Goal: Task Accomplishment & Management: Complete application form

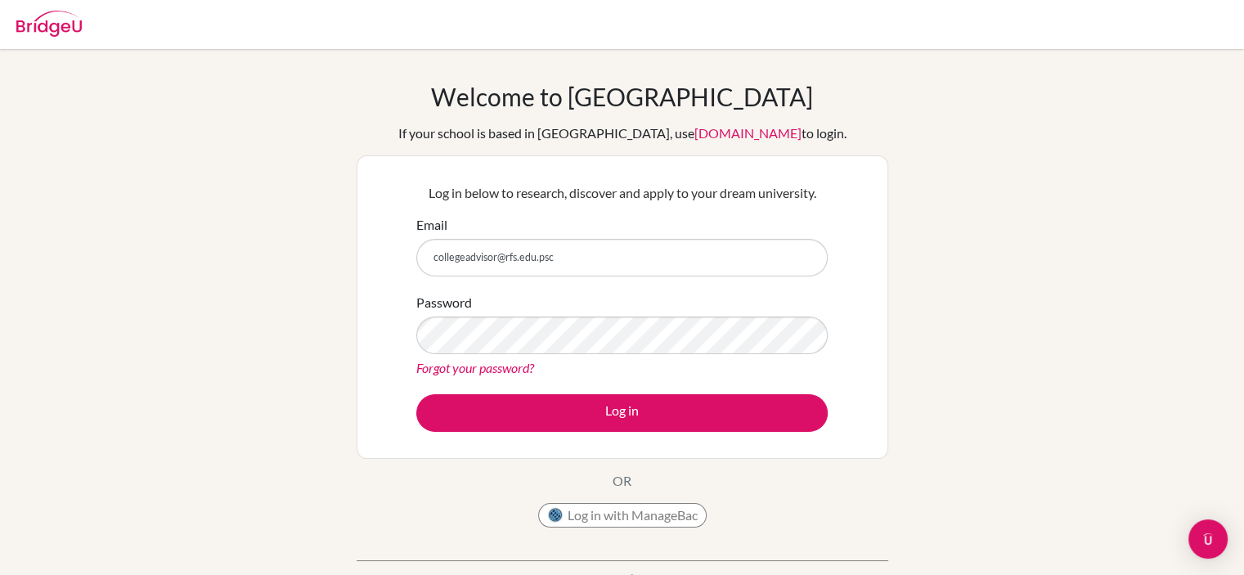
type input "collegeadvisor@rfs.edu.ps"
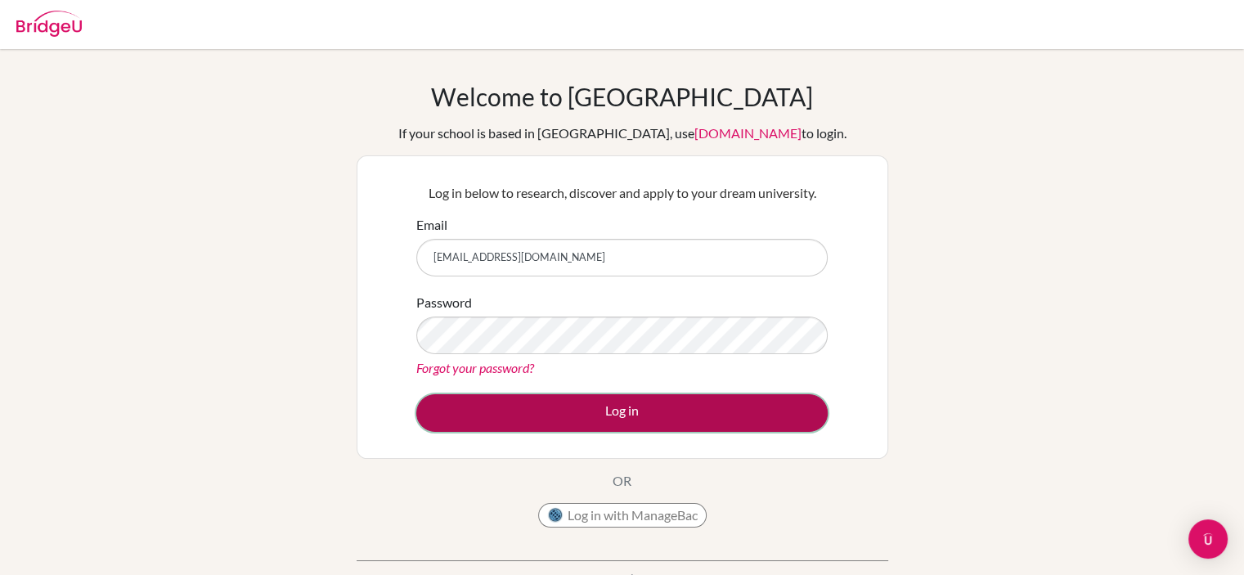
click at [488, 425] on button "Log in" at bounding box center [622, 413] width 412 height 38
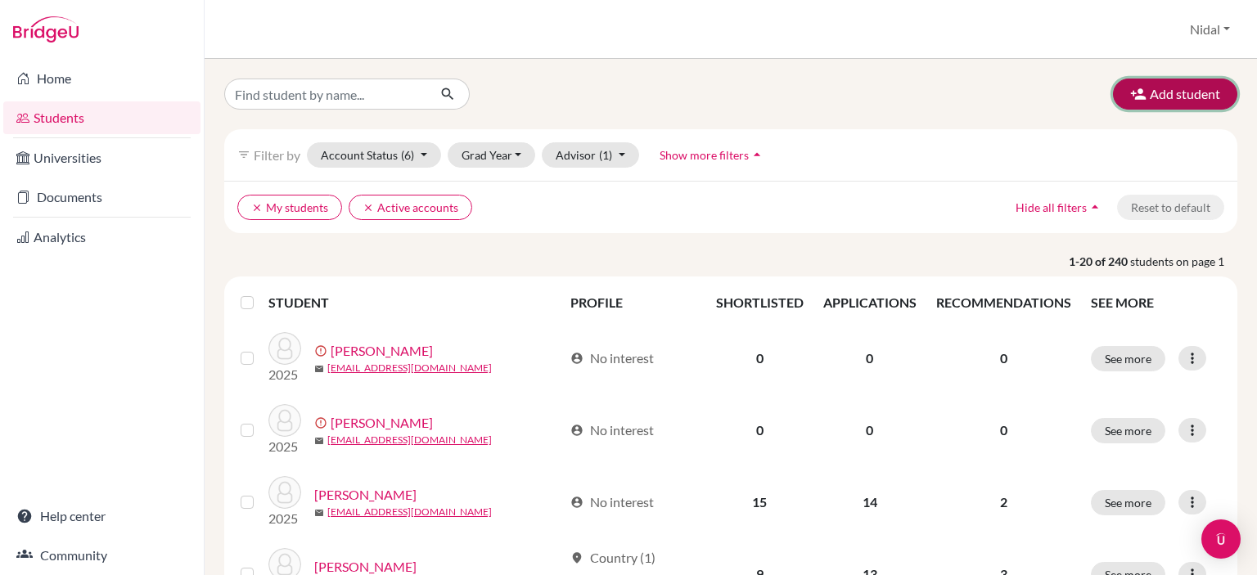
click at [1168, 103] on button "Add student" at bounding box center [1175, 94] width 124 height 31
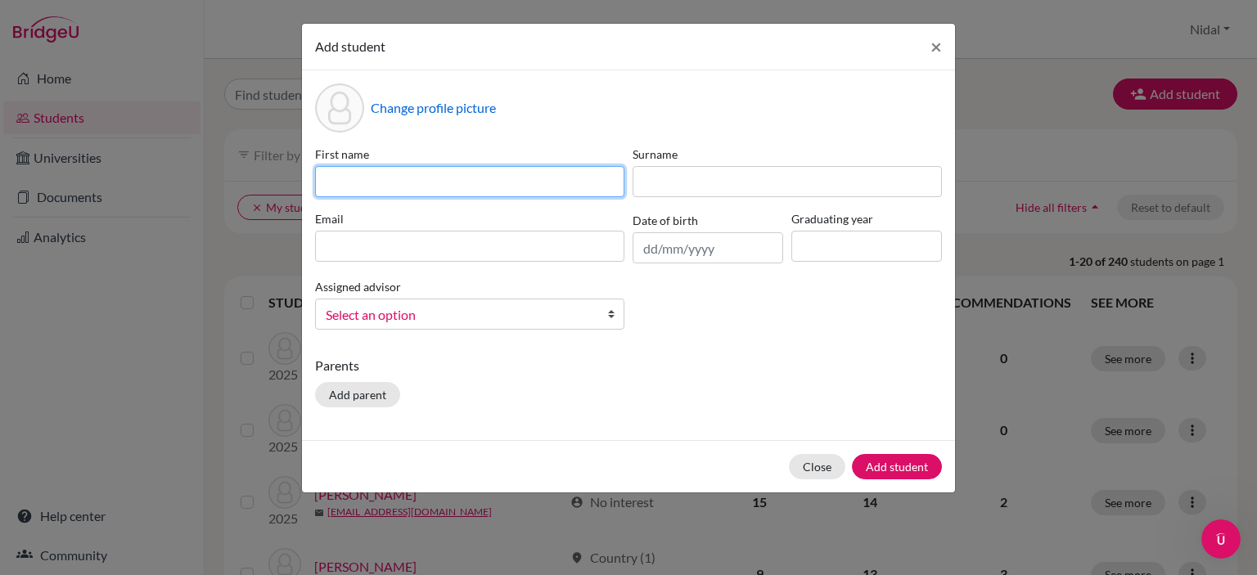
click at [496, 181] on input at bounding box center [469, 181] width 309 height 31
type input "Tala"
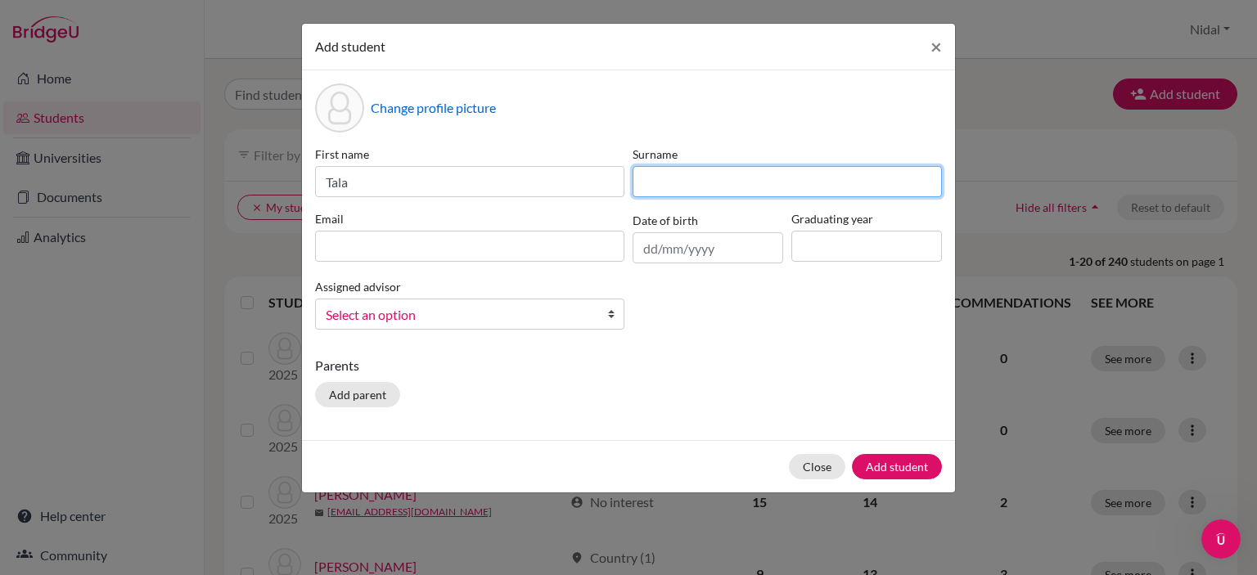
click at [726, 179] on input at bounding box center [786, 181] width 309 height 31
type input "[PERSON_NAME]"
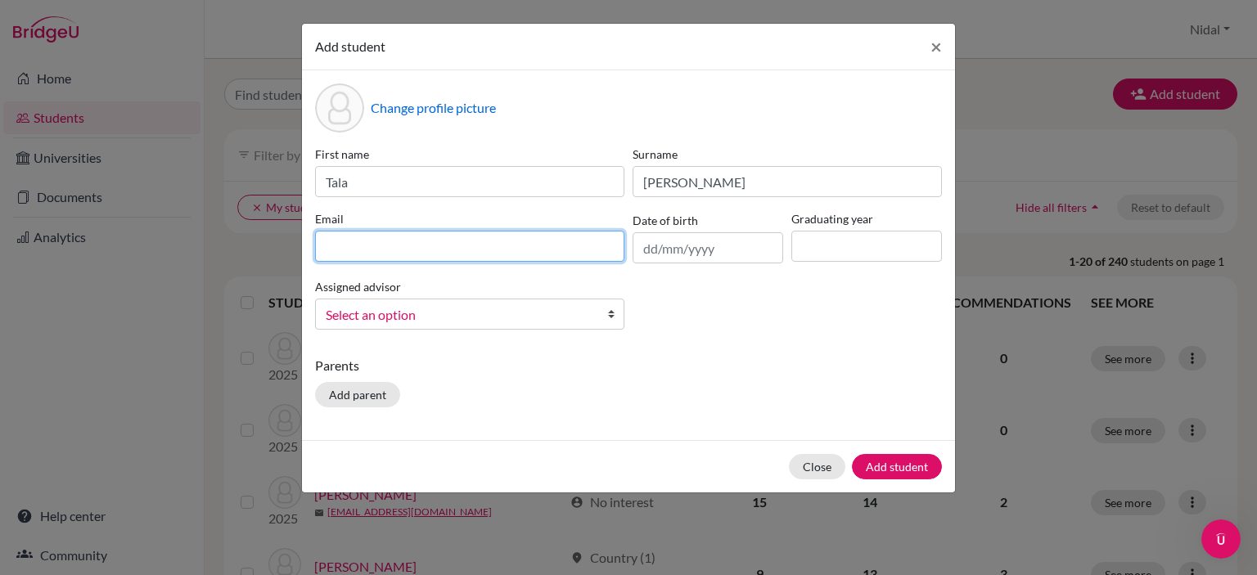
click at [481, 240] on input at bounding box center [469, 246] width 309 height 31
paste input "[EMAIL_ADDRESS][DOMAIN_NAME]"
type input "[EMAIL_ADDRESS][DOMAIN_NAME]"
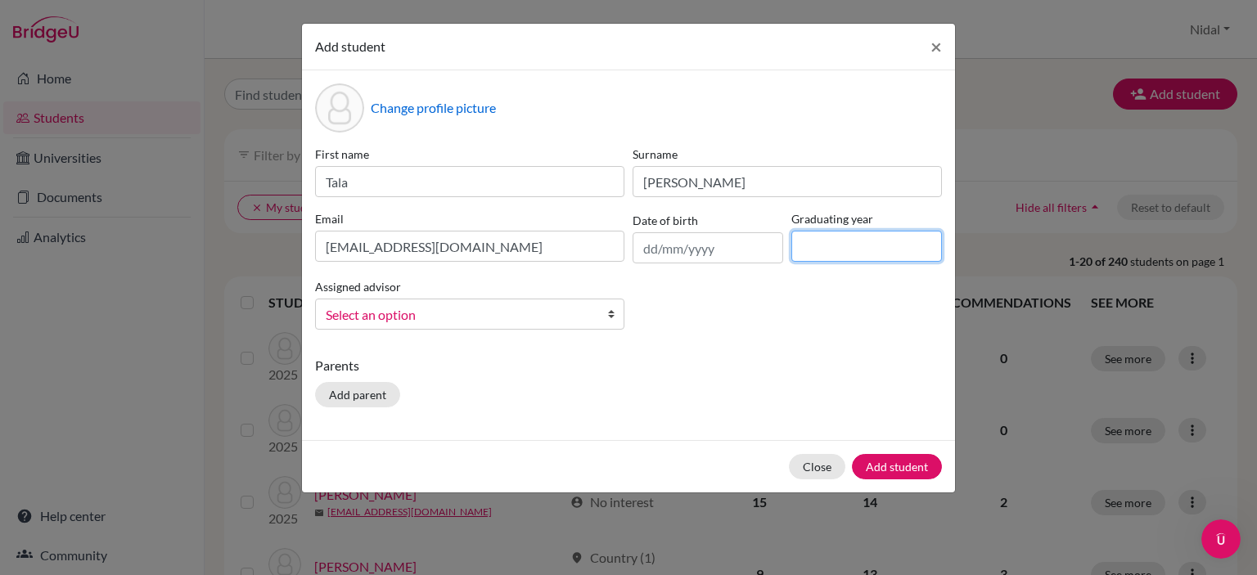
click at [831, 252] on input at bounding box center [866, 246] width 151 height 31
type input "2026"
click at [500, 324] on span "Select an option" at bounding box center [459, 314] width 267 height 21
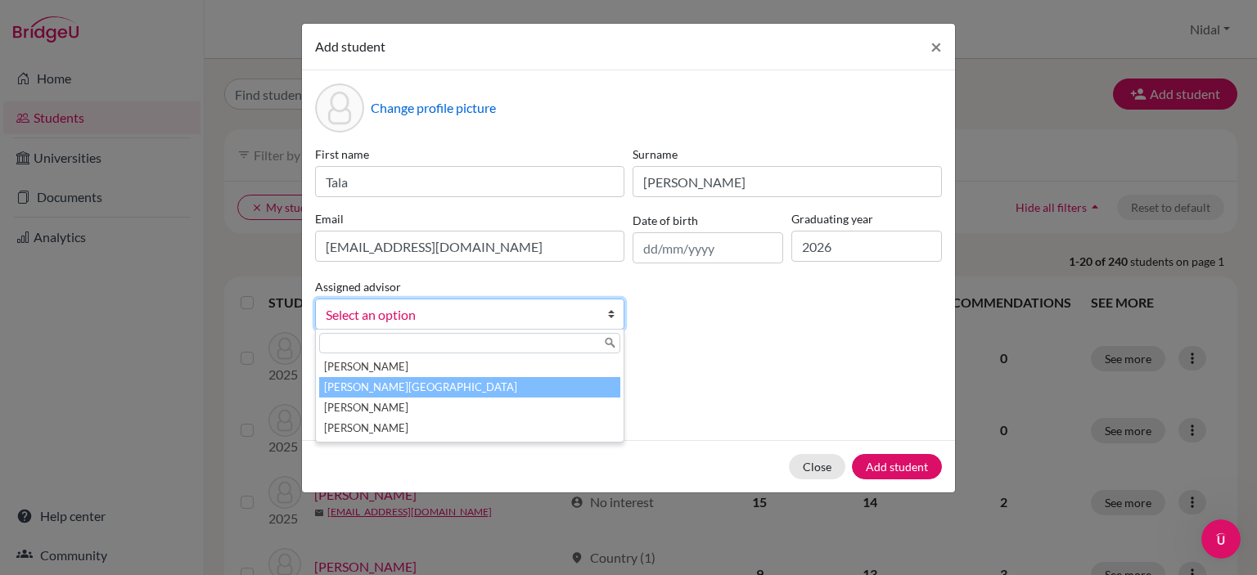
click at [481, 383] on li "[PERSON_NAME][GEOGRAPHIC_DATA]" at bounding box center [469, 387] width 301 height 20
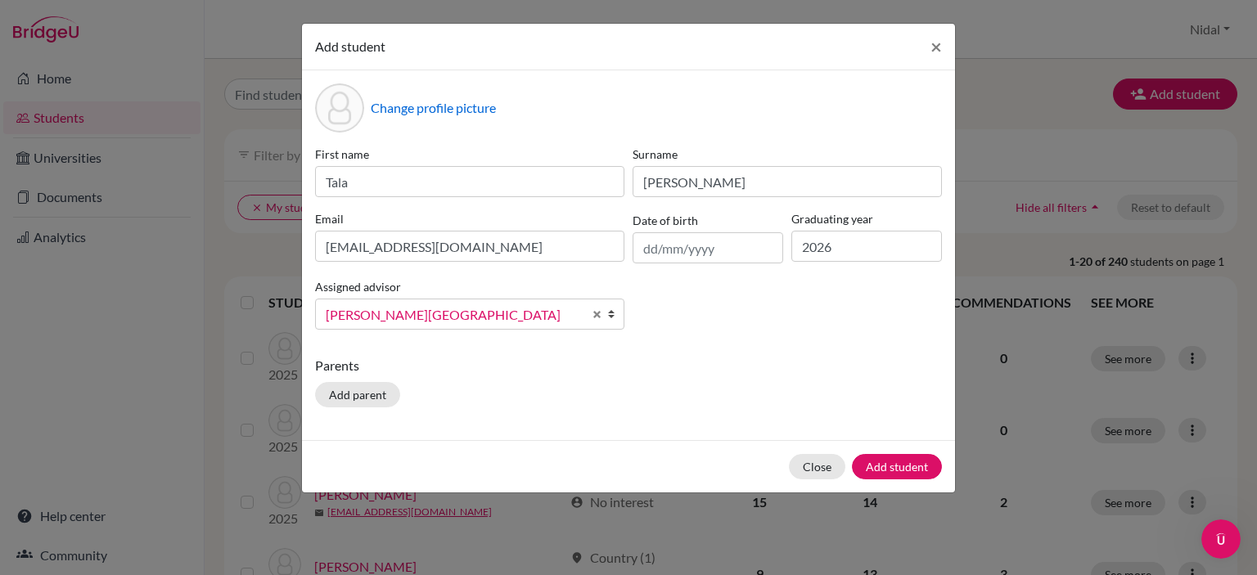
click at [709, 354] on div "Change profile picture First name Tala Surname Salameh Email talasalameh@rfs.ed…" at bounding box center [628, 255] width 653 height 370
click at [876, 474] on button "Add student" at bounding box center [897, 466] width 90 height 25
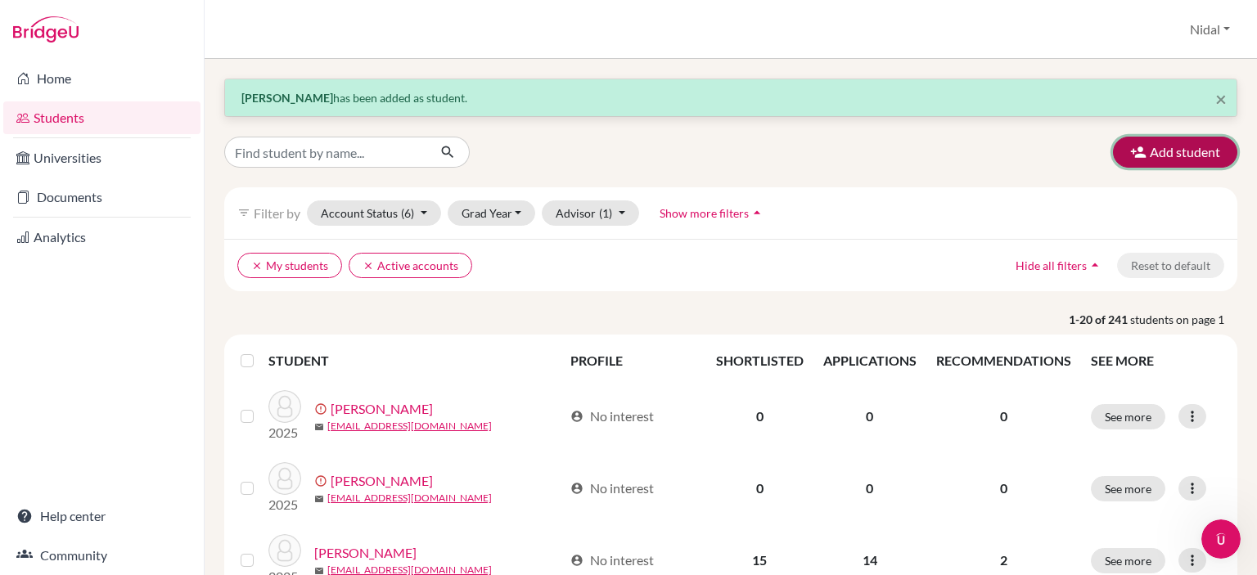
click at [1162, 142] on button "Add student" at bounding box center [1175, 152] width 124 height 31
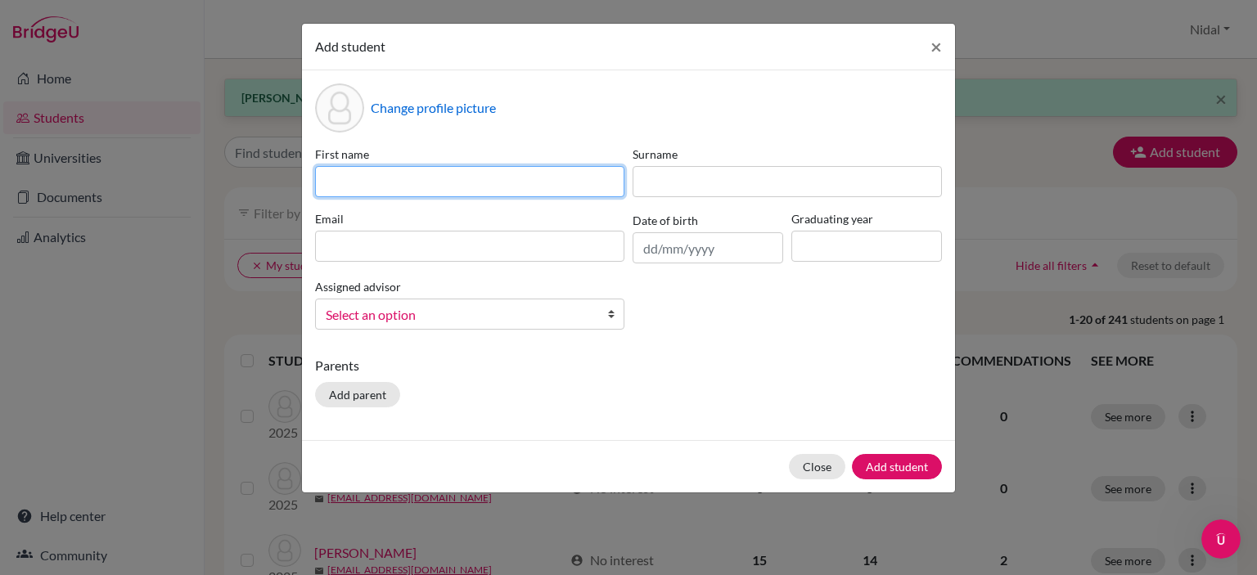
click at [462, 182] on input at bounding box center [469, 181] width 309 height 31
paste input "Mohammad Mounther Hussein Barakat"
drag, startPoint x: 501, startPoint y: 182, endPoint x: 394, endPoint y: 182, distance: 108.0
click at [394, 182] on input "Mohammad Mounther Hussein Barakat" at bounding box center [469, 181] width 309 height 31
drag, startPoint x: 443, startPoint y: 182, endPoint x: 399, endPoint y: 179, distance: 44.3
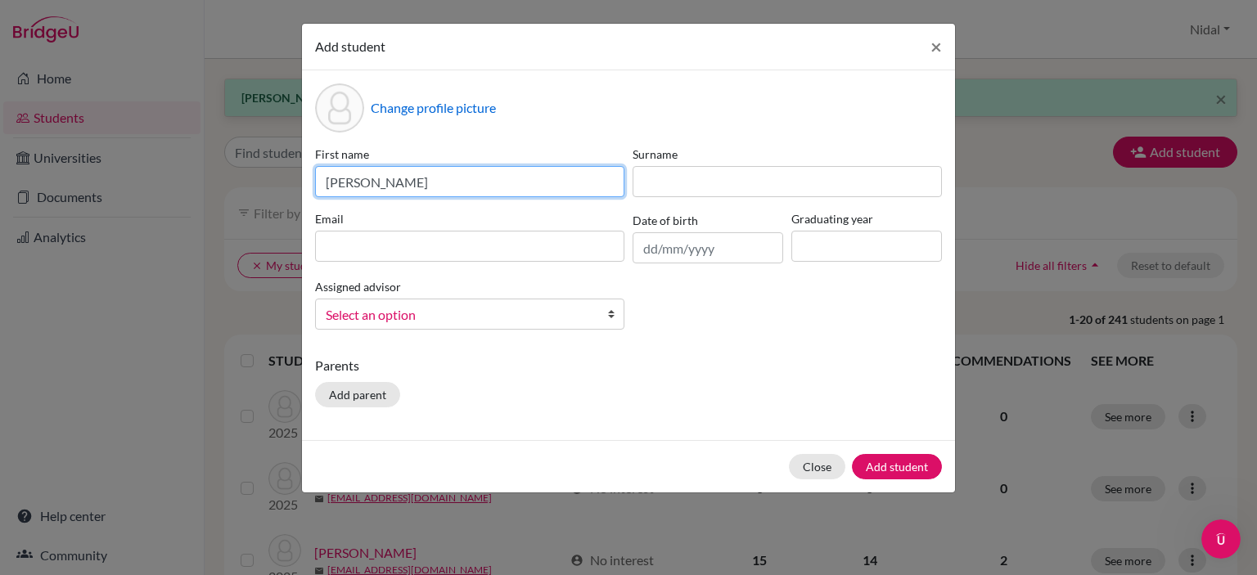
click at [399, 179] on input "Mohammad Barakat" at bounding box center [469, 181] width 309 height 31
type input "Mohammad"
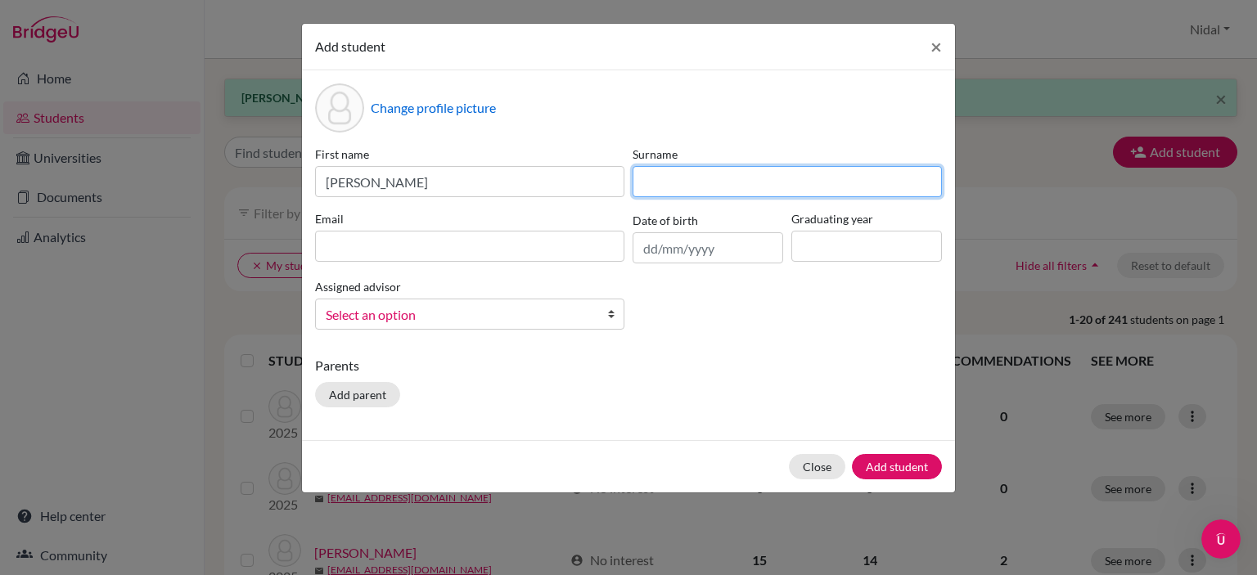
click at [678, 192] on input at bounding box center [786, 181] width 309 height 31
paste input "Barakat"
type input "Barakat"
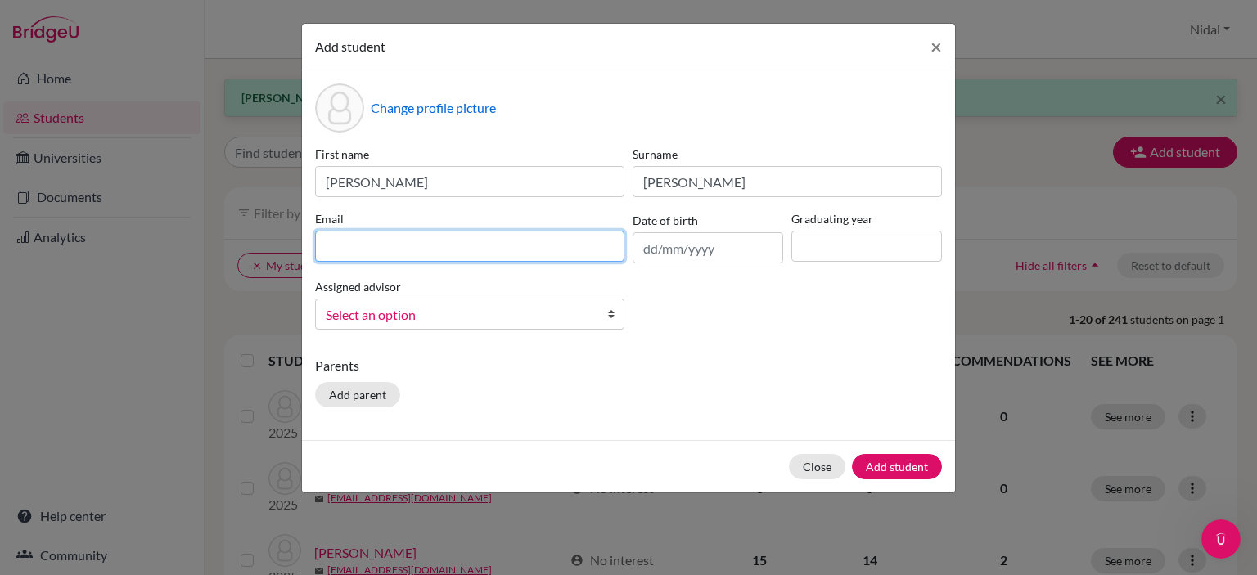
click at [483, 255] on input at bounding box center [469, 246] width 309 height 31
paste input "mohammadBarakat@rfs.edu.ps"
type input "mohammadBarakat@rfs.edu.ps"
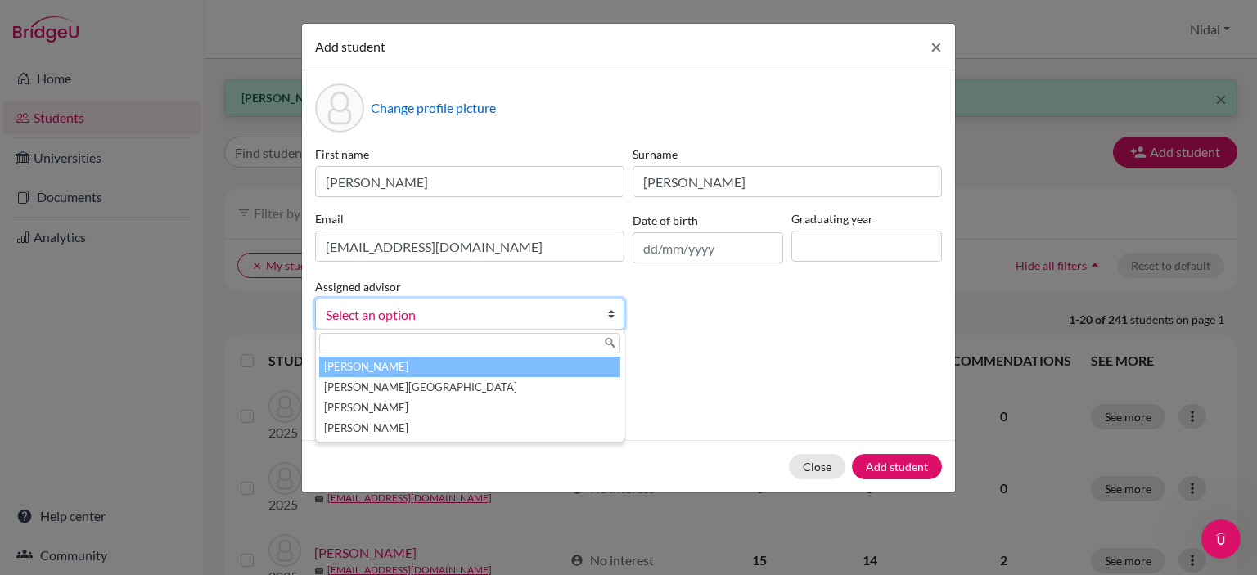
click at [561, 313] on span "Select an option" at bounding box center [459, 314] width 267 height 21
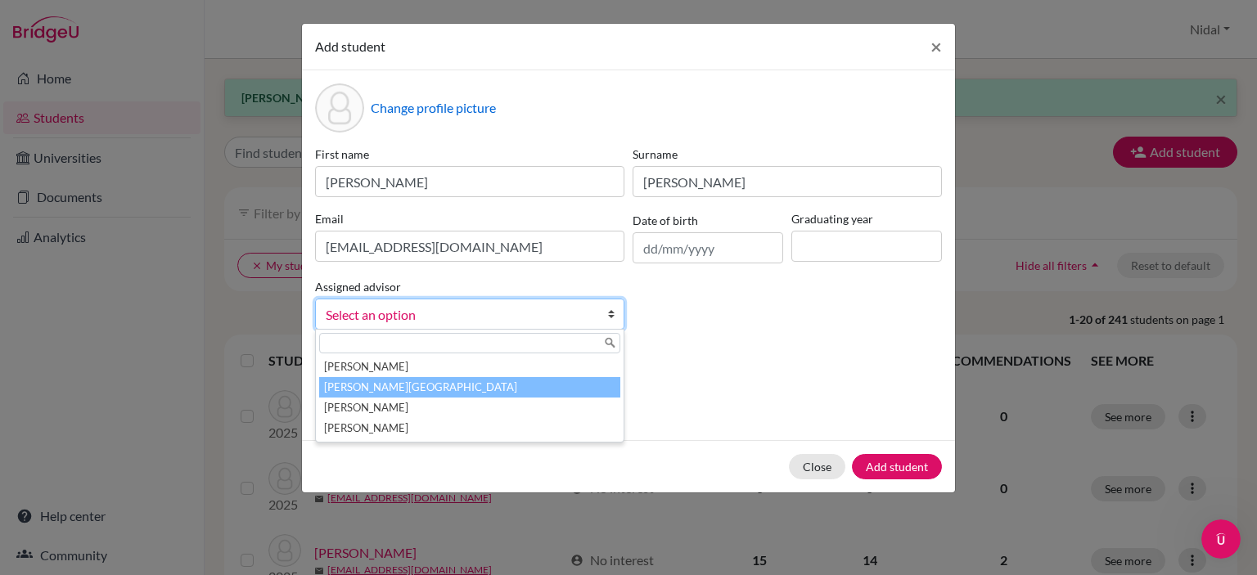
click at [540, 385] on li "[PERSON_NAME][GEOGRAPHIC_DATA]" at bounding box center [469, 387] width 301 height 20
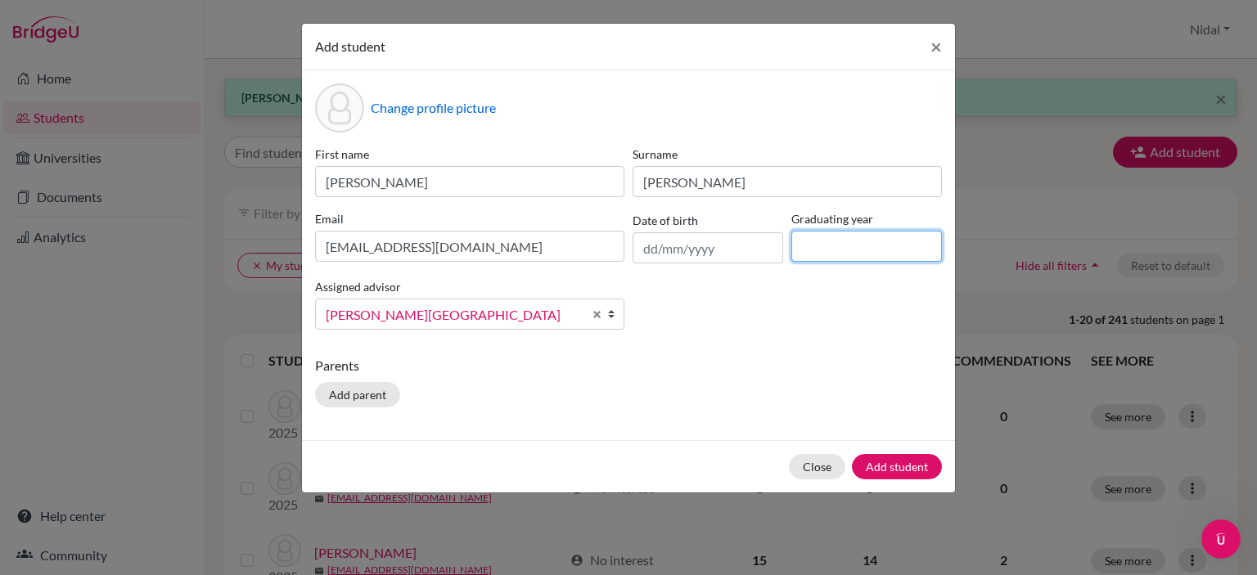
click at [830, 250] on input at bounding box center [866, 246] width 151 height 31
type input "2026"
click at [818, 347] on div "Change profile picture First name Mohammad Surname Barakat Email mohammadBaraka…" at bounding box center [628, 255] width 653 height 370
click at [900, 462] on button "Add student" at bounding box center [897, 466] width 90 height 25
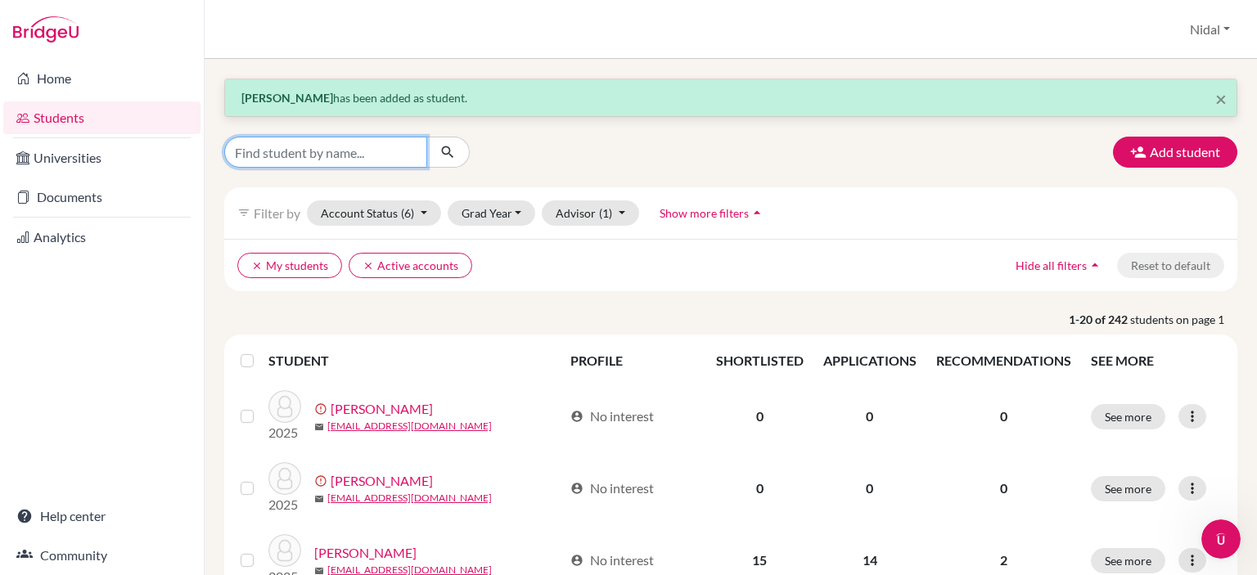
click at [389, 158] on input "Find student by name..." at bounding box center [325, 152] width 203 height 31
type input "tala"
click button "submit" at bounding box center [447, 152] width 43 height 31
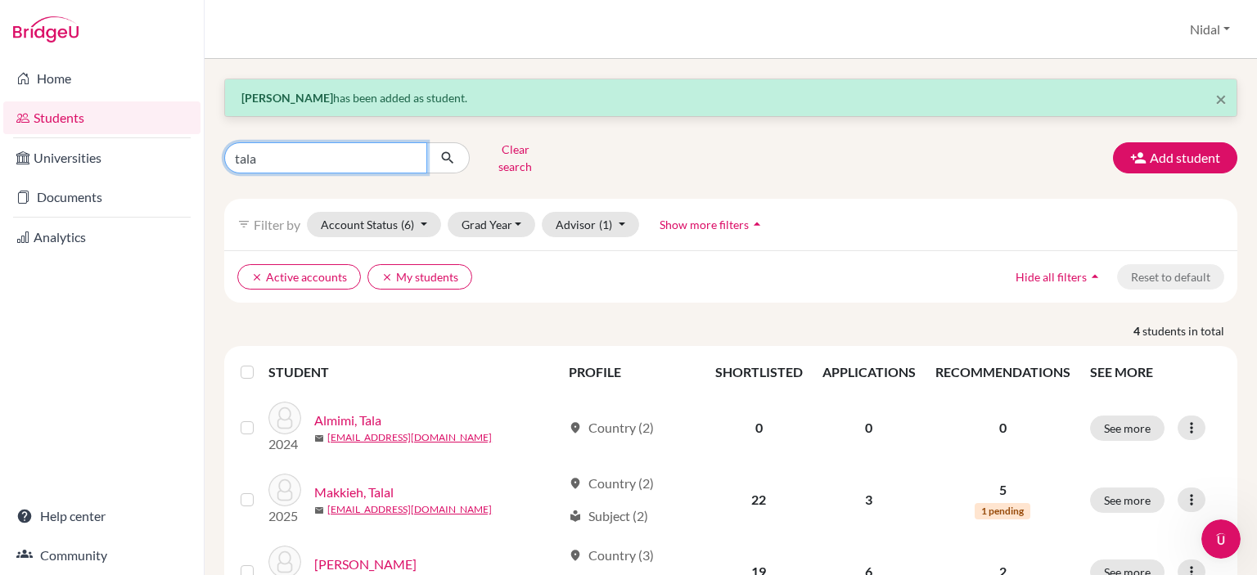
click at [378, 150] on input "tala" at bounding box center [325, 157] width 203 height 31
type input "[PERSON_NAME]"
click button "submit" at bounding box center [447, 157] width 43 height 31
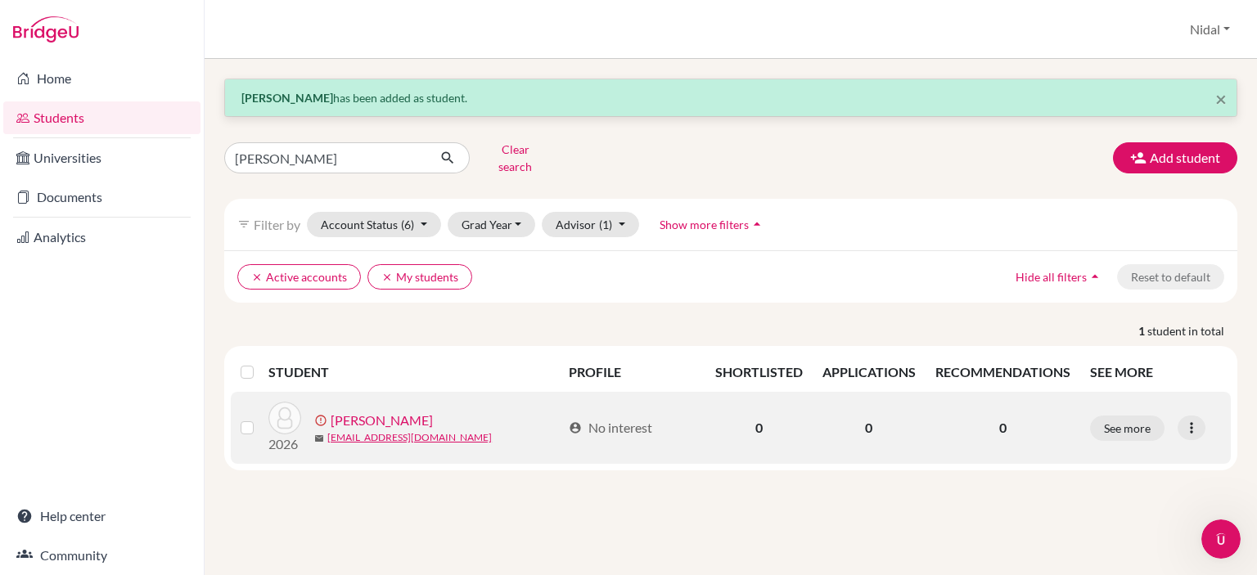
click at [370, 411] on link "[PERSON_NAME]" at bounding box center [382, 421] width 102 height 20
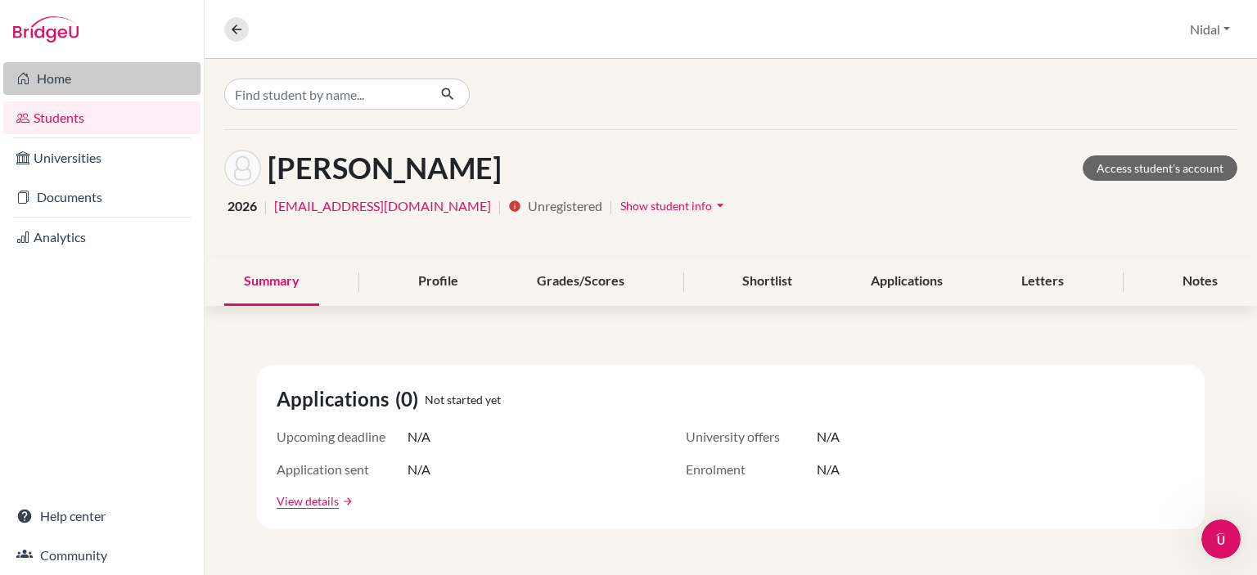
click at [90, 92] on link "Home" at bounding box center [101, 78] width 197 height 33
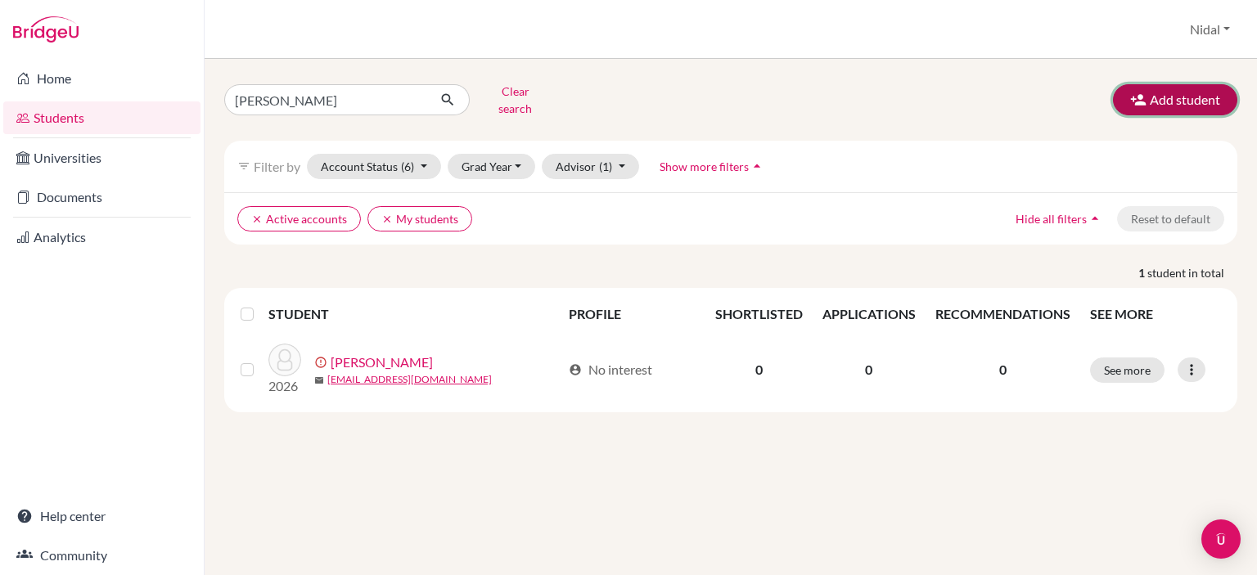
click at [1172, 101] on button "Add student" at bounding box center [1175, 99] width 124 height 31
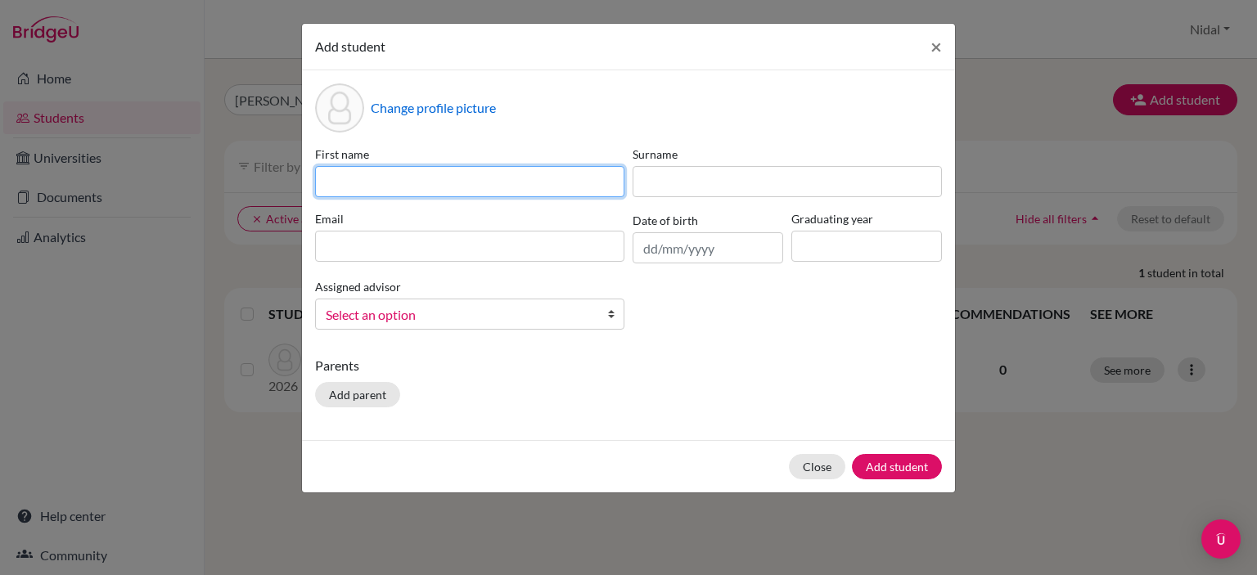
click at [438, 181] on input at bounding box center [469, 181] width 309 height 31
type input "Isam"
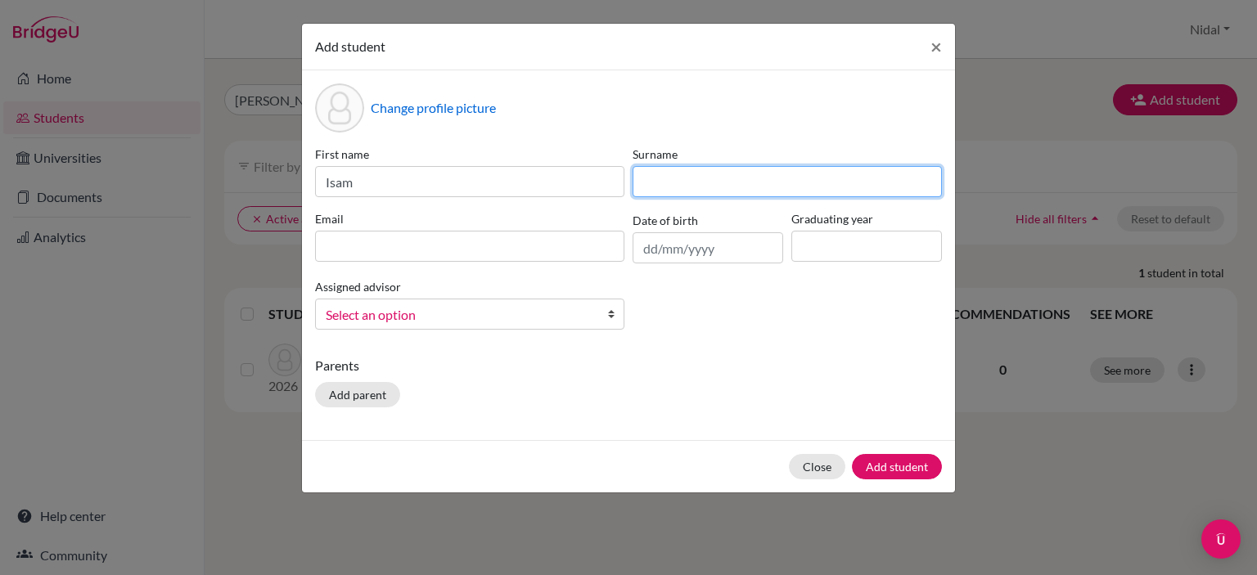
click at [654, 182] on input at bounding box center [786, 181] width 309 height 31
paste input "Shanti"
type input "Shanti"
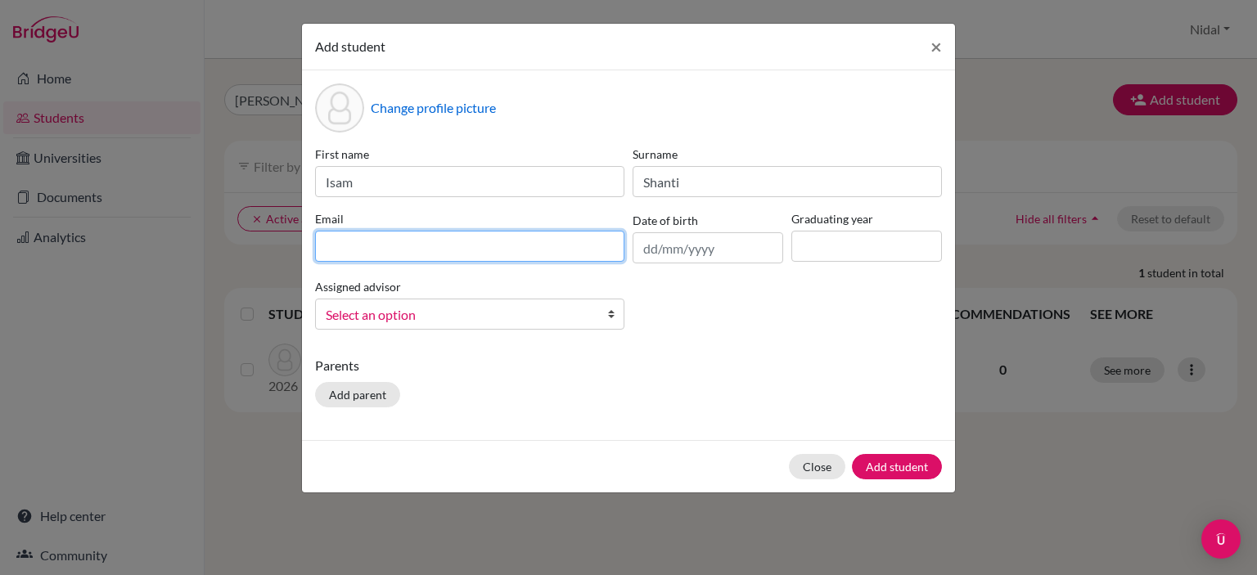
click at [528, 251] on input at bounding box center [469, 246] width 309 height 31
paste input "[EMAIL_ADDRESS][DOMAIN_NAME]"
type input "[EMAIL_ADDRESS][DOMAIN_NAME]"
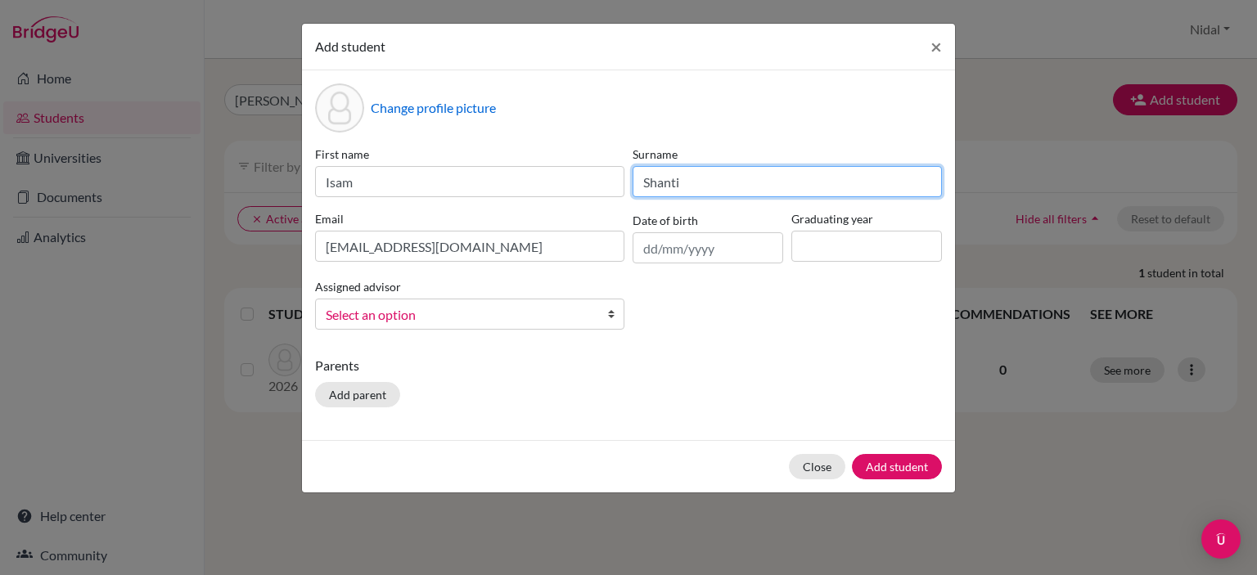
click at [639, 181] on input "Shanti" at bounding box center [786, 181] width 309 height 31
type input "[PERSON_NAME]"
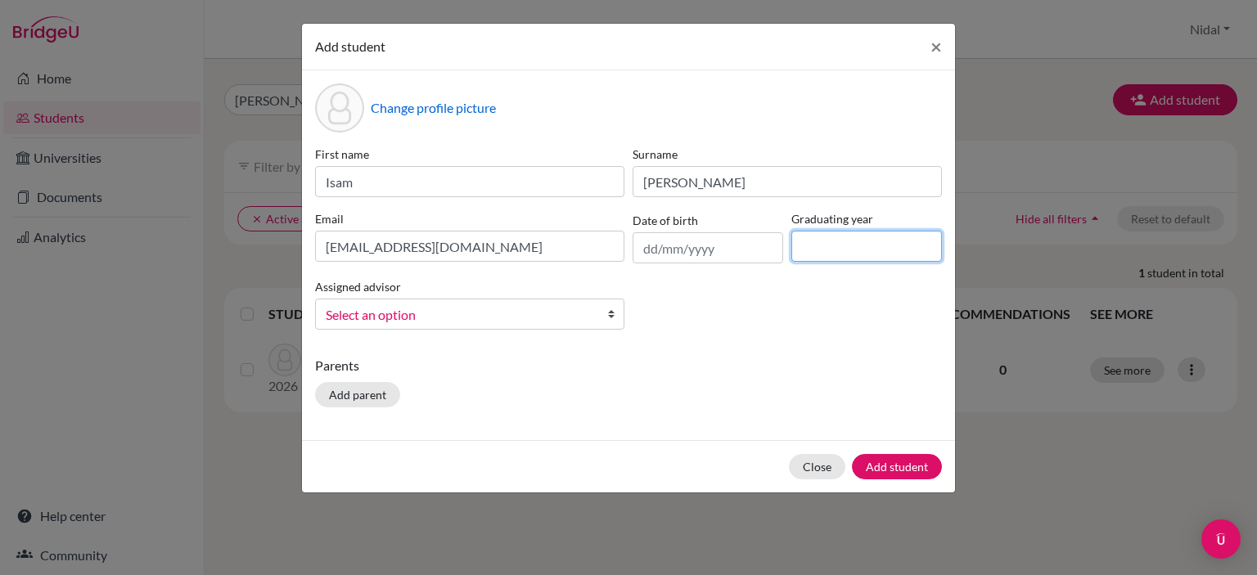
click at [870, 254] on input at bounding box center [866, 246] width 151 height 31
type input "2026"
click at [514, 325] on span "Select an option" at bounding box center [459, 314] width 267 height 21
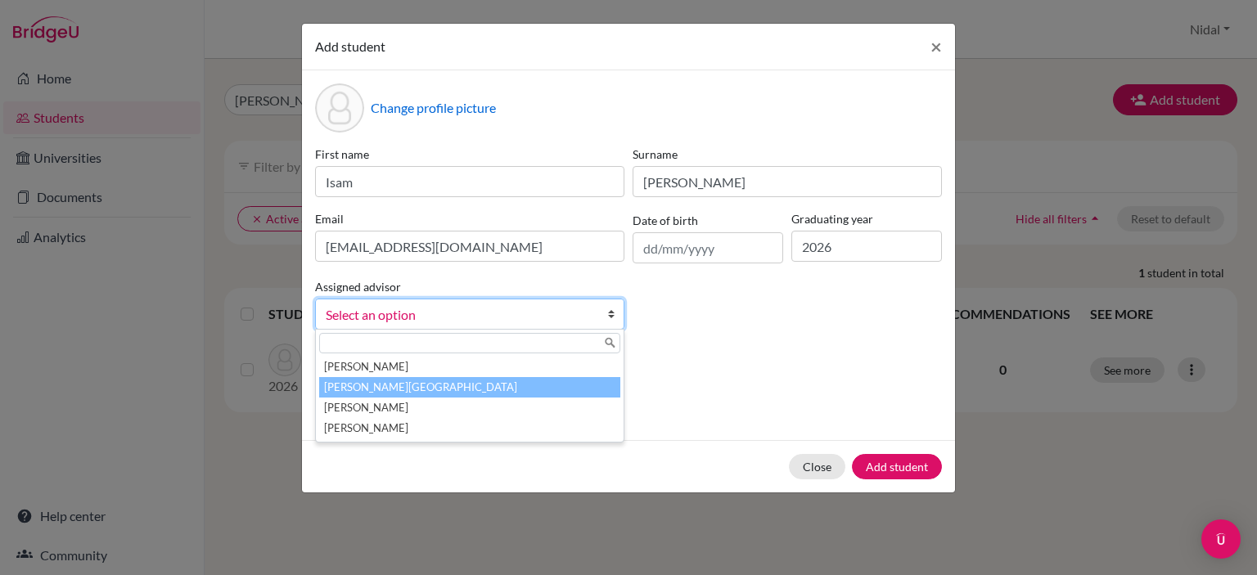
click at [490, 380] on li "[PERSON_NAME][GEOGRAPHIC_DATA]" at bounding box center [469, 387] width 301 height 20
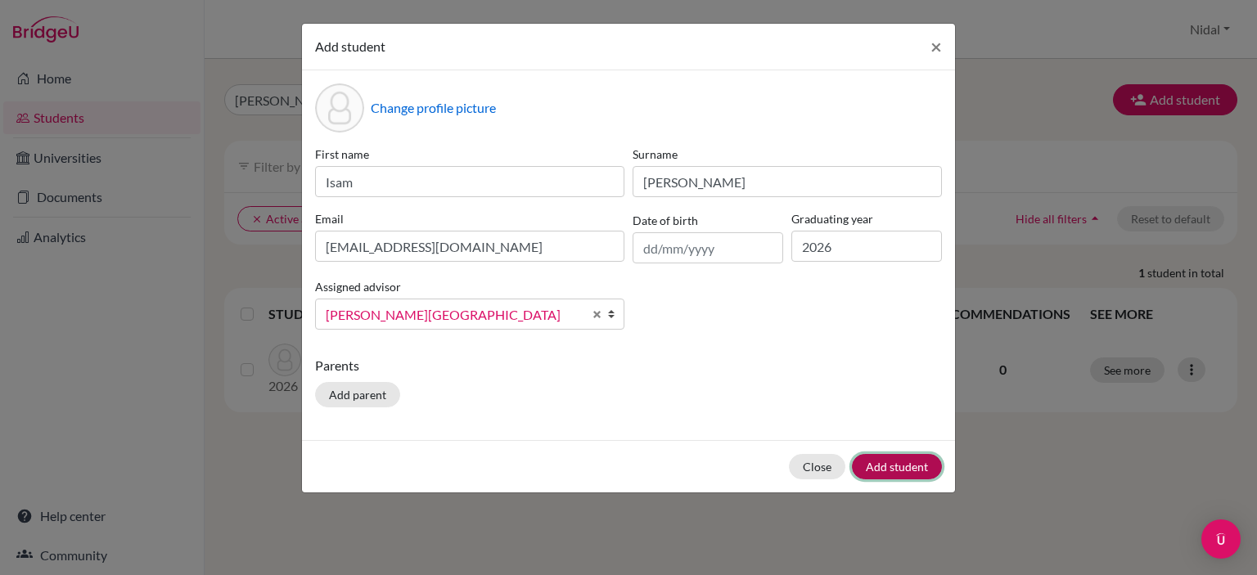
click at [884, 466] on button "Add student" at bounding box center [897, 466] width 90 height 25
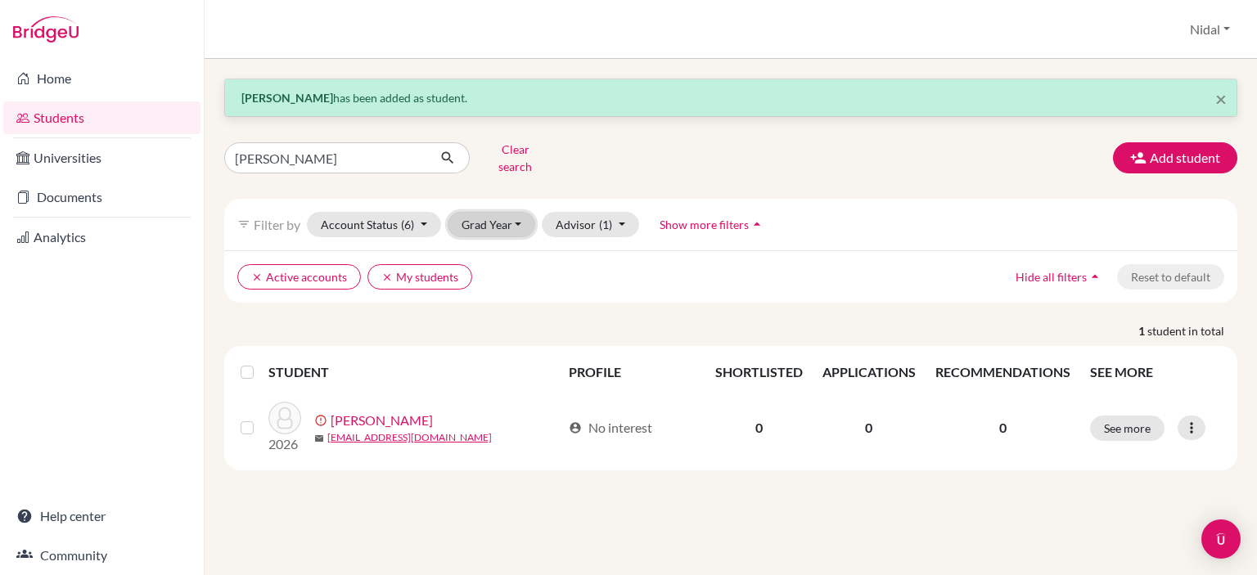
click at [484, 219] on button "Grad Year" at bounding box center [492, 224] width 88 height 25
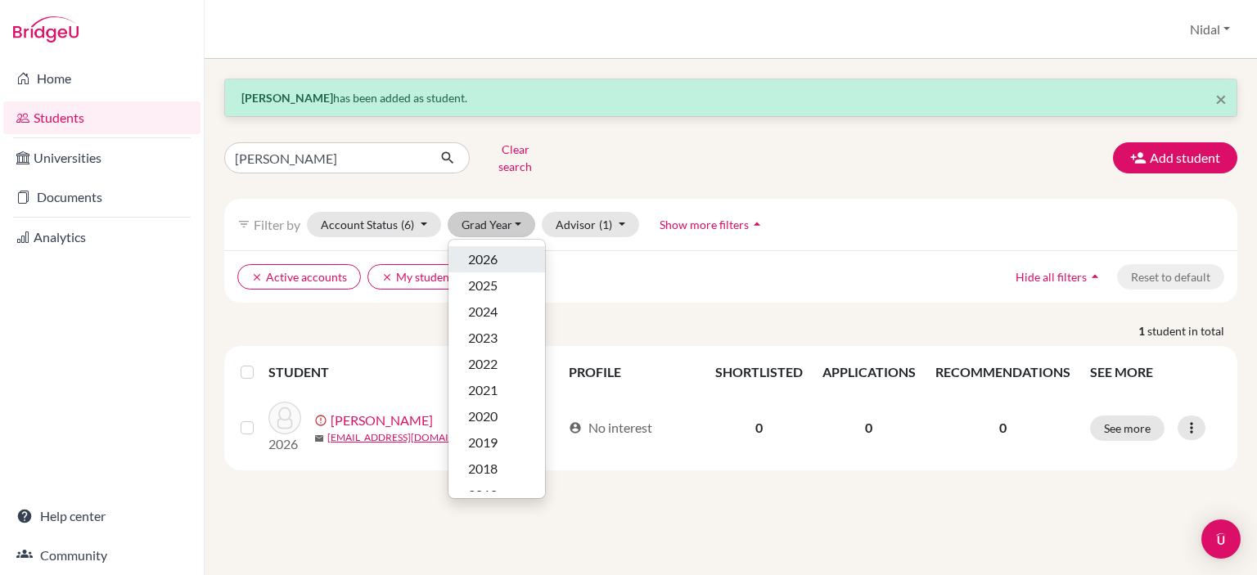
click at [487, 250] on span "2026" at bounding box center [482, 260] width 29 height 20
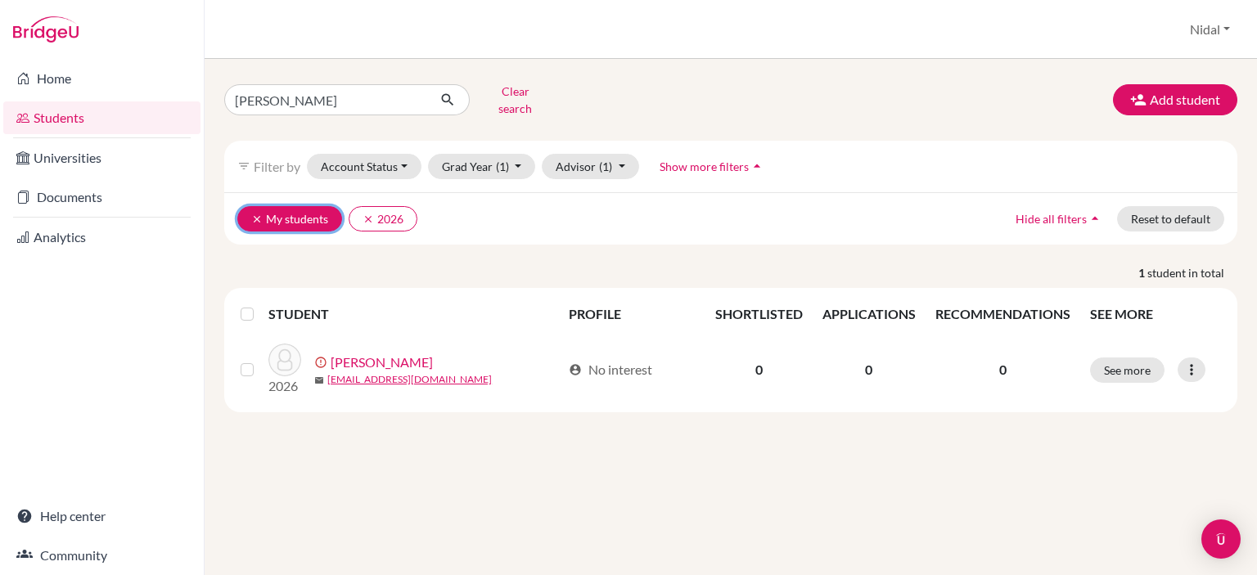
click at [270, 206] on button "clear My students" at bounding box center [289, 218] width 105 height 25
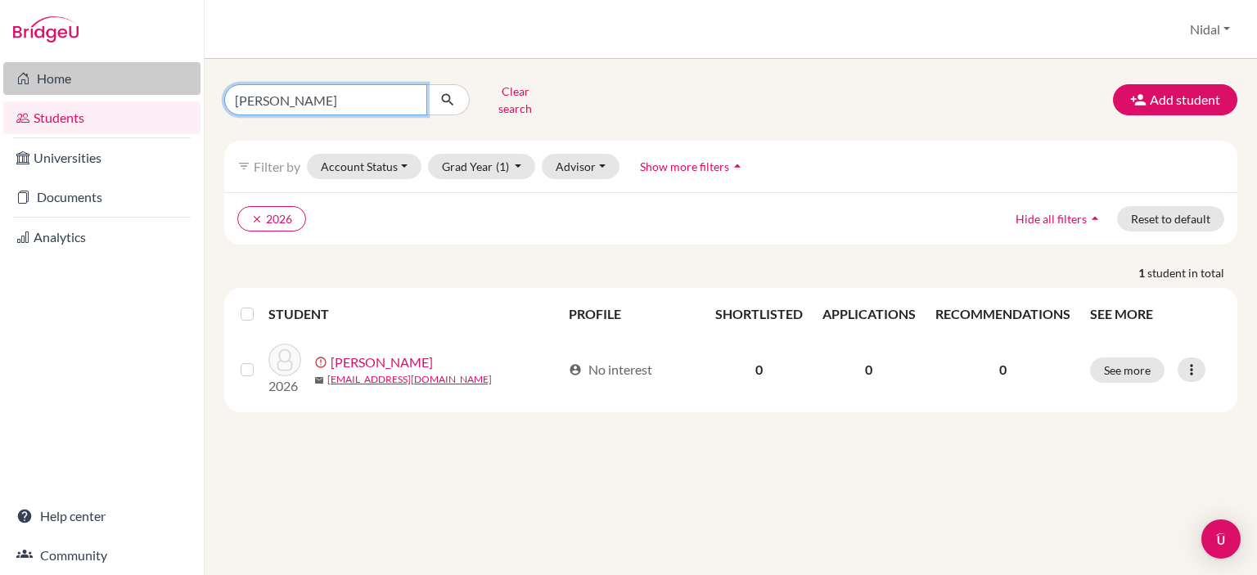
drag, startPoint x: 310, startPoint y: 94, endPoint x: 176, endPoint y: 92, distance: 134.2
click at [176, 92] on div "Home Students Universities Documents Analytics Help center Community Students o…" at bounding box center [628, 287] width 1257 height 575
type input "barakat"
click button "submit" at bounding box center [447, 99] width 43 height 31
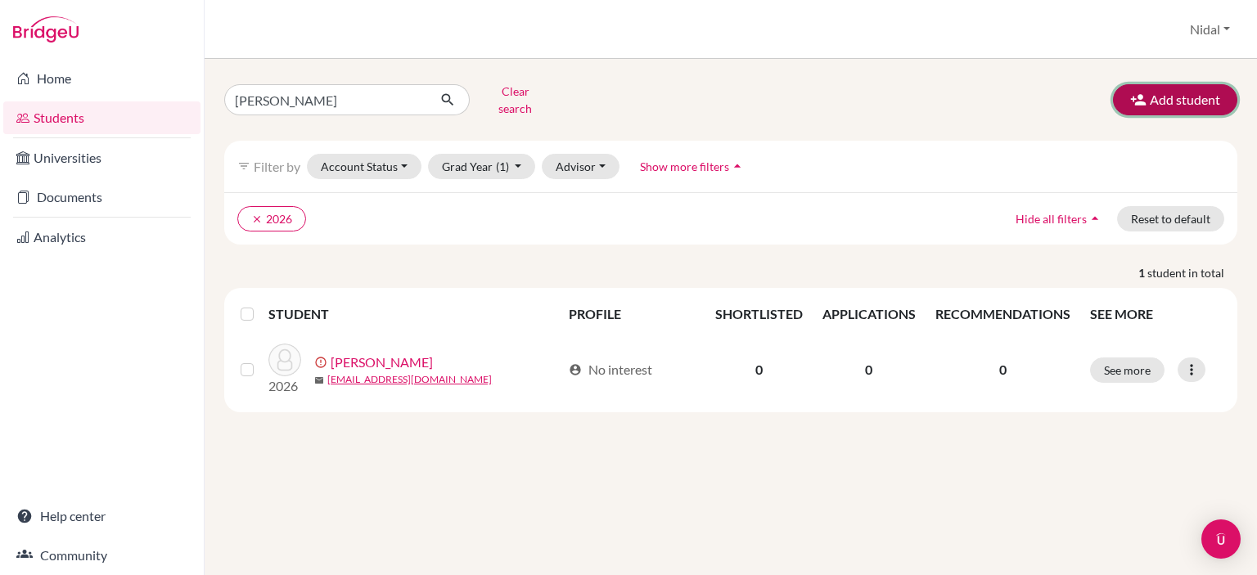
click at [1173, 92] on button "Add student" at bounding box center [1175, 99] width 124 height 31
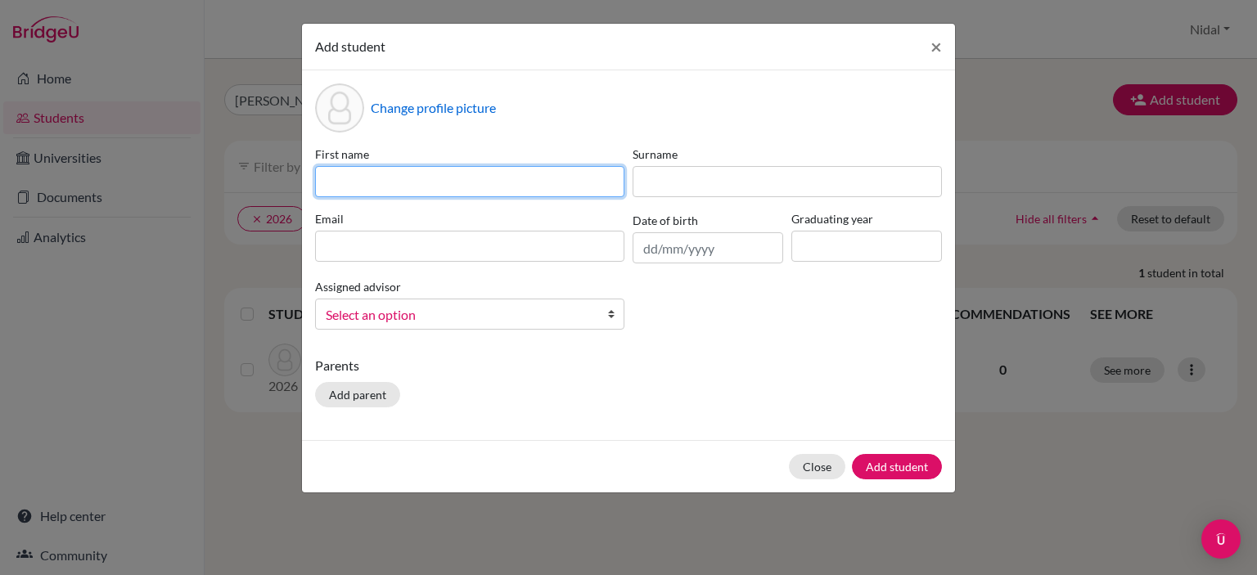
click at [436, 186] on input at bounding box center [469, 181] width 309 height 31
type input "Lana"
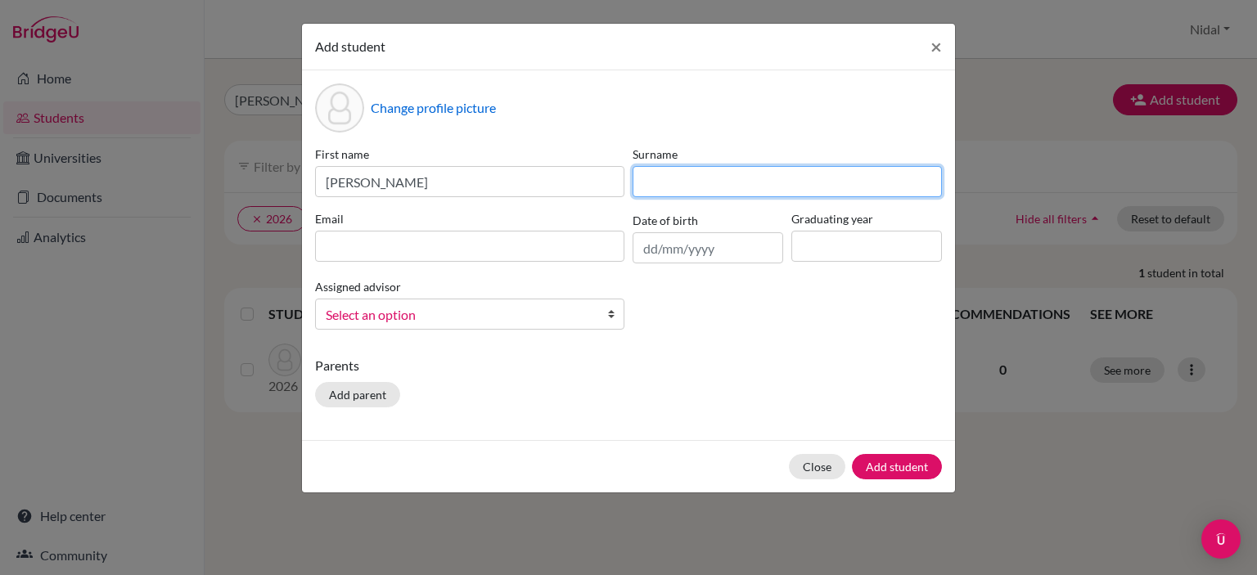
click at [715, 178] on input at bounding box center [786, 181] width 309 height 31
paste input "Barghouthy"
type input "Barghouthy"
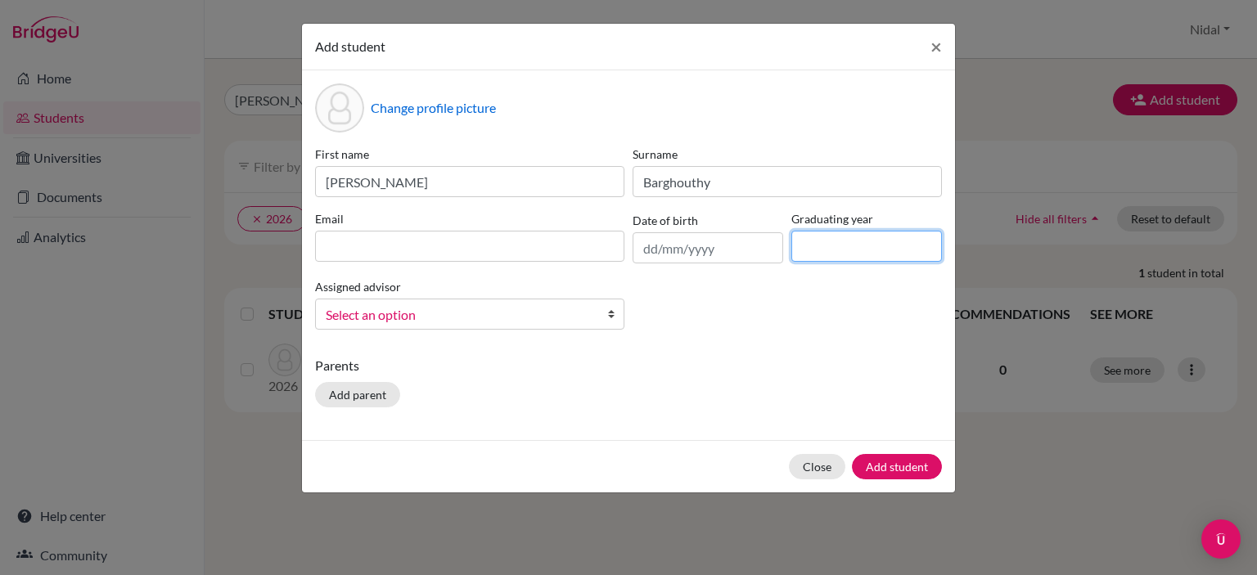
click at [858, 252] on input at bounding box center [866, 246] width 151 height 31
type input "2026"
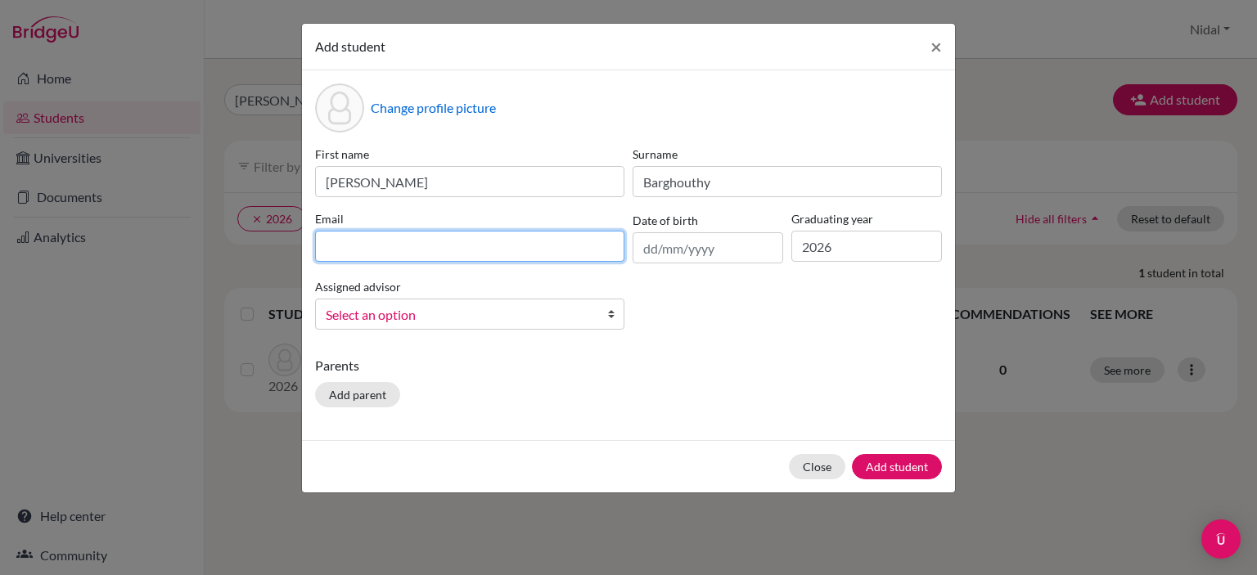
click at [461, 245] on input at bounding box center [469, 246] width 309 height 31
paste input "lanabarghouthy@rfs.edu.ps"
type input "lanabarghouthy@rfs.edu.ps"
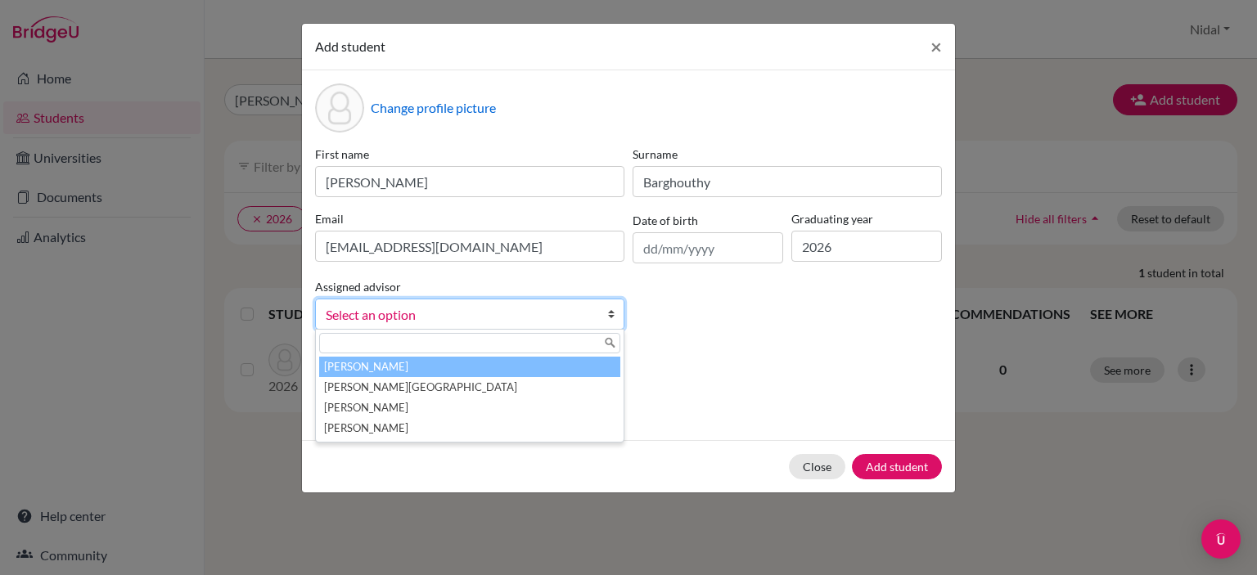
click at [491, 313] on span "Select an option" at bounding box center [459, 314] width 267 height 21
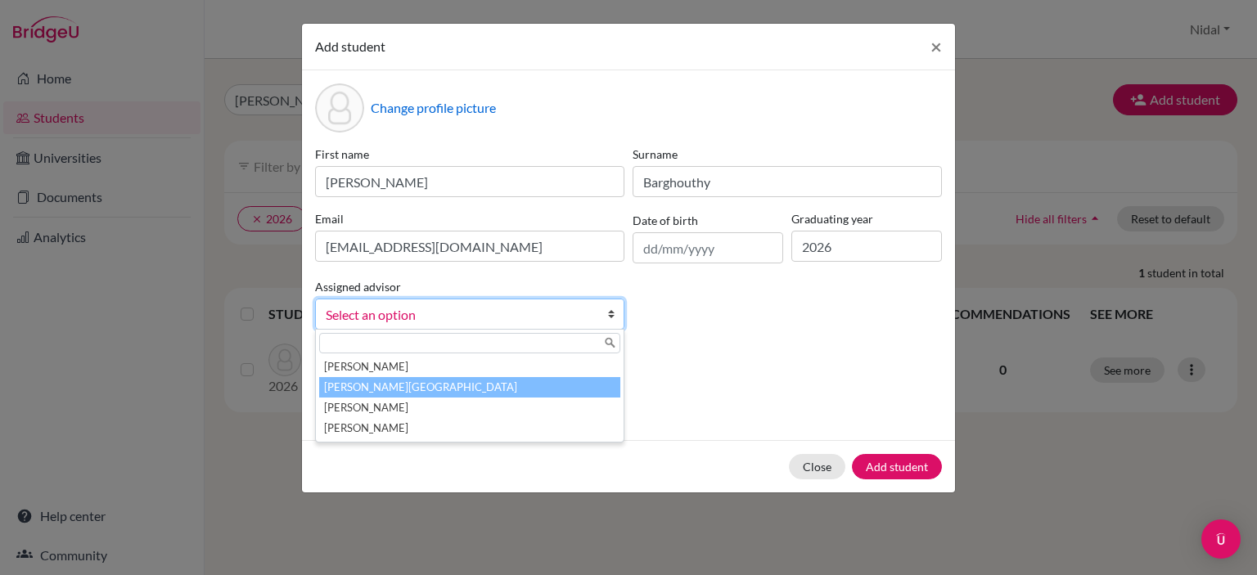
click at [486, 391] on ul "Ackel, Razi Ahmed, Nidal Bauman, Mark Siniora, Hanadi" at bounding box center [468, 398] width 304 height 82
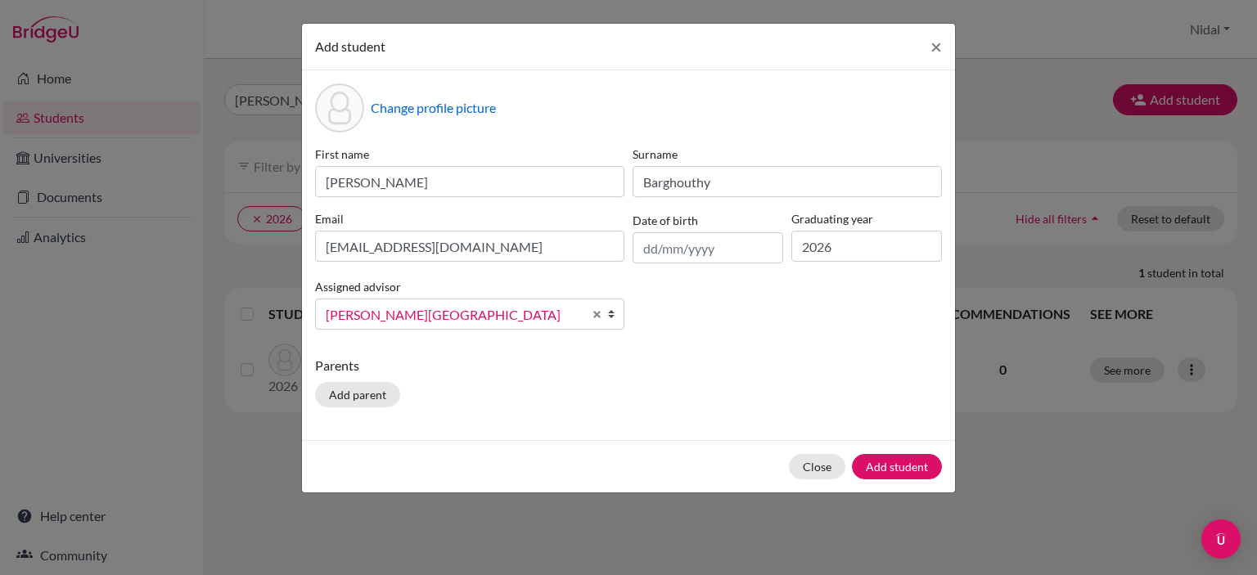
click at [864, 378] on div "Parents Add parent" at bounding box center [628, 385] width 627 height 58
click at [897, 473] on button "Add student" at bounding box center [897, 466] width 90 height 25
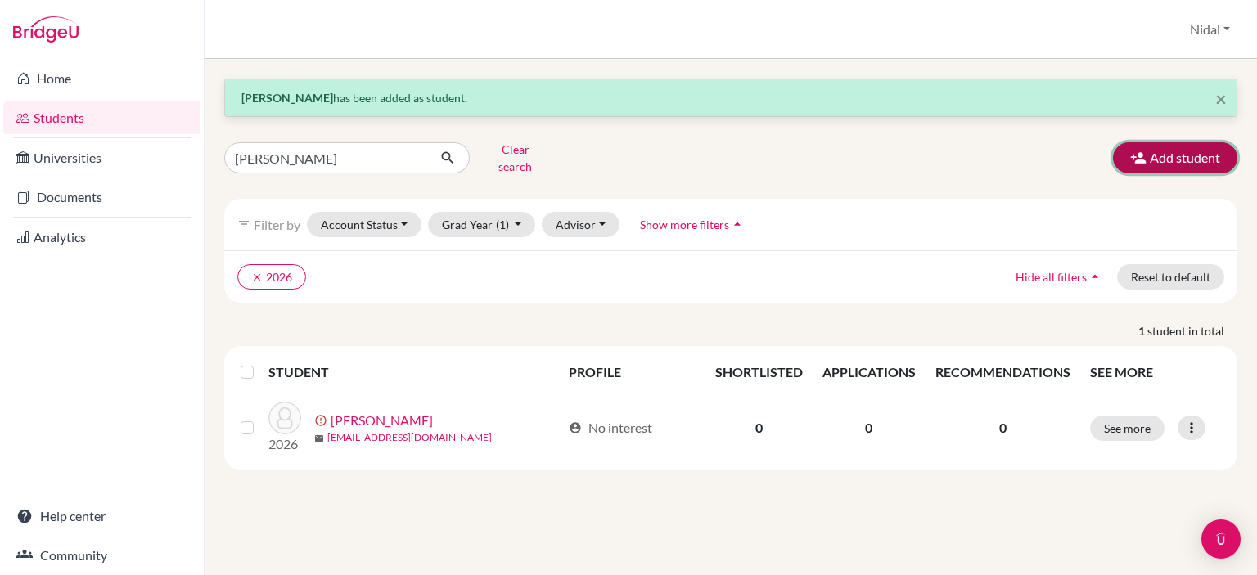
click at [1172, 160] on button "Add student" at bounding box center [1175, 157] width 124 height 31
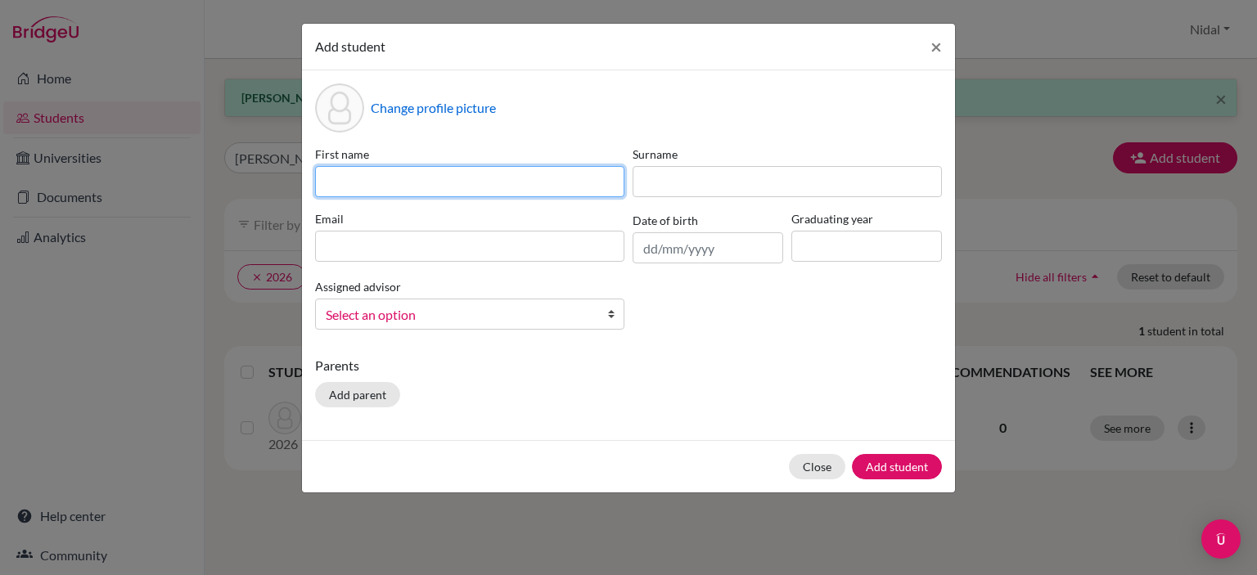
click at [461, 175] on input at bounding box center [469, 181] width 309 height 31
type input "Fares"
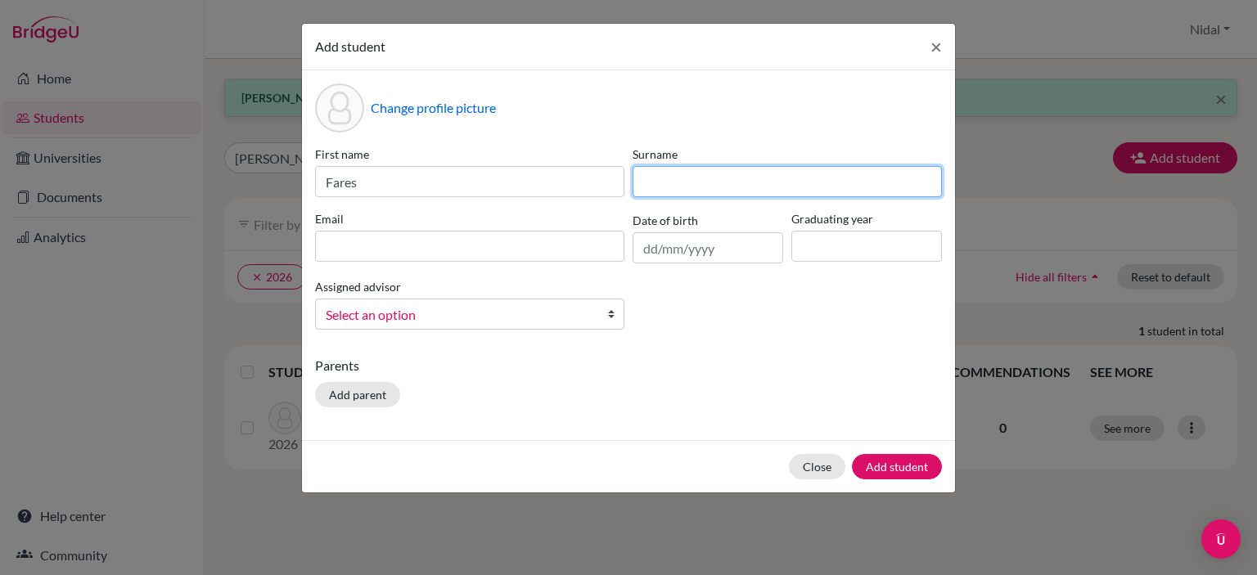
click at [668, 188] on input at bounding box center [786, 181] width 309 height 31
type input "Safi"
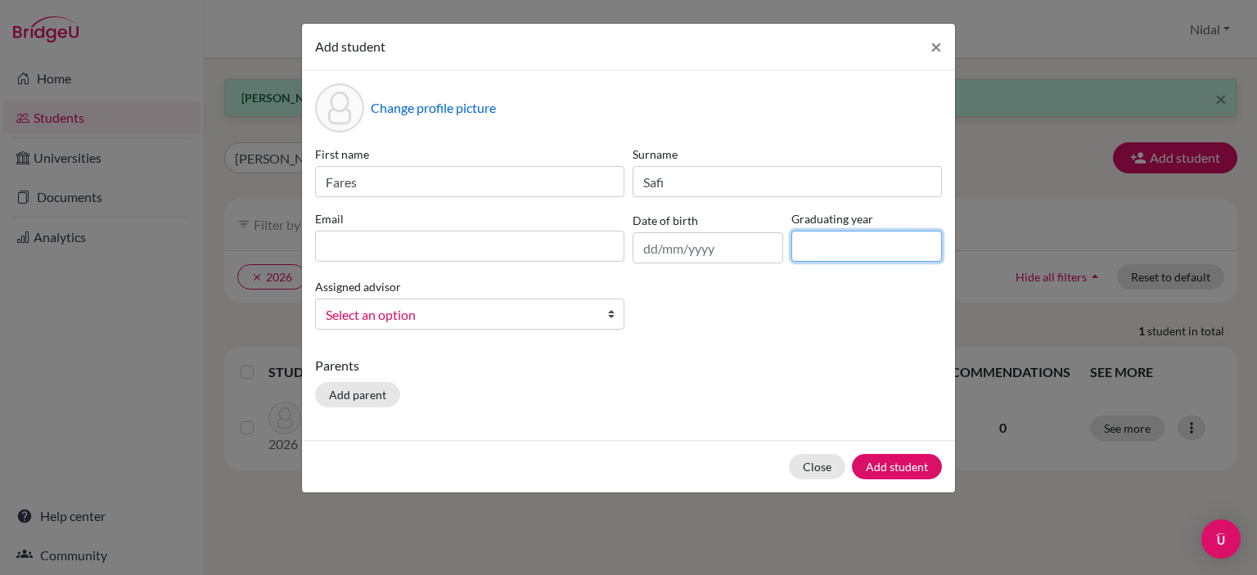
click at [845, 246] on input at bounding box center [866, 246] width 151 height 31
type input "2026"
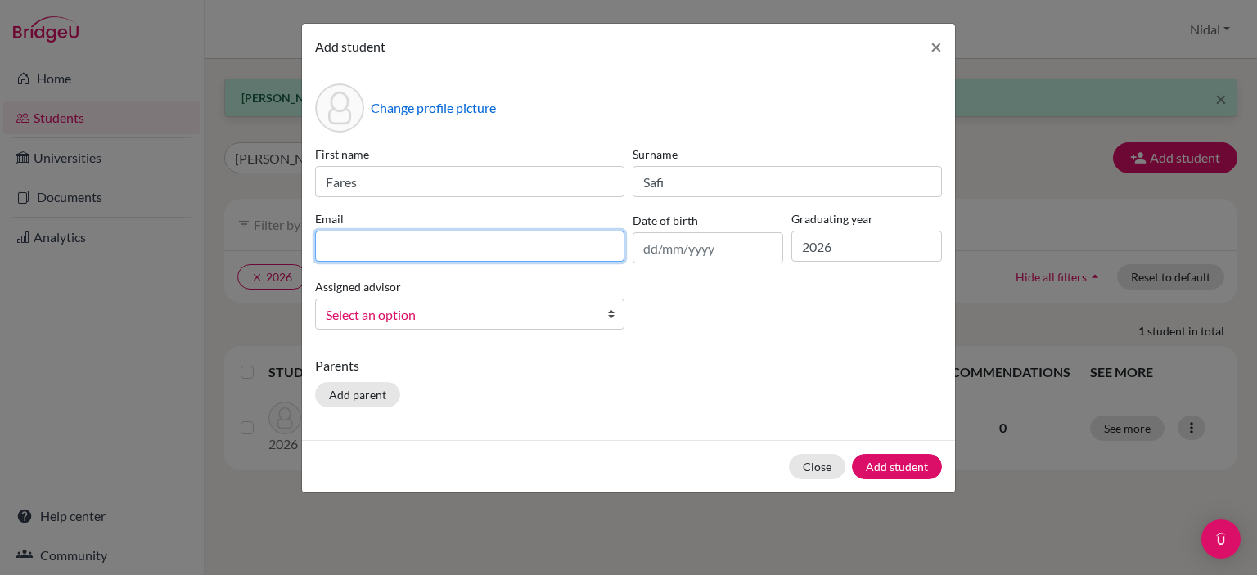
click at [478, 252] on input at bounding box center [469, 246] width 309 height 31
paste input "faressafi@rfs.edu.ps"
type input "faressafi@rfs.edu.ps"
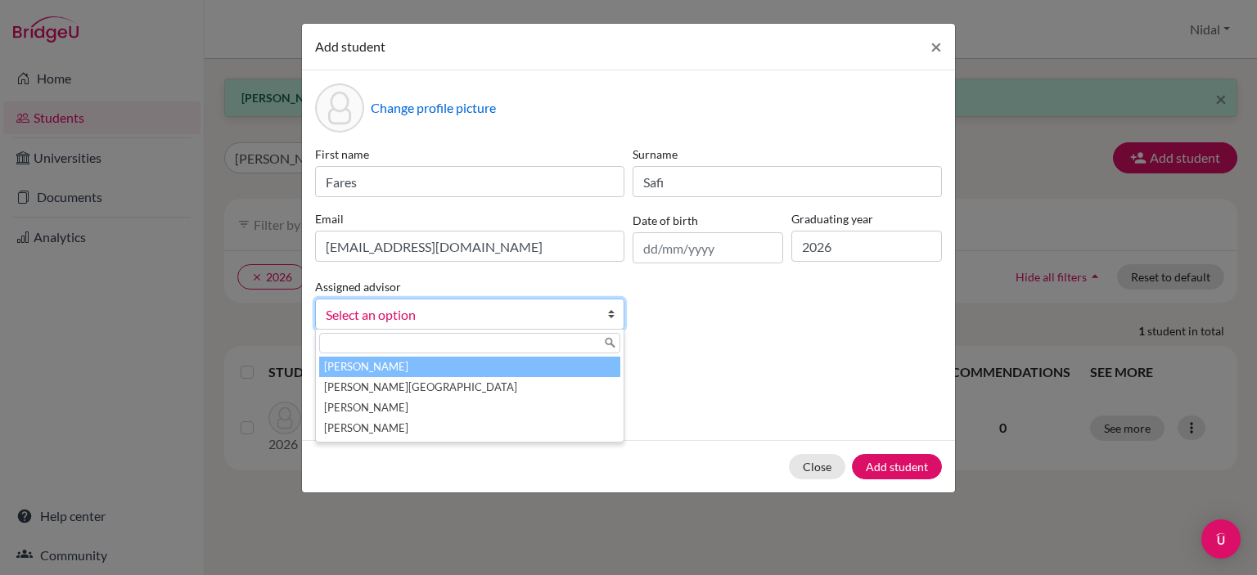
click at [506, 304] on link "Select an option" at bounding box center [469, 314] width 309 height 31
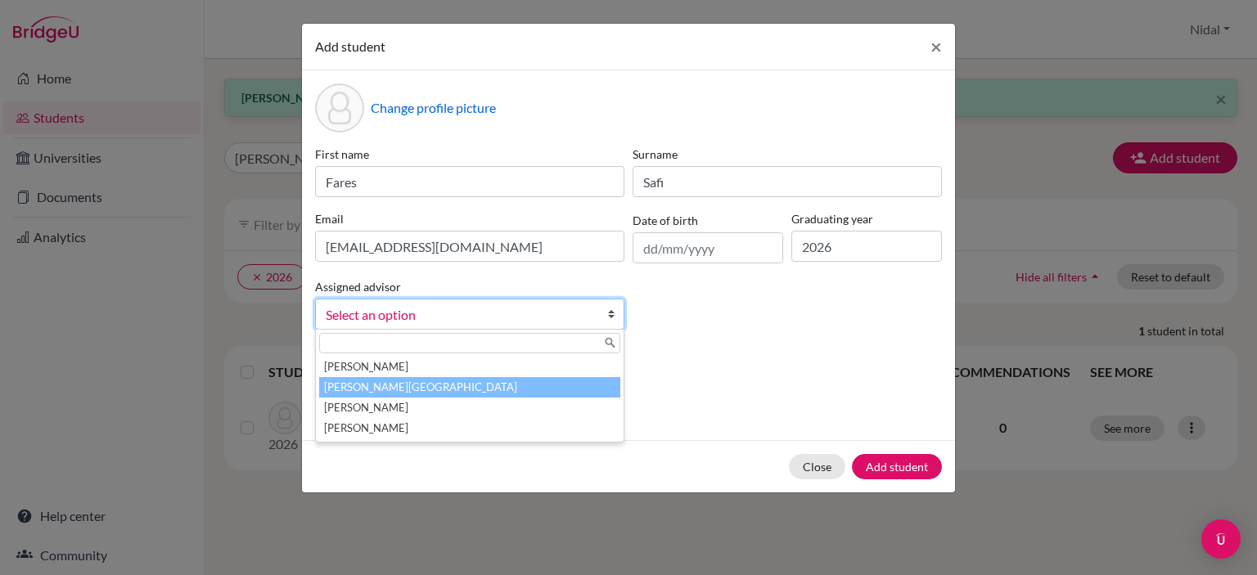
click at [483, 388] on li "[PERSON_NAME][GEOGRAPHIC_DATA]" at bounding box center [469, 387] width 301 height 20
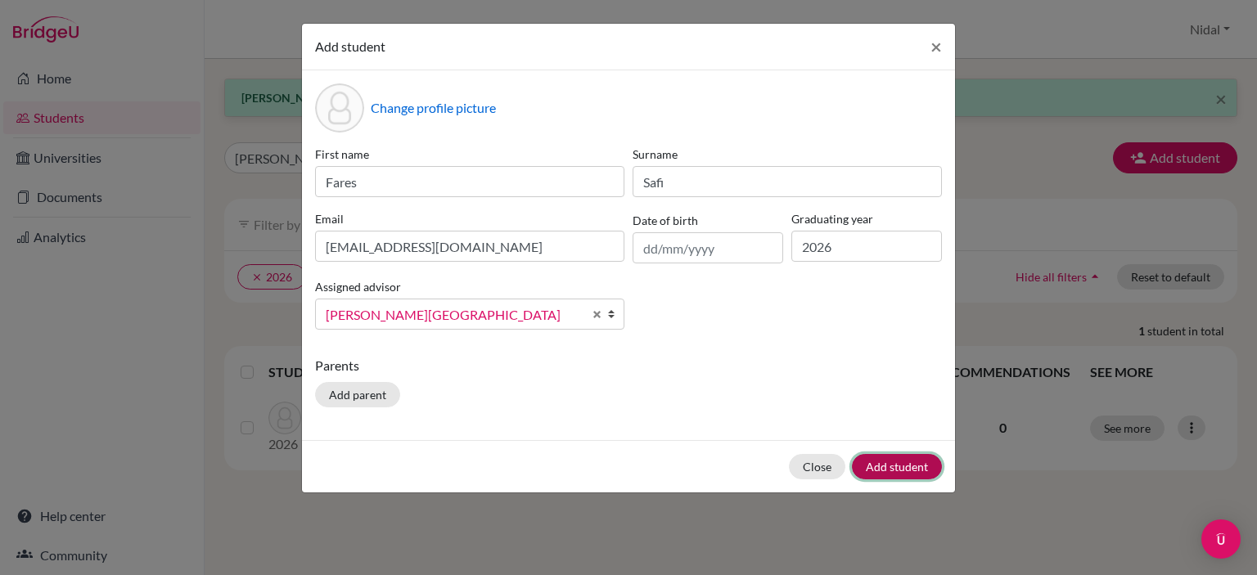
click at [885, 462] on button "Add student" at bounding box center [897, 466] width 90 height 25
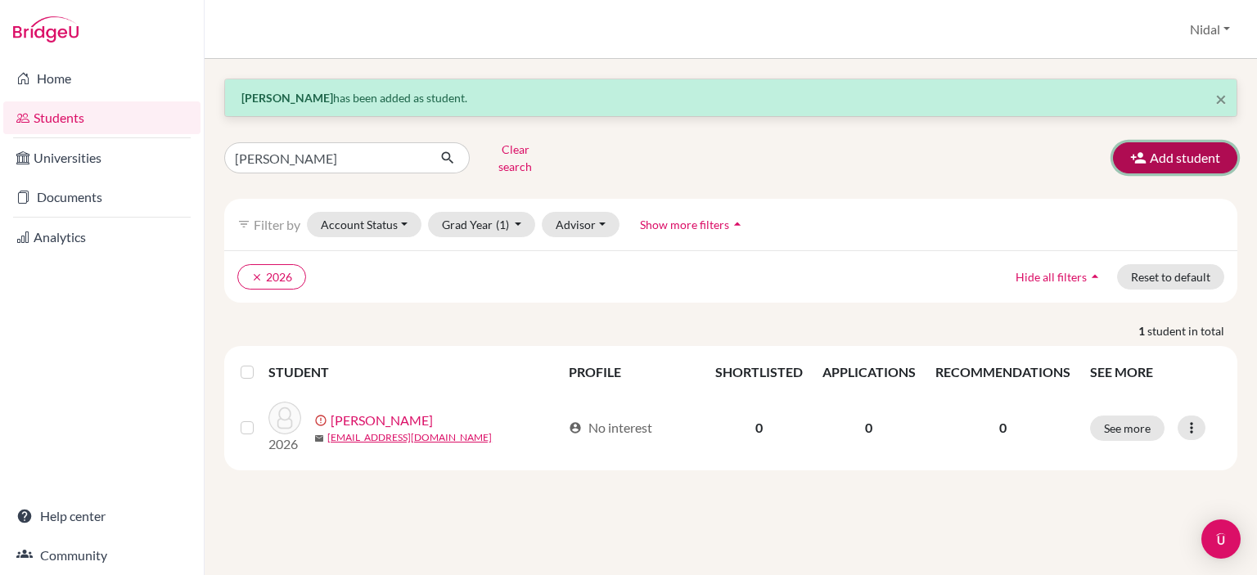
click at [1158, 142] on button "Add student" at bounding box center [1175, 157] width 124 height 31
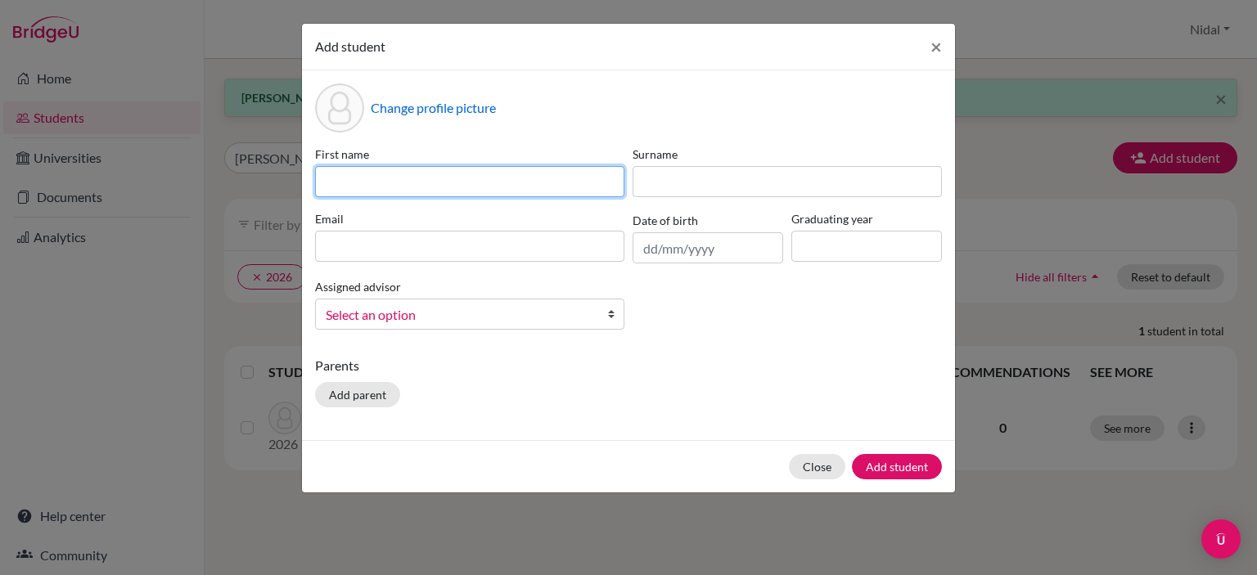
click at [518, 184] on input at bounding box center [469, 181] width 309 height 31
paste input "Wassim Feras Abdelrahim Milhem"
drag, startPoint x: 475, startPoint y: 185, endPoint x: 376, endPoint y: 180, distance: 99.1
click at [376, 180] on input "Wassim Feras Abdelrahim Milhem" at bounding box center [469, 181] width 309 height 31
drag, startPoint x: 440, startPoint y: 186, endPoint x: 372, endPoint y: 182, distance: 68.0
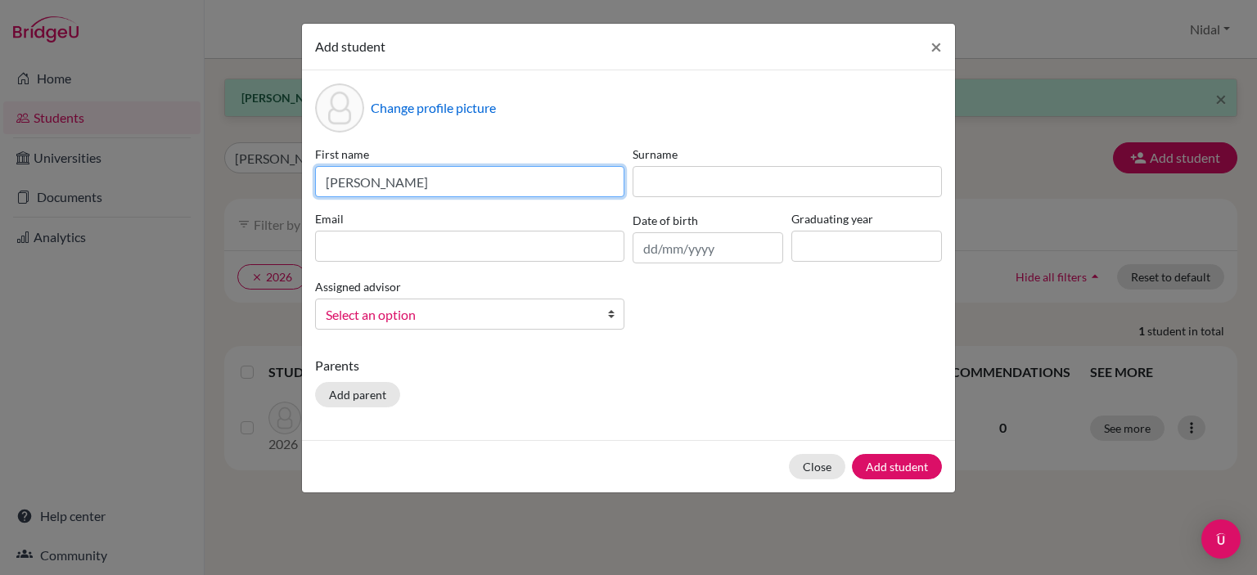
click at [372, 182] on input "Wassim Milhem" at bounding box center [469, 181] width 309 height 31
type input "Wassim"
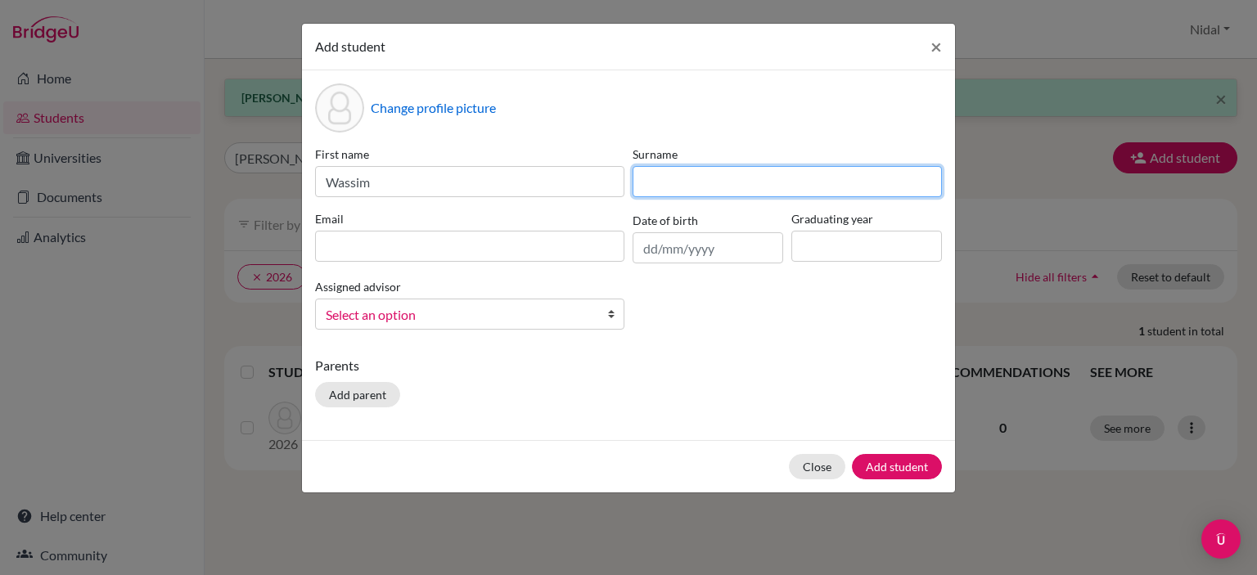
click at [668, 187] on input at bounding box center [786, 181] width 309 height 31
paste input "Milhem"
type input "Milhem"
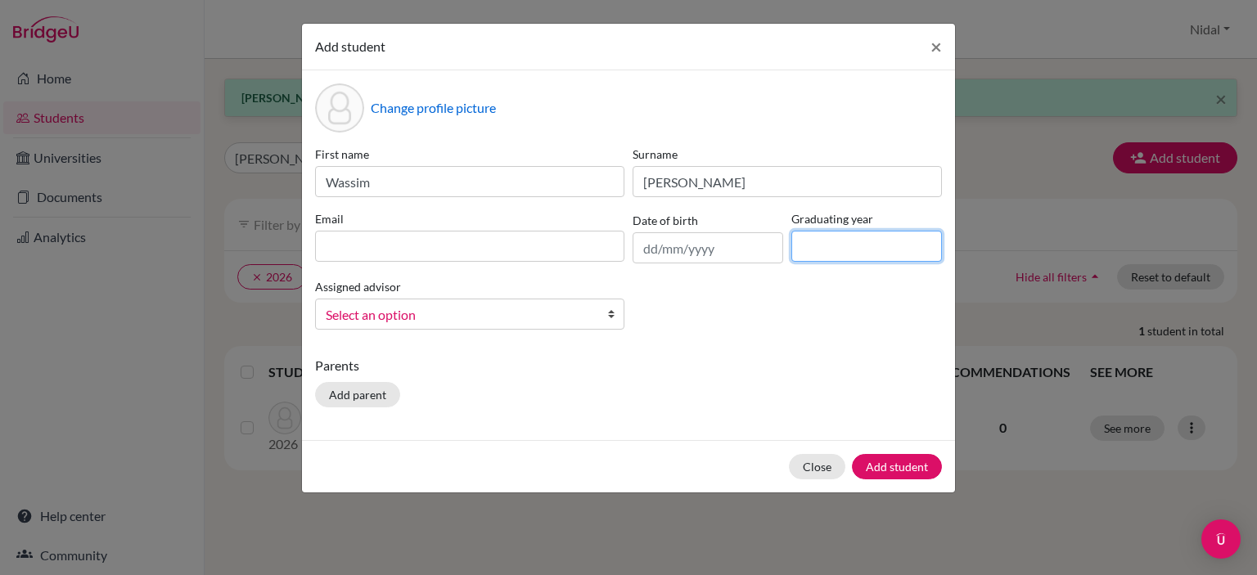
click at [897, 260] on div "Graduating year" at bounding box center [866, 236] width 159 height 53
click at [897, 254] on input at bounding box center [866, 246] width 151 height 31
type input "2026"
click at [815, 335] on div "First name Wassim Surname Milhem Email Date of birth Graduating year 2026 Assig…" at bounding box center [628, 244] width 635 height 197
click at [503, 328] on link "Select an option" at bounding box center [469, 314] width 309 height 31
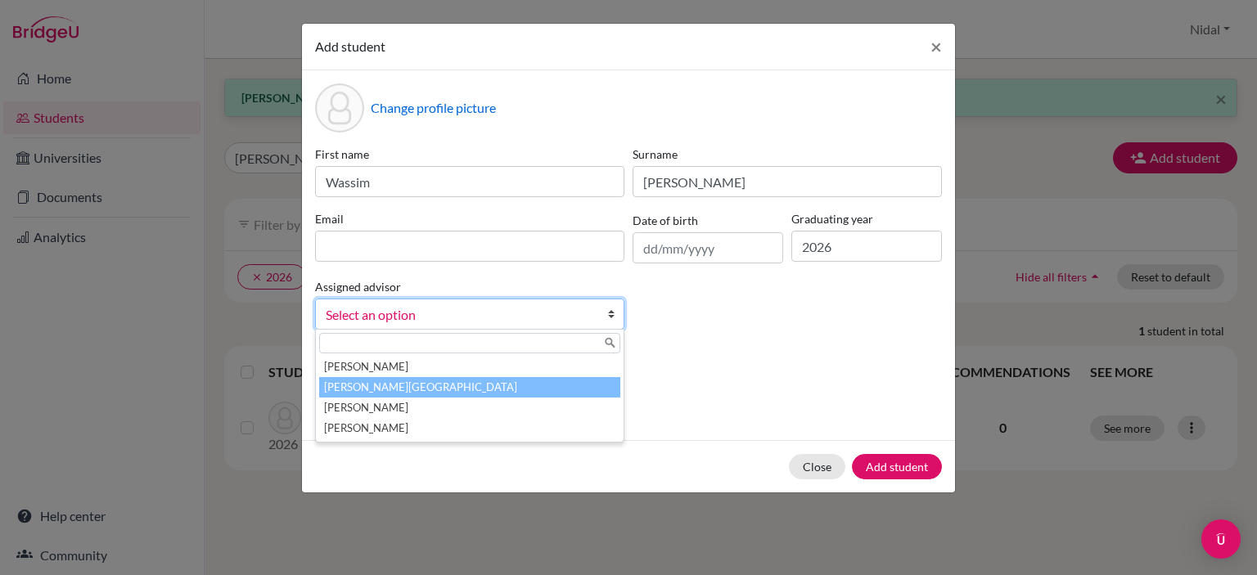
click at [474, 382] on li "[PERSON_NAME][GEOGRAPHIC_DATA]" at bounding box center [469, 387] width 301 height 20
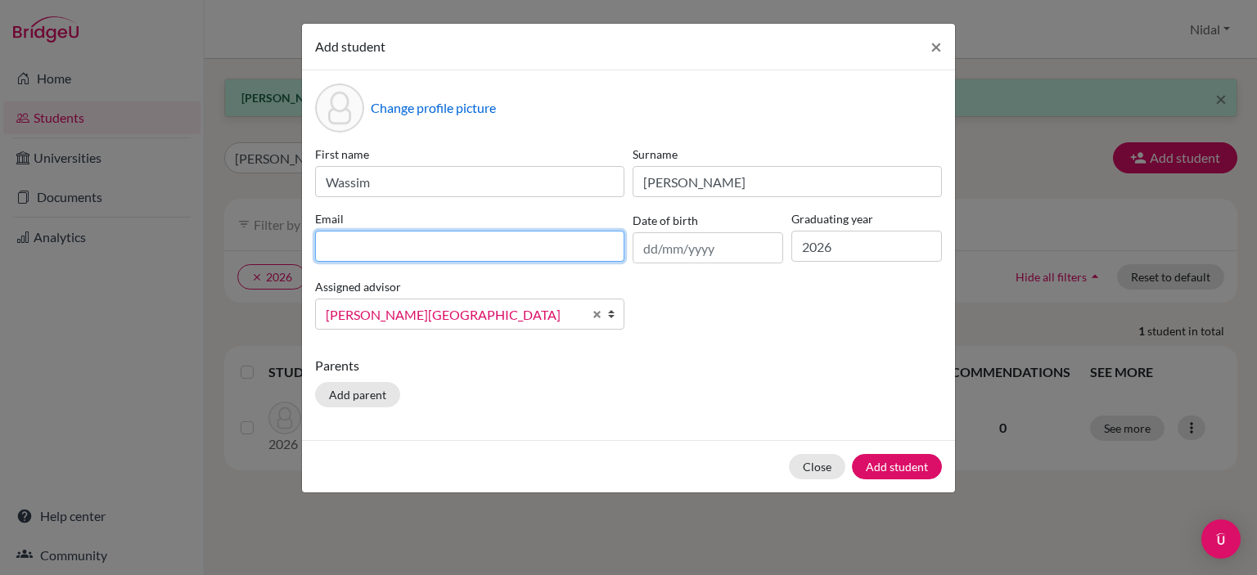
click at [553, 242] on input at bounding box center [469, 246] width 309 height 31
paste input "wasimmilhem@rfs.edu.ps"
type input "wasimmilhem@rfs.edu.ps"
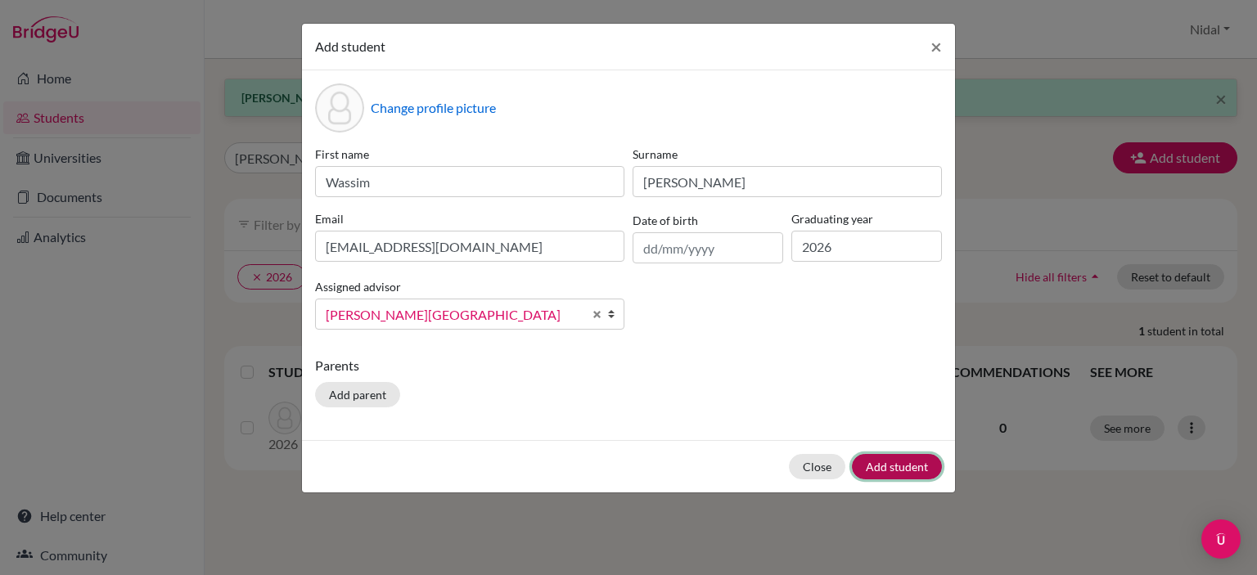
click at [877, 461] on button "Add student" at bounding box center [897, 466] width 90 height 25
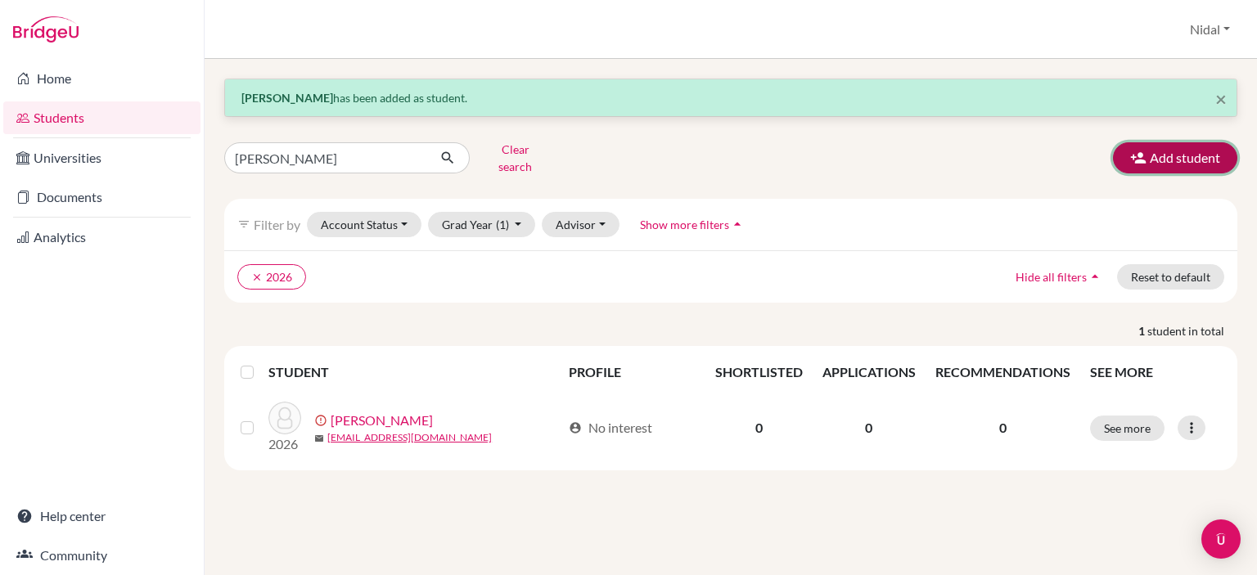
click at [1136, 150] on icon "button" at bounding box center [1138, 158] width 16 height 16
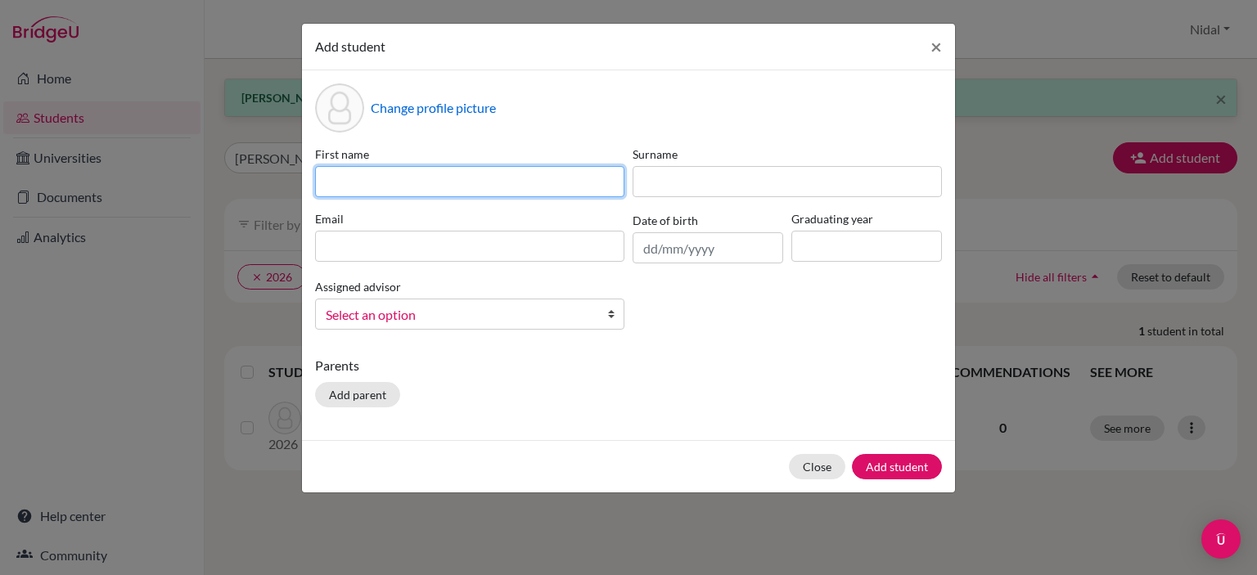
click at [427, 187] on input at bounding box center [469, 181] width 309 height 31
paste input "Omar Mohammad Abdel Hafith Ramahi"
drag, startPoint x: 506, startPoint y: 180, endPoint x: 367, endPoint y: 178, distance: 139.1
click at [367, 178] on input "Omar Mohammad Abdel Hafith Ramahi" at bounding box center [469, 181] width 309 height 31
drag, startPoint x: 427, startPoint y: 187, endPoint x: 363, endPoint y: 181, distance: 64.1
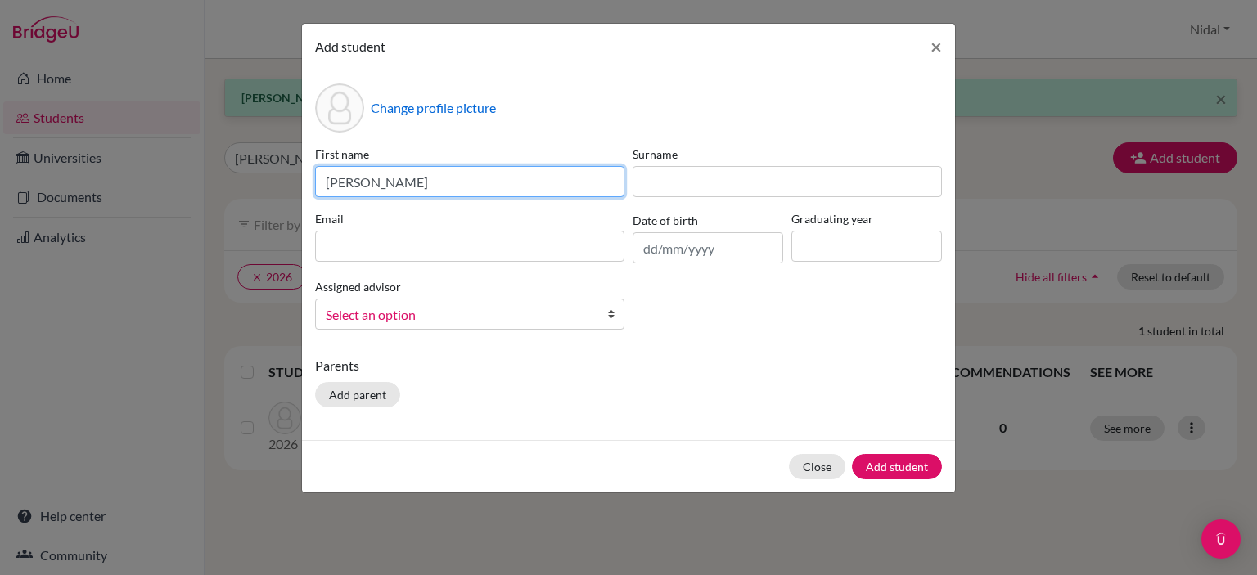
click at [363, 181] on input "Omar Ramahi" at bounding box center [469, 181] width 309 height 31
type input "Omar"
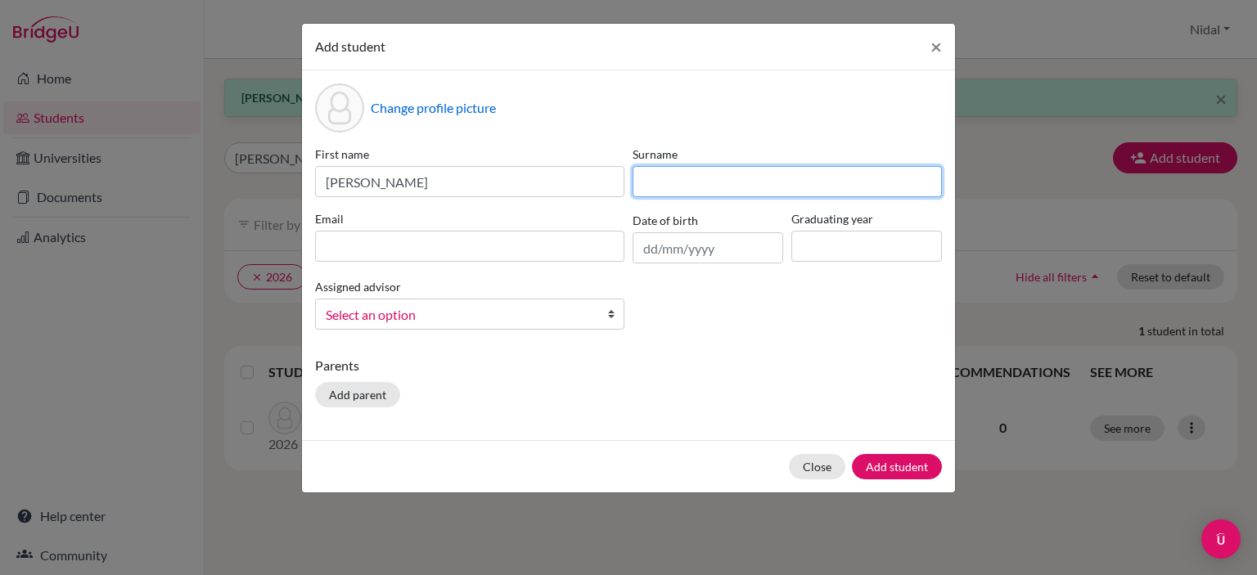
click at [681, 177] on input at bounding box center [786, 181] width 309 height 31
paste input "Ramahi"
type input "Ramahi"
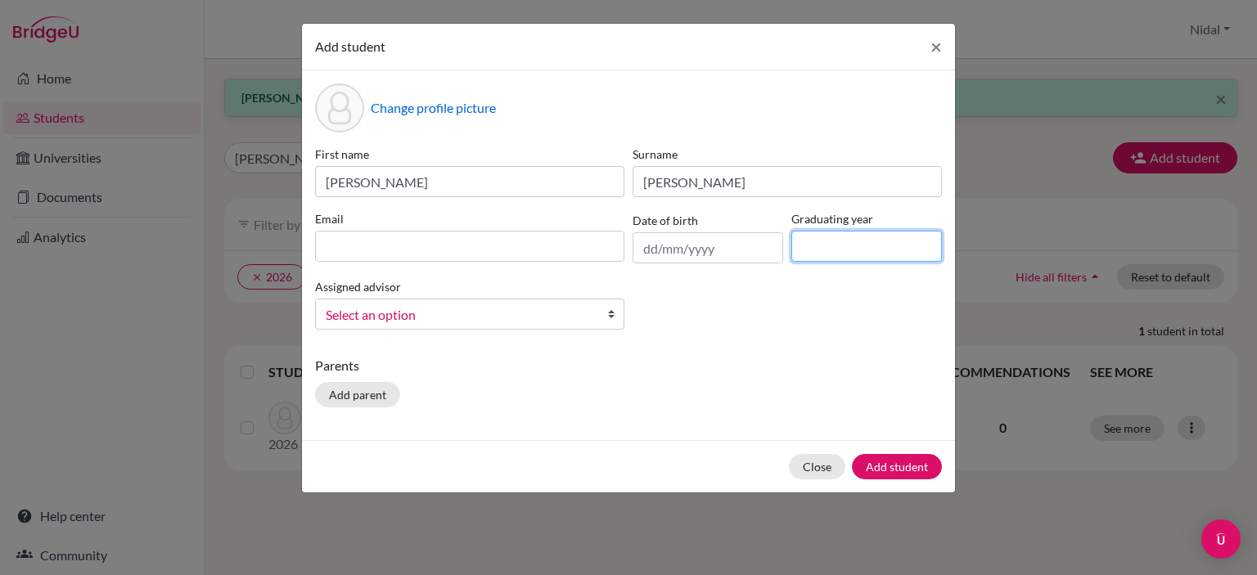
click at [854, 241] on input at bounding box center [866, 246] width 151 height 31
type input "2026"
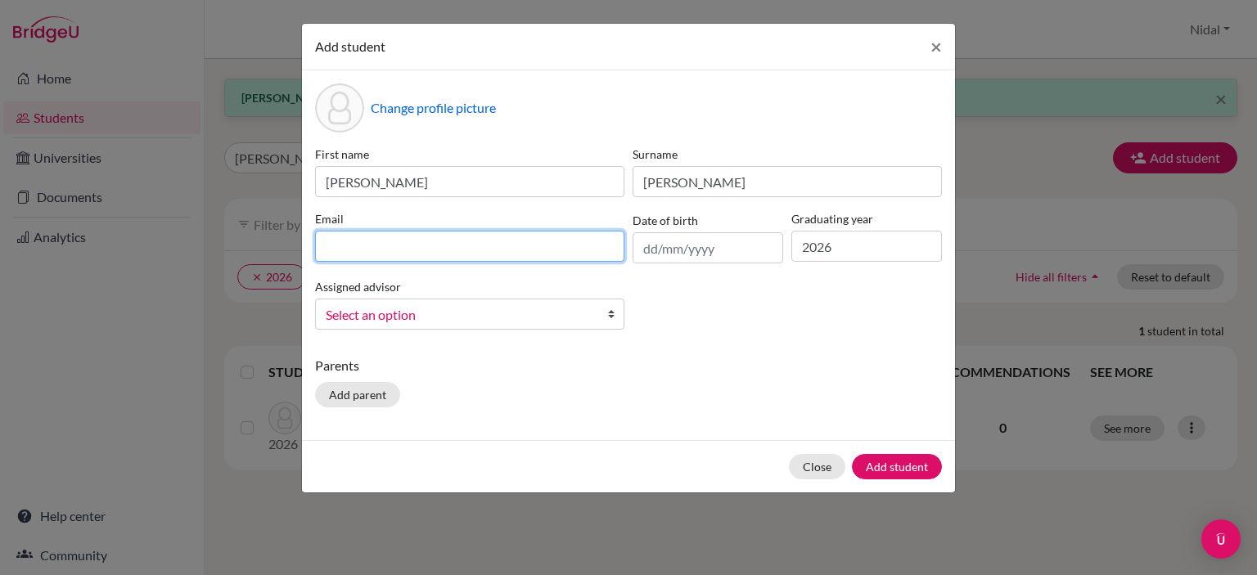
click at [533, 245] on input at bounding box center [469, 246] width 309 height 31
paste input "omarramahi@rfs.edu.ps"
type input "omarramahi@rfs.edu.ps"
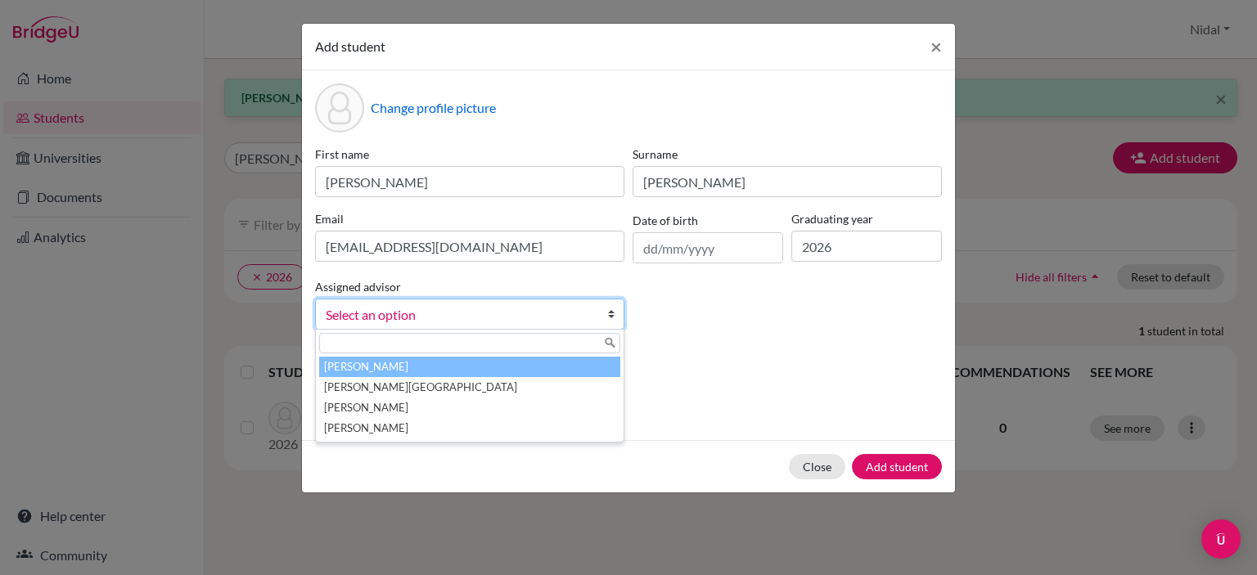
click at [577, 320] on span "Select an option" at bounding box center [459, 314] width 267 height 21
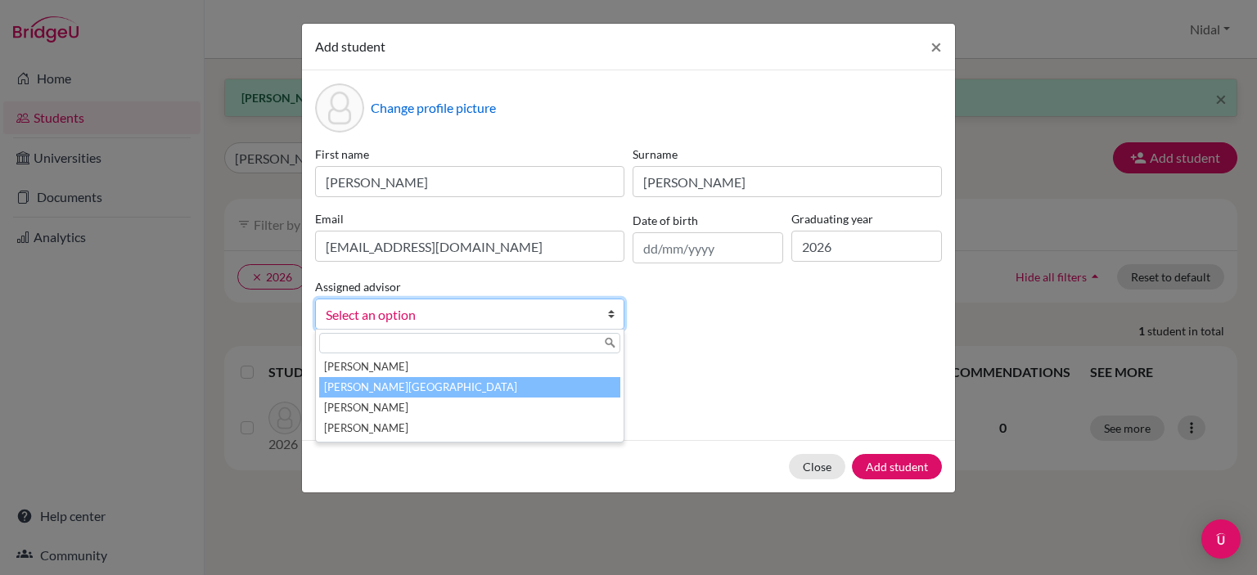
click at [552, 379] on li "[PERSON_NAME][GEOGRAPHIC_DATA]" at bounding box center [469, 387] width 301 height 20
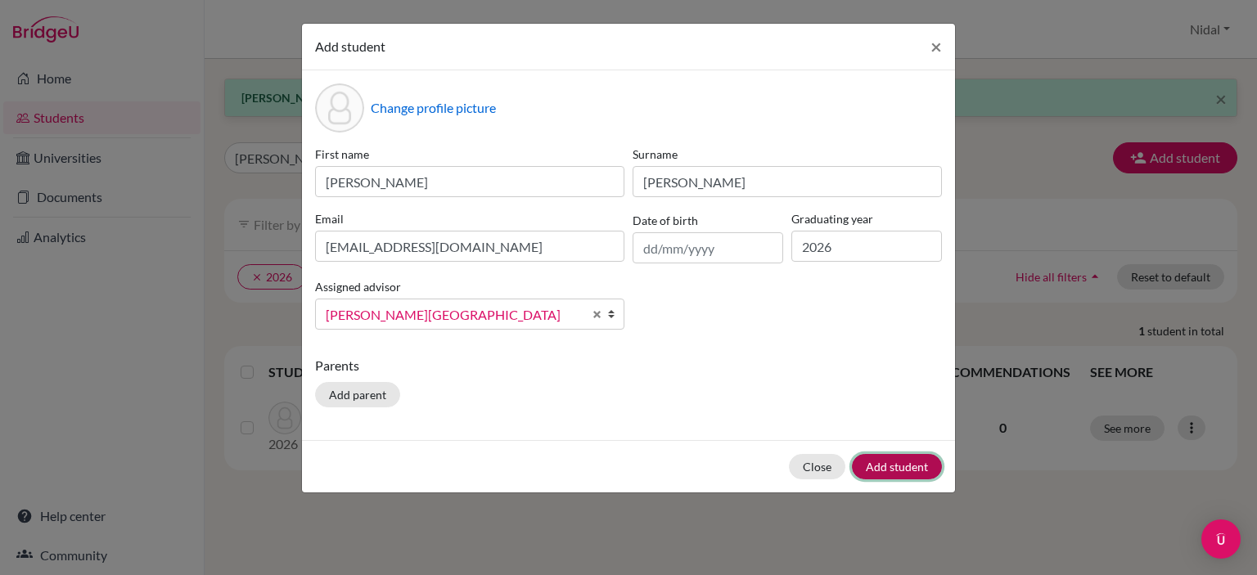
click at [901, 466] on button "Add student" at bounding box center [897, 466] width 90 height 25
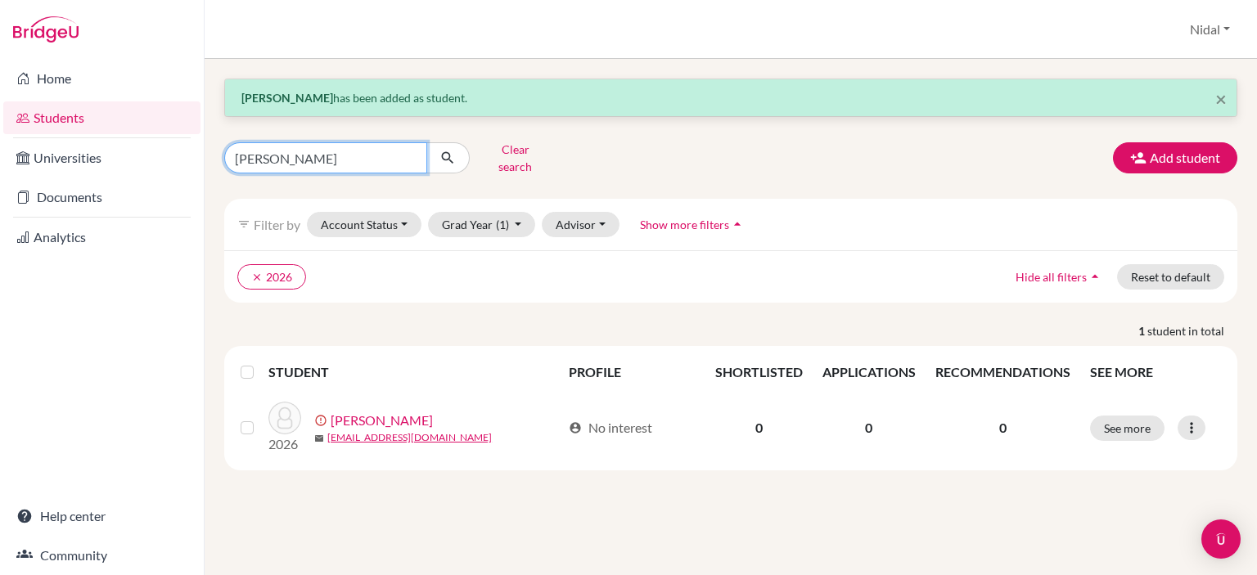
click at [304, 146] on input "barakat" at bounding box center [325, 157] width 203 height 31
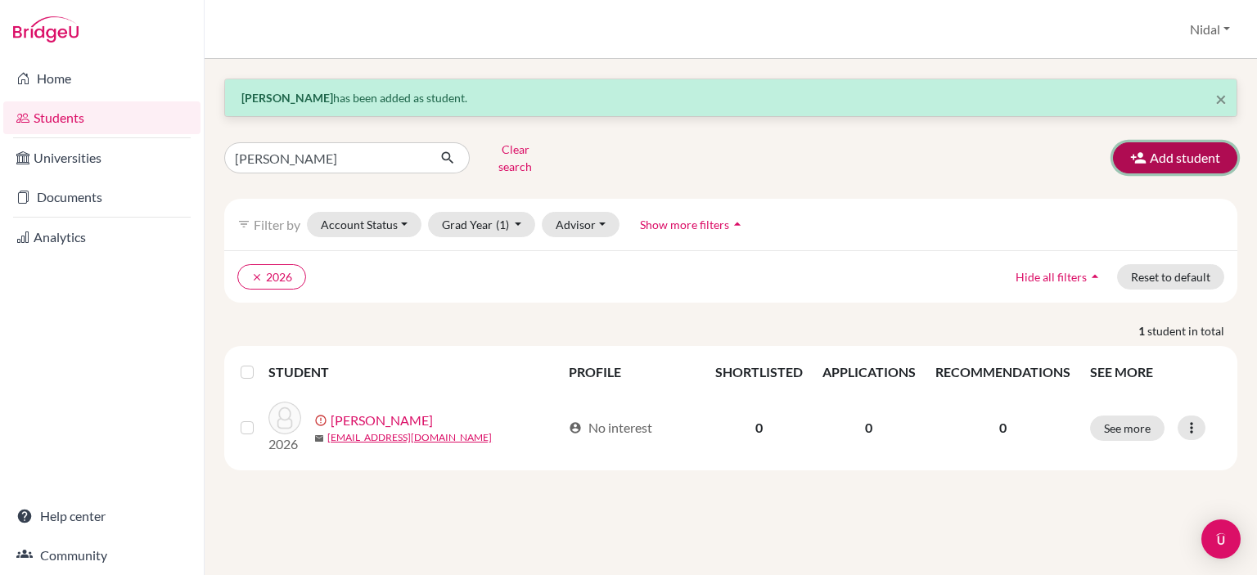
click at [1142, 153] on icon "button" at bounding box center [1138, 158] width 16 height 16
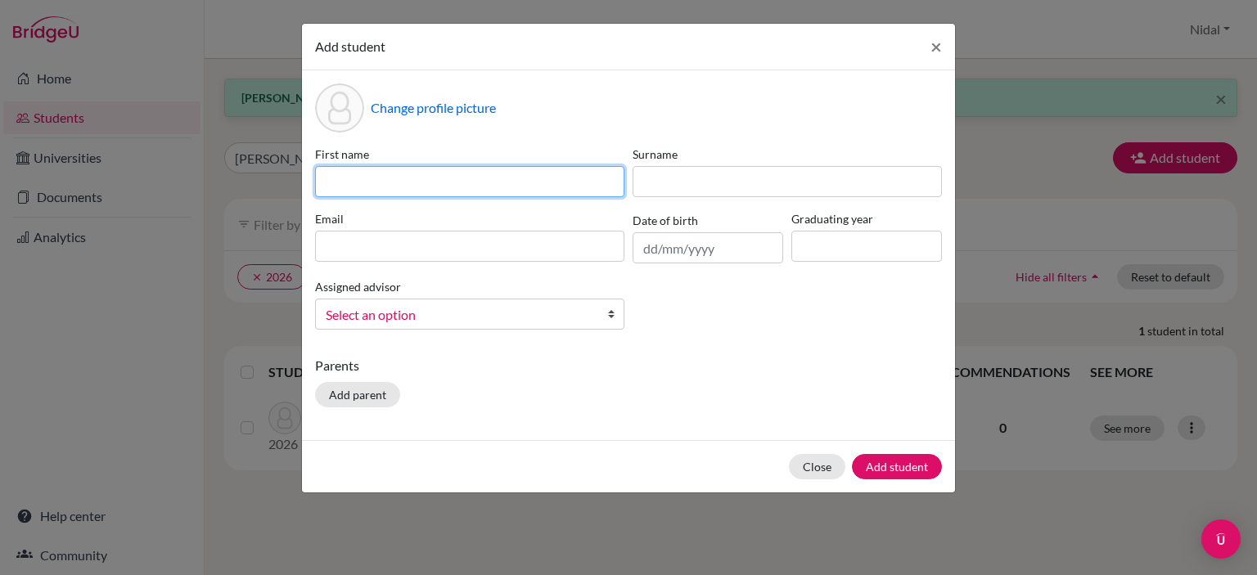
click at [425, 187] on input at bounding box center [469, 181] width 309 height 31
paste input "Yara Amjad Nabih Jaddou"
drag, startPoint x: 432, startPoint y: 182, endPoint x: 359, endPoint y: 182, distance: 72.8
click at [359, 182] on input "Yara Amjad Nabih Jaddou" at bounding box center [469, 181] width 309 height 31
drag, startPoint x: 396, startPoint y: 182, endPoint x: 353, endPoint y: 179, distance: 43.5
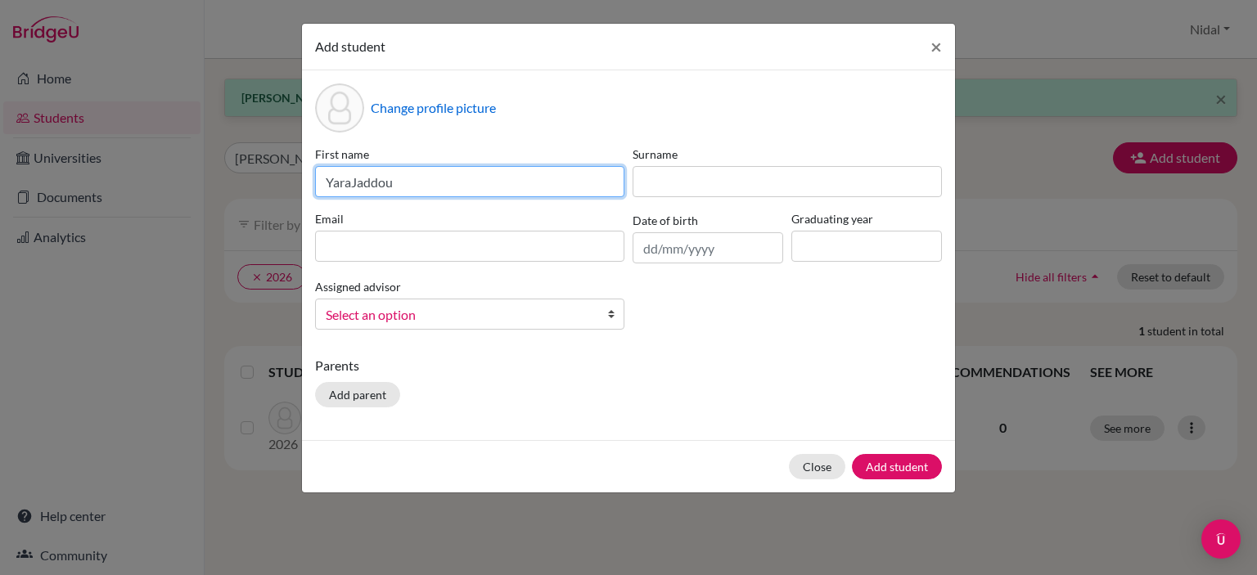
click at [353, 179] on input "YaraJaddou" at bounding box center [469, 181] width 309 height 31
type input "Yara"
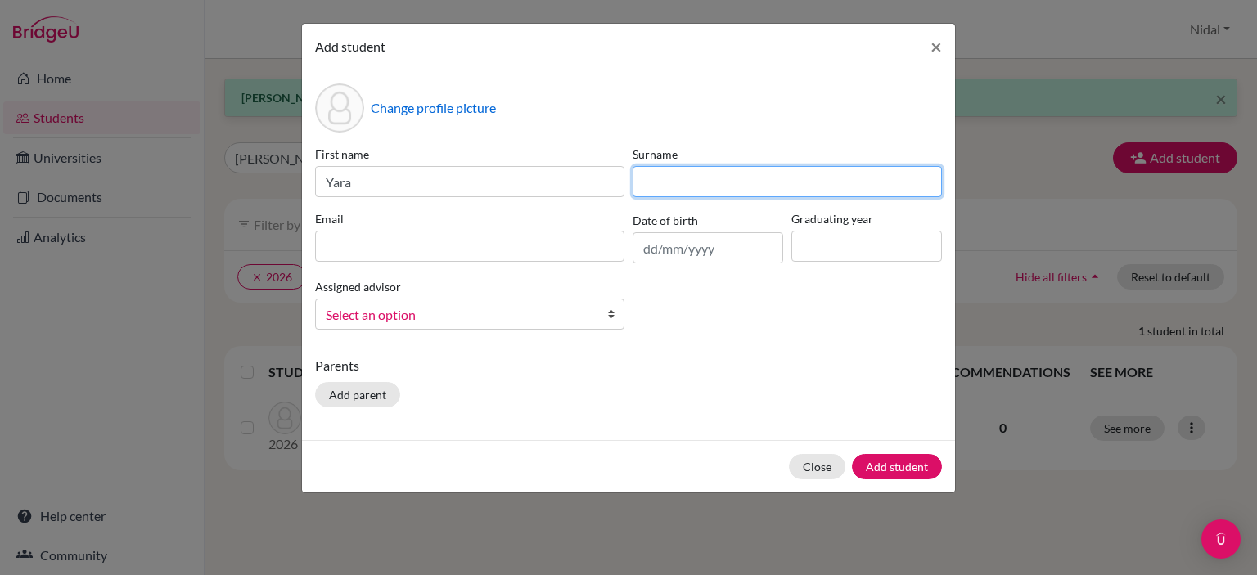
click at [668, 189] on input at bounding box center [786, 181] width 309 height 31
paste input "Jaddou"
type input "Jaddou"
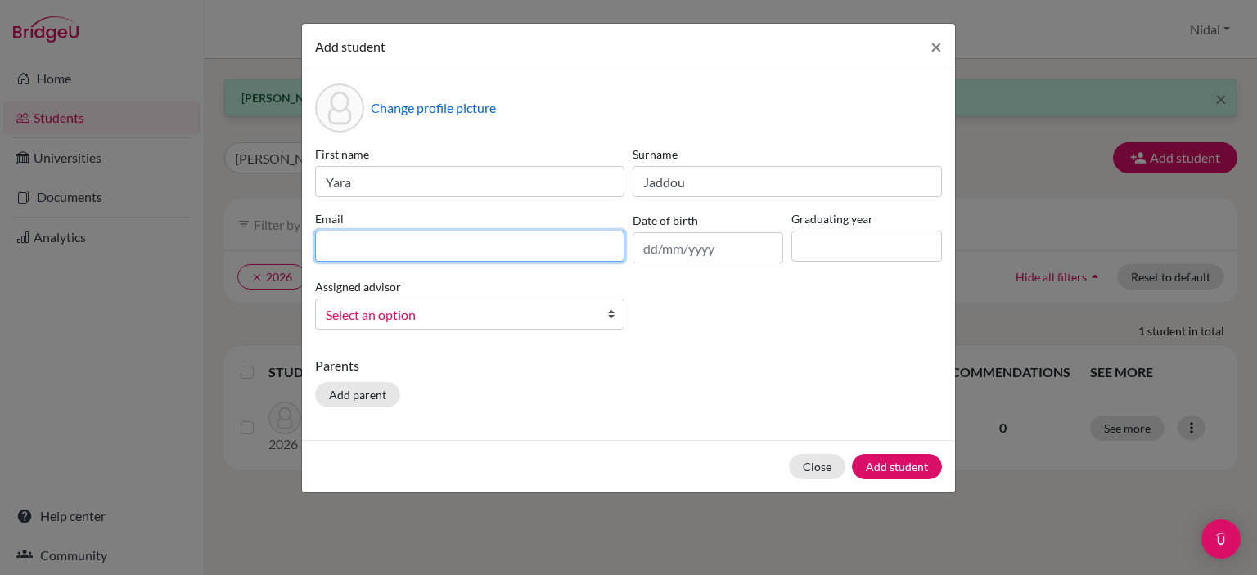
click at [523, 243] on input at bounding box center [469, 246] width 309 height 31
paste input "yarajaddou@rfs.edu.ps"
type input "yarajaddou@rfs.edu.ps"
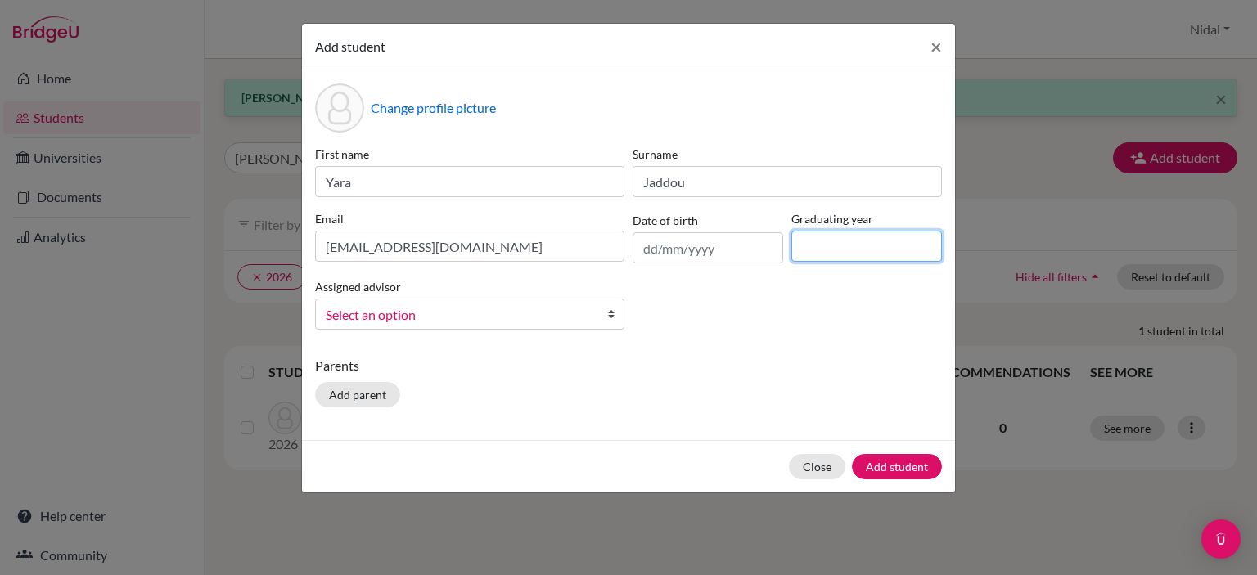
click at [856, 254] on input at bounding box center [866, 246] width 151 height 31
type input "2026"
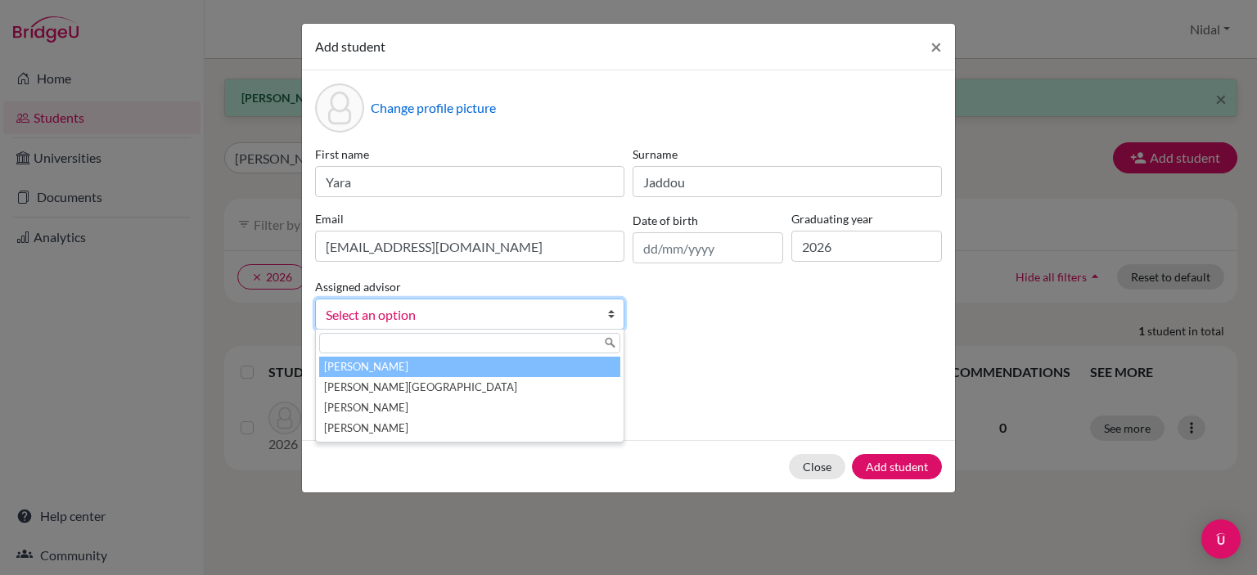
click at [542, 330] on div "Select an option Ackel, Razi Ahmed, Nidal Bauman, Mark Siniora, Hanadi" at bounding box center [469, 314] width 309 height 31
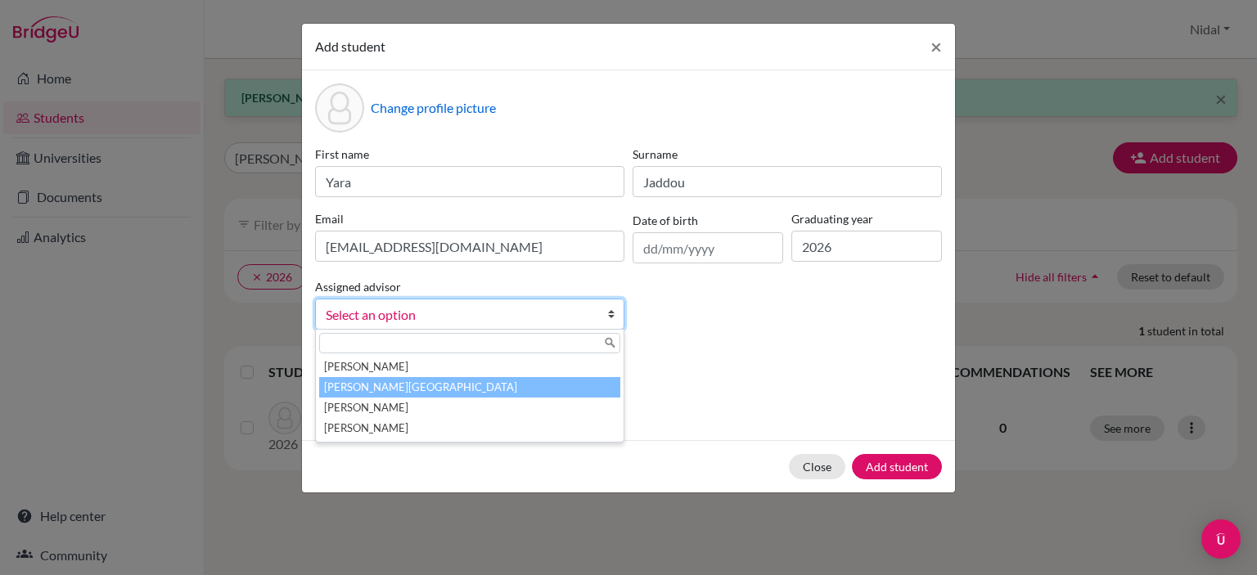
click at [520, 380] on li "[PERSON_NAME][GEOGRAPHIC_DATA]" at bounding box center [469, 387] width 301 height 20
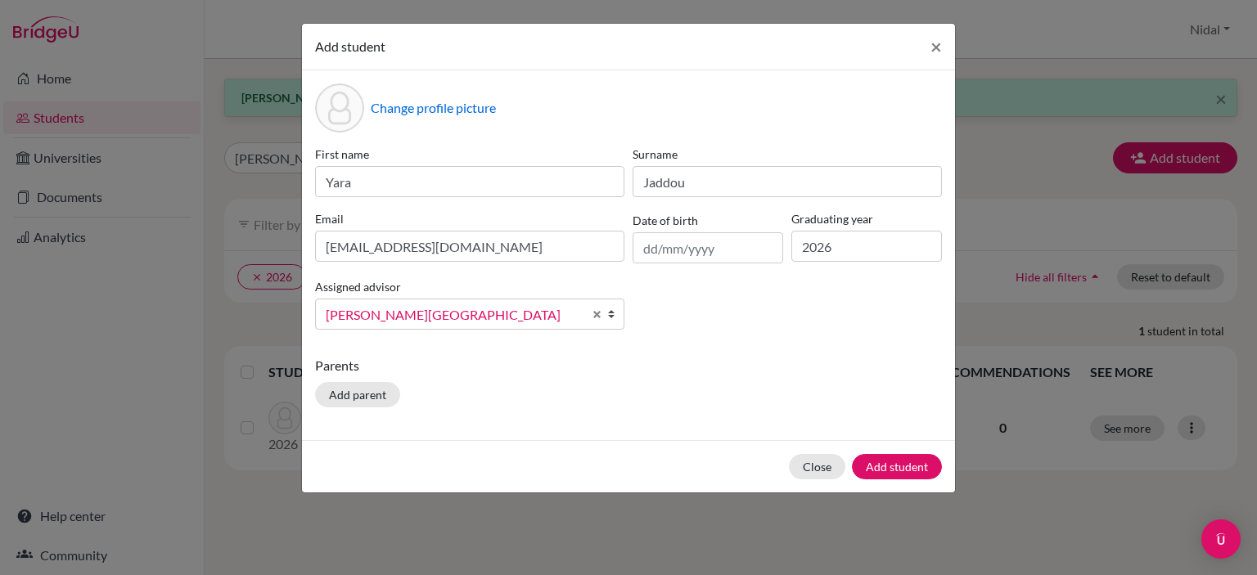
click at [755, 314] on div "First name Yara Surname Jaddou Email yarajaddou@rfs.edu.ps Date of birth Gradua…" at bounding box center [628, 244] width 635 height 197
click at [891, 466] on button "Add student" at bounding box center [897, 466] width 90 height 25
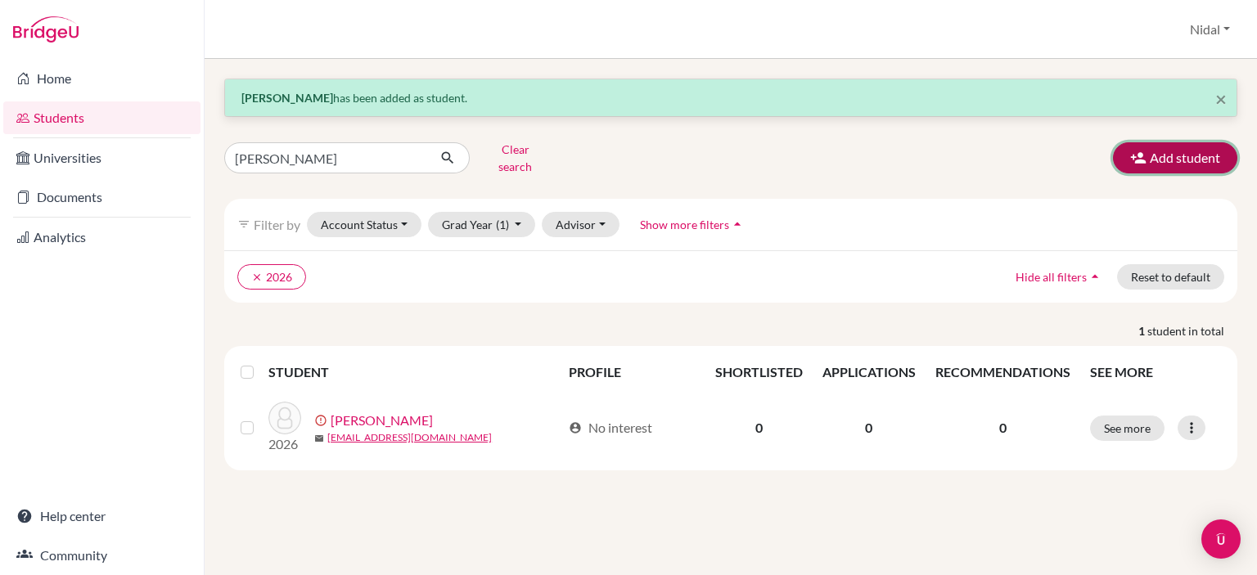
click at [1158, 161] on button "Add student" at bounding box center [1175, 157] width 124 height 31
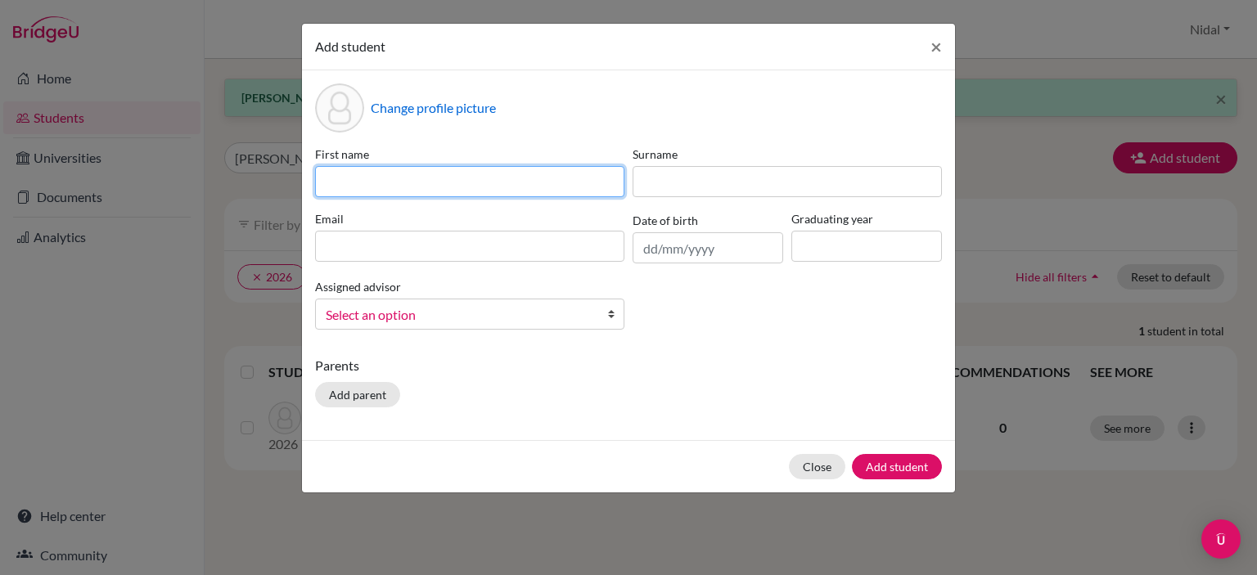
click at [479, 171] on input at bounding box center [469, 181] width 309 height 31
type input "Kareem"
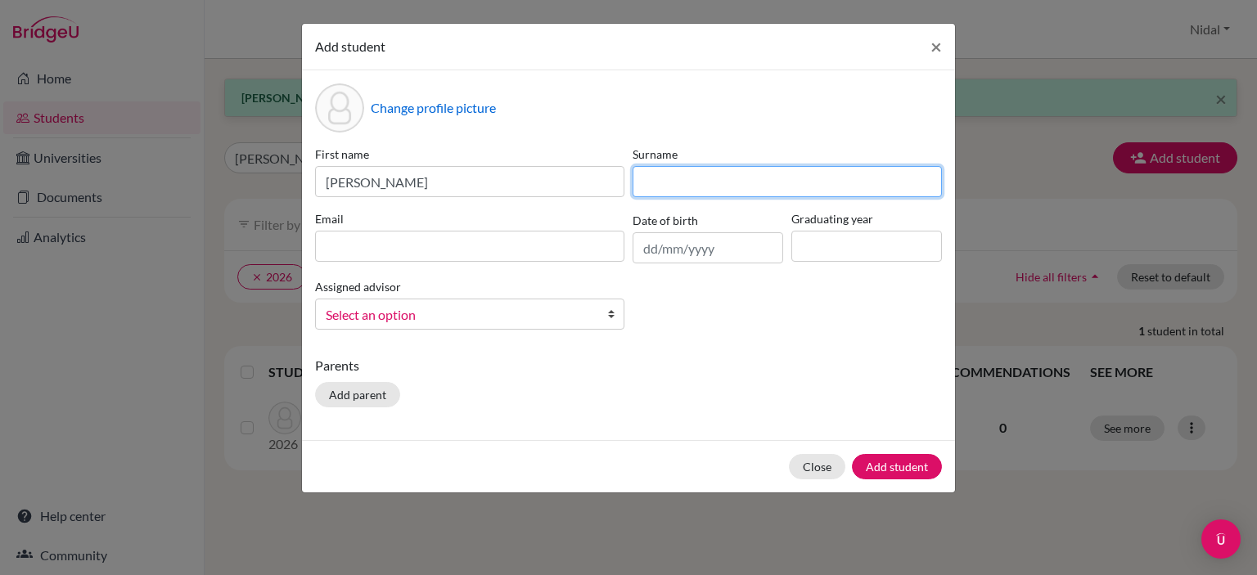
click at [689, 188] on input at bounding box center [786, 181] width 309 height 31
type input "Nasr"
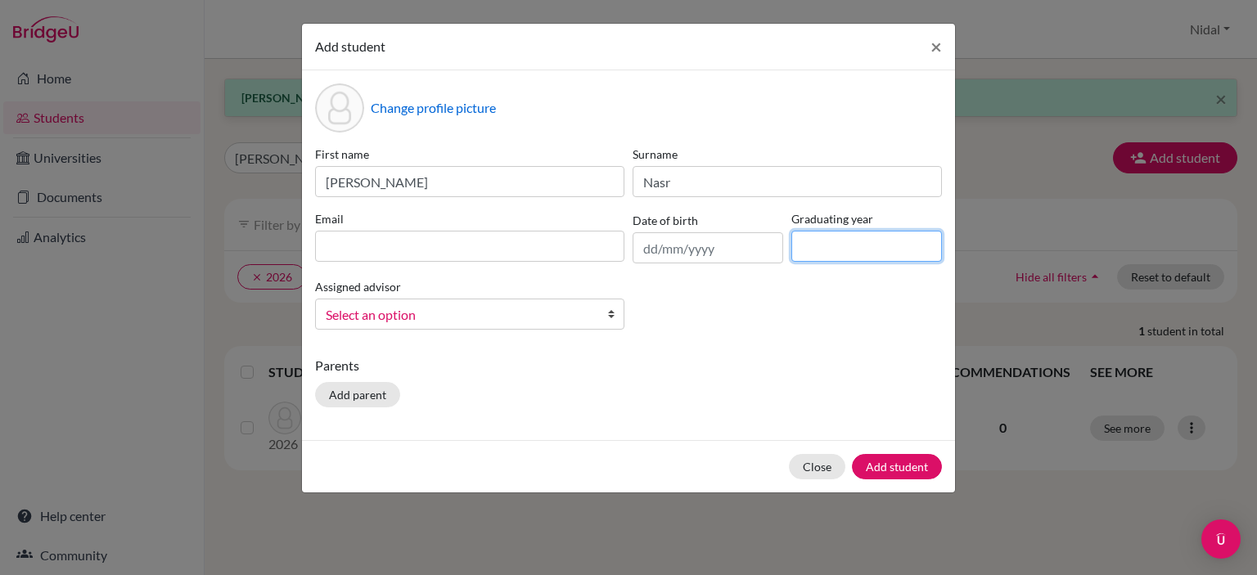
click at [798, 239] on input at bounding box center [866, 246] width 151 height 31
type input "2026"
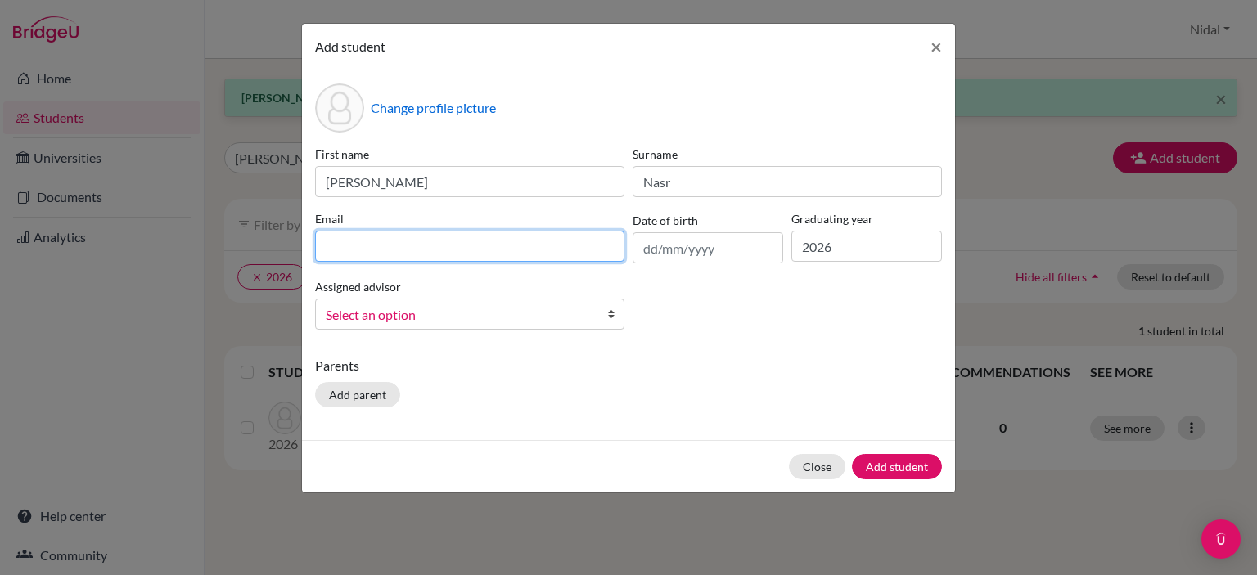
click at [497, 251] on input at bounding box center [469, 246] width 309 height 31
paste input "kareemnasr@rfs.edu.ps"
type input "kareemnasr@rfs.edu.ps"
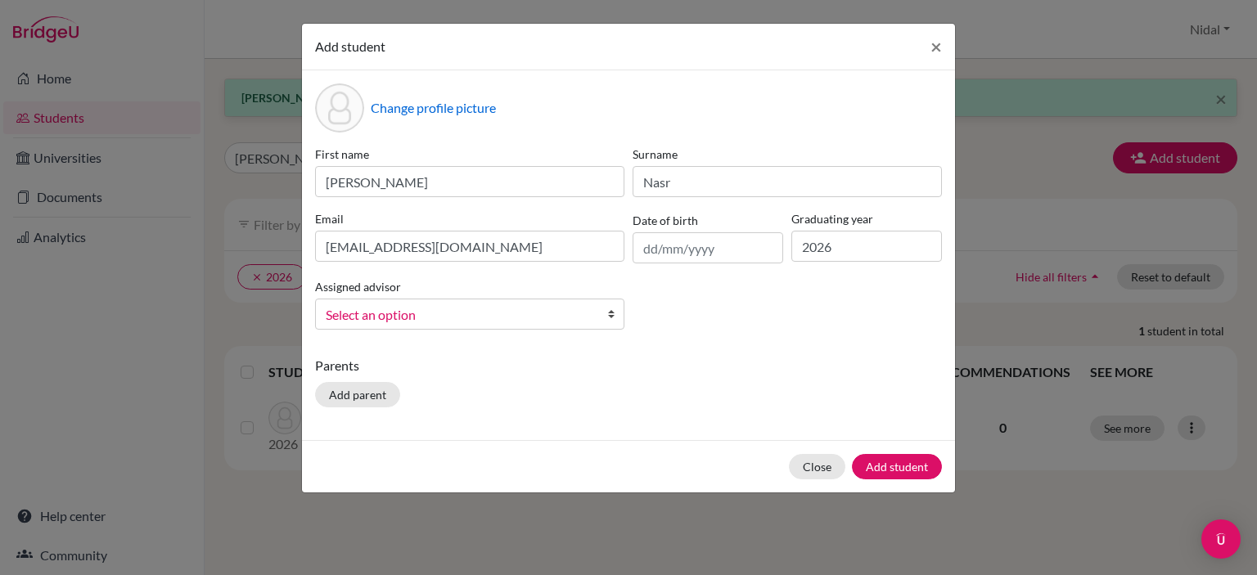
click at [497, 317] on span "Select an option" at bounding box center [459, 314] width 267 height 21
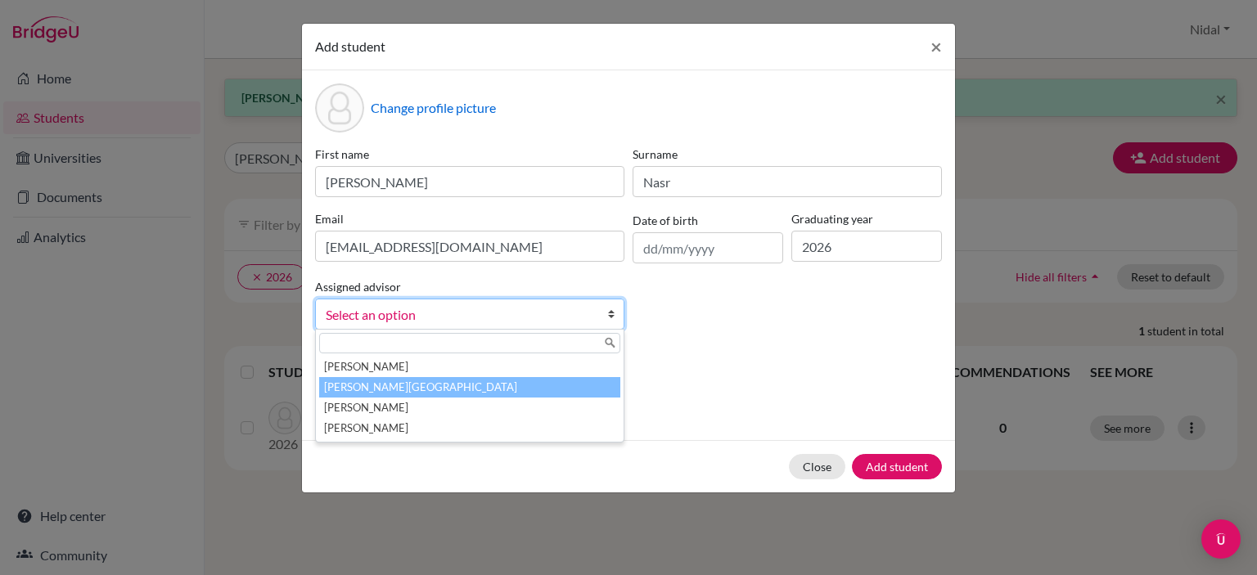
click at [474, 397] on li "[PERSON_NAME][GEOGRAPHIC_DATA]" at bounding box center [469, 387] width 301 height 20
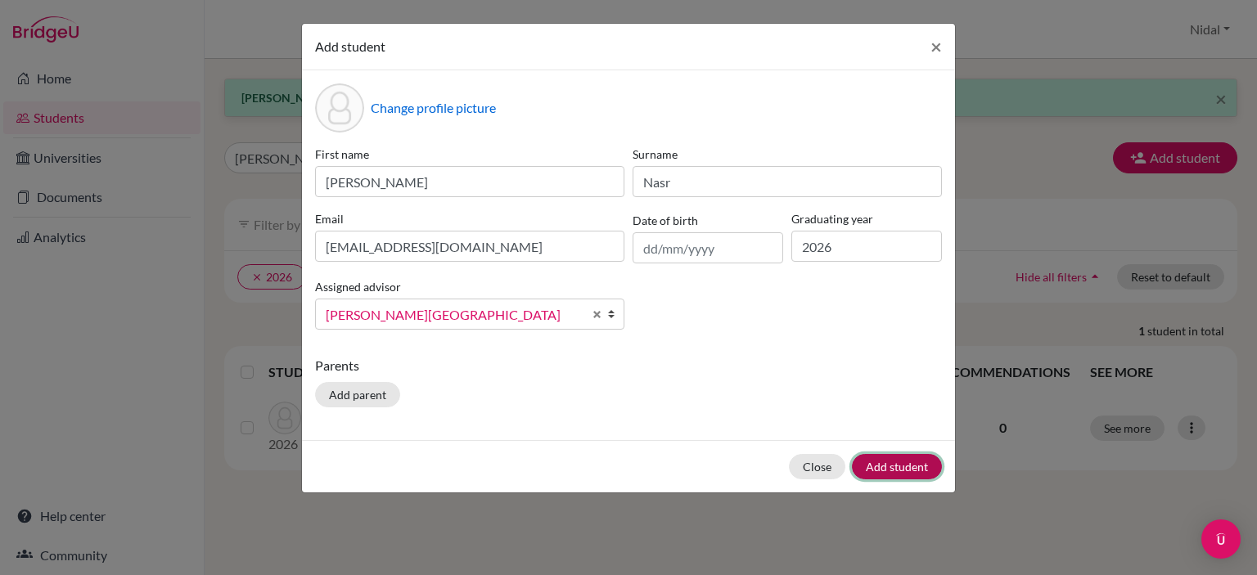
click at [907, 472] on button "Add student" at bounding box center [897, 466] width 90 height 25
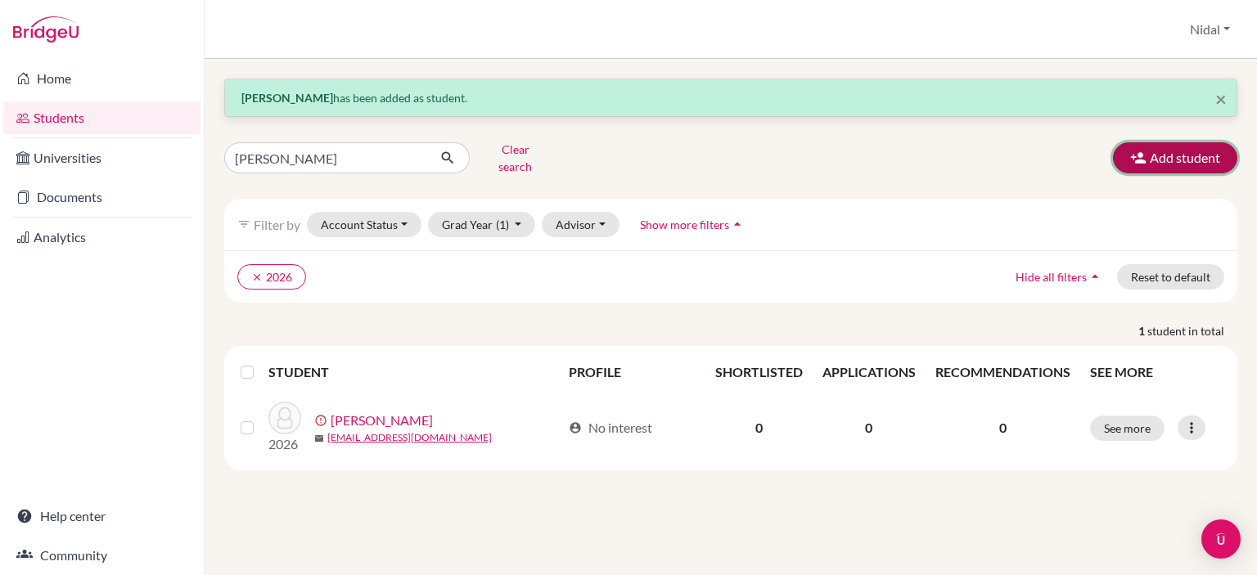
click at [1145, 155] on icon "button" at bounding box center [1138, 158] width 16 height 16
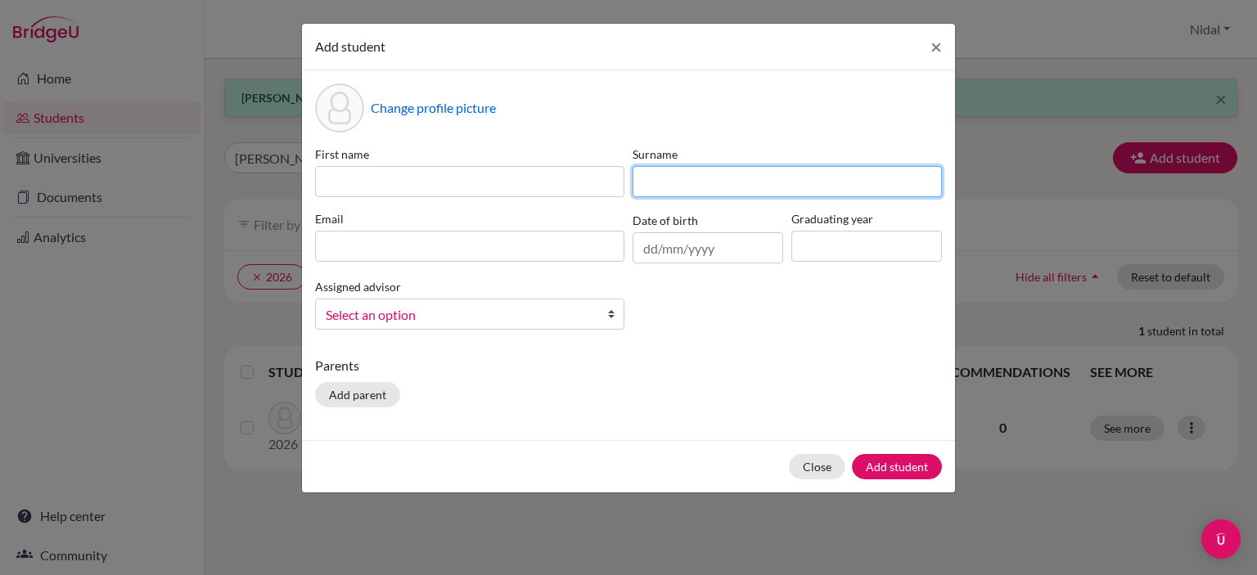
click at [759, 187] on input at bounding box center [786, 181] width 309 height 31
paste input "Orabi"
type input "Orabi"
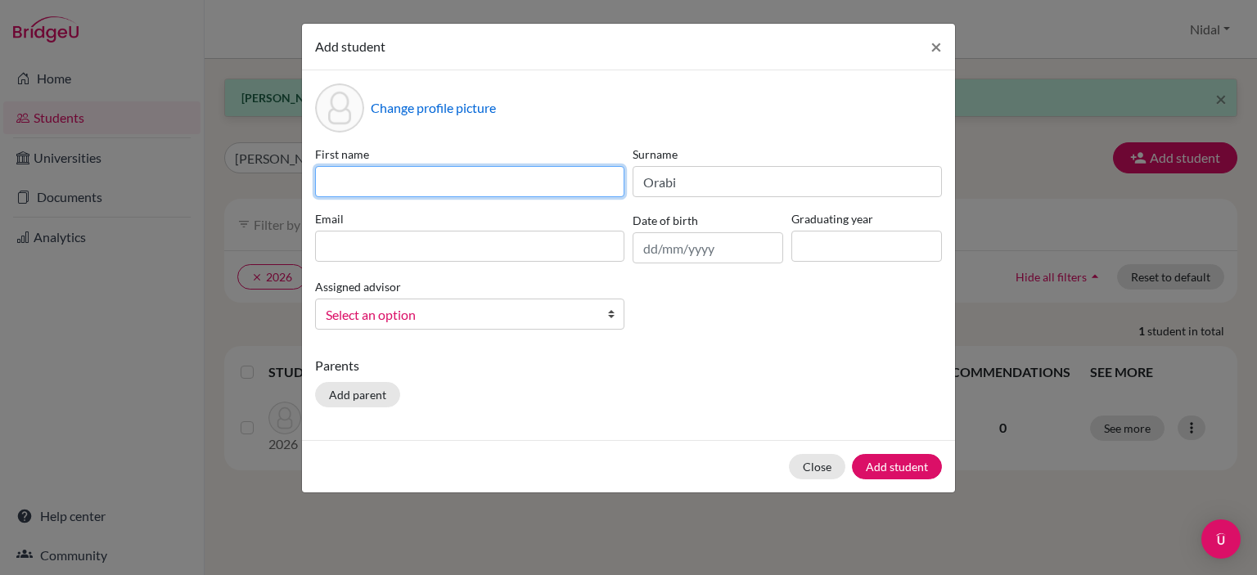
click at [449, 179] on input at bounding box center [469, 181] width 309 height 31
type input "Mohammad"
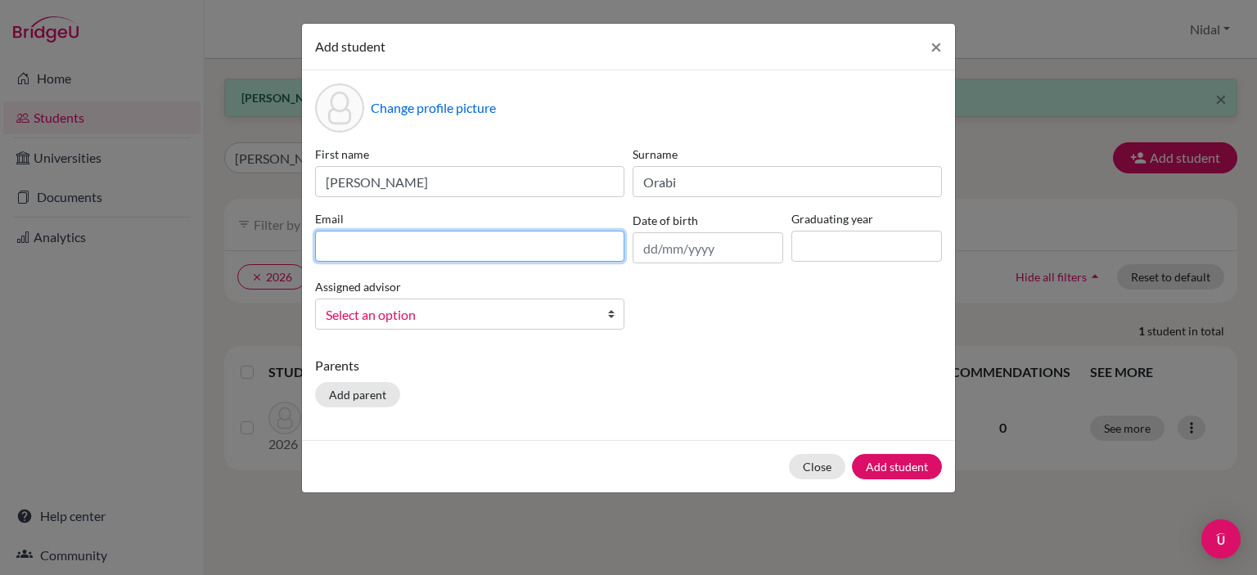
click at [448, 238] on input at bounding box center [469, 246] width 309 height 31
paste input "mohammadorabi@rfs.edu.ps"
type input "mohammadorabi@rfs.edu.ps"
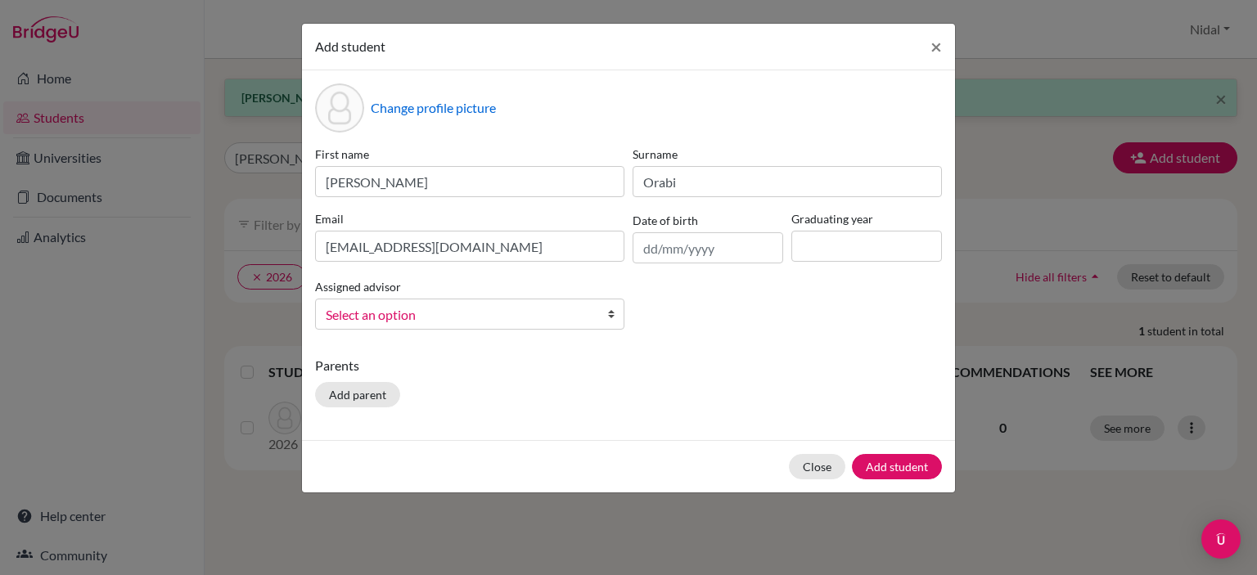
click at [474, 328] on link "Select an option" at bounding box center [469, 314] width 309 height 31
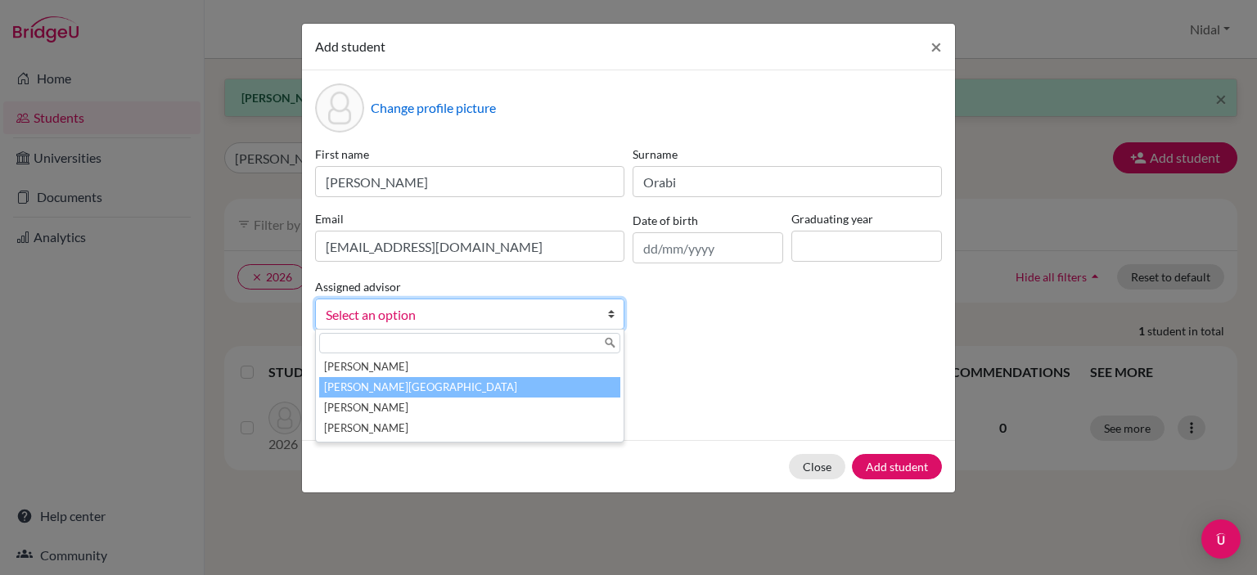
click at [463, 381] on li "[PERSON_NAME][GEOGRAPHIC_DATA]" at bounding box center [469, 387] width 301 height 20
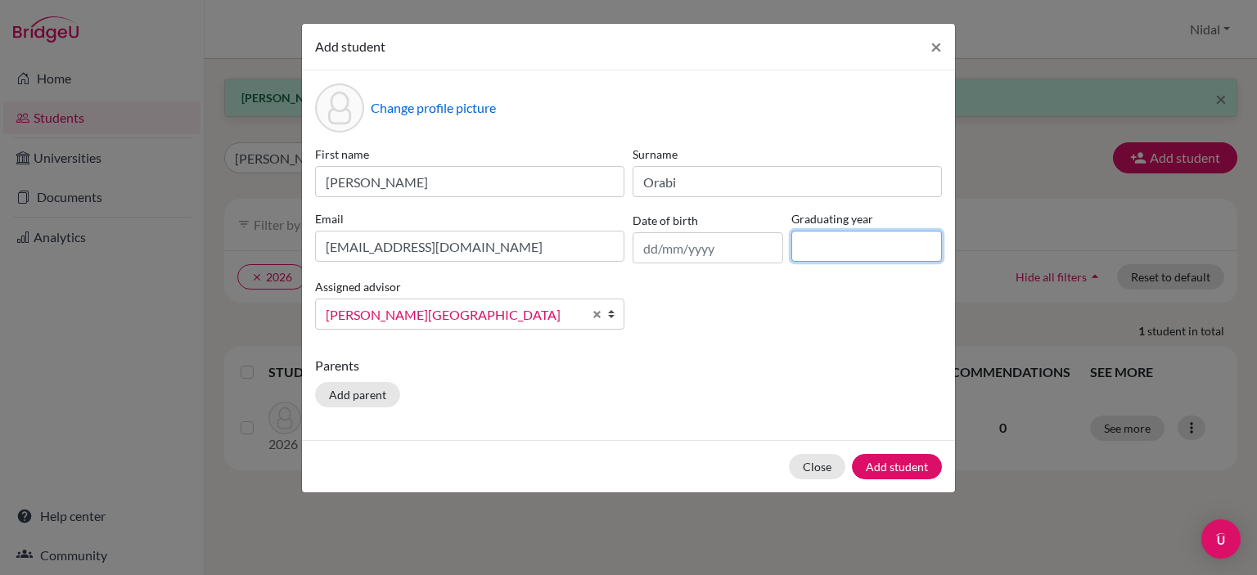
click at [839, 253] on input at bounding box center [866, 246] width 151 height 31
type input "2026"
click at [890, 432] on div "Change profile picture First name Mohammad Surname Orabi Email mohammadorabi@rf…" at bounding box center [628, 255] width 653 height 370
click at [902, 467] on button "Add student" at bounding box center [897, 466] width 90 height 25
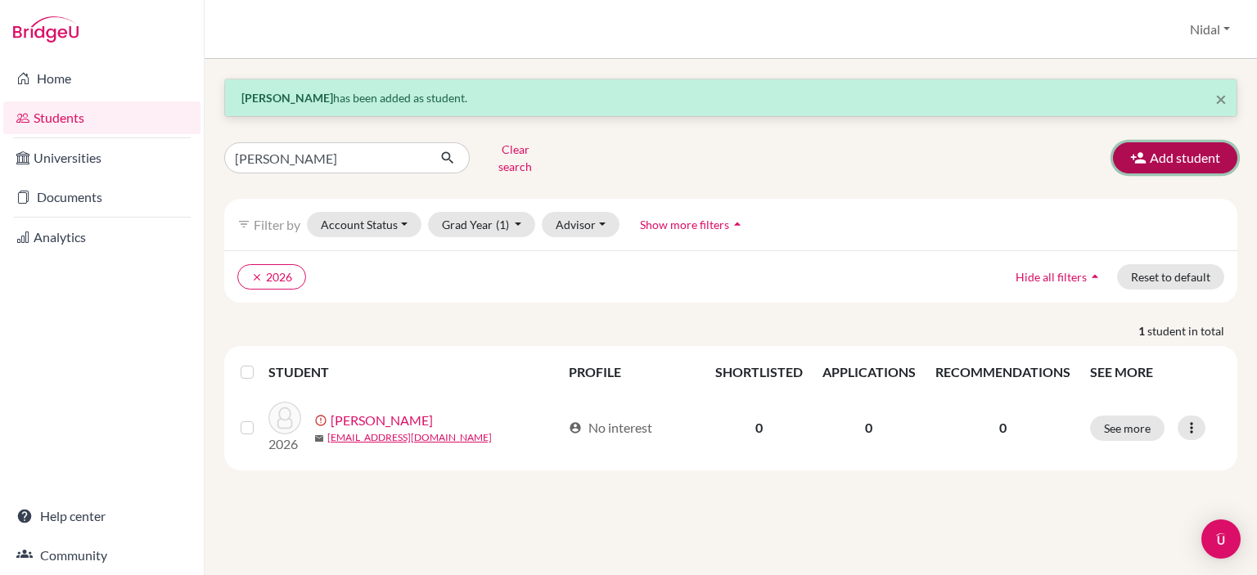
click at [1157, 163] on button "Add student" at bounding box center [1175, 157] width 124 height 31
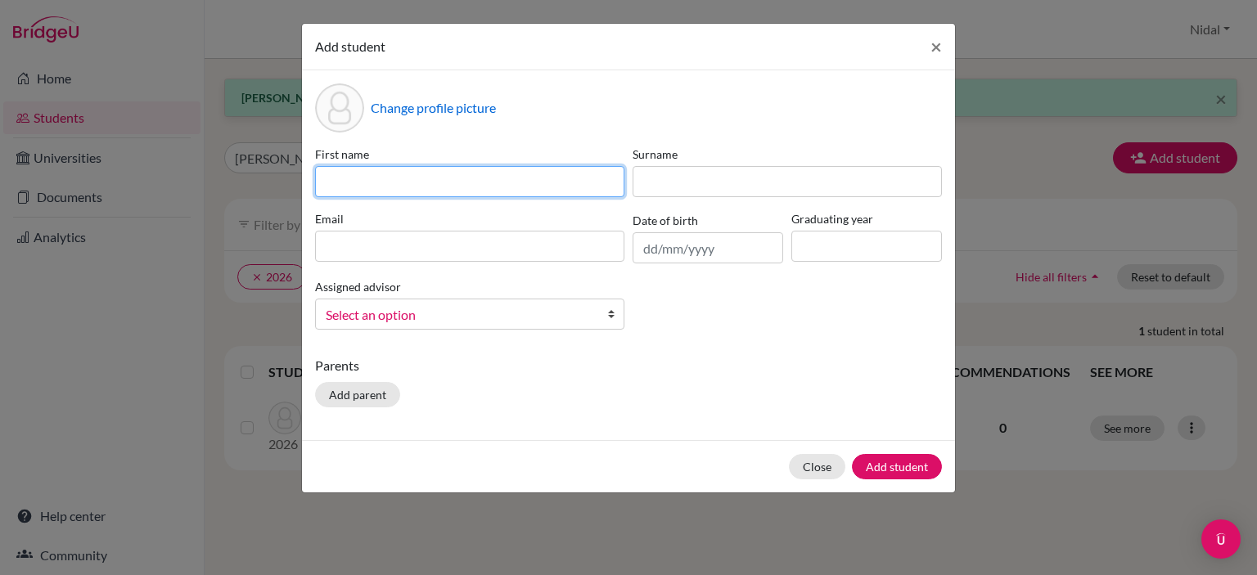
click at [442, 187] on input at bounding box center [469, 181] width 309 height 31
type input "A"
type input "Zaid"
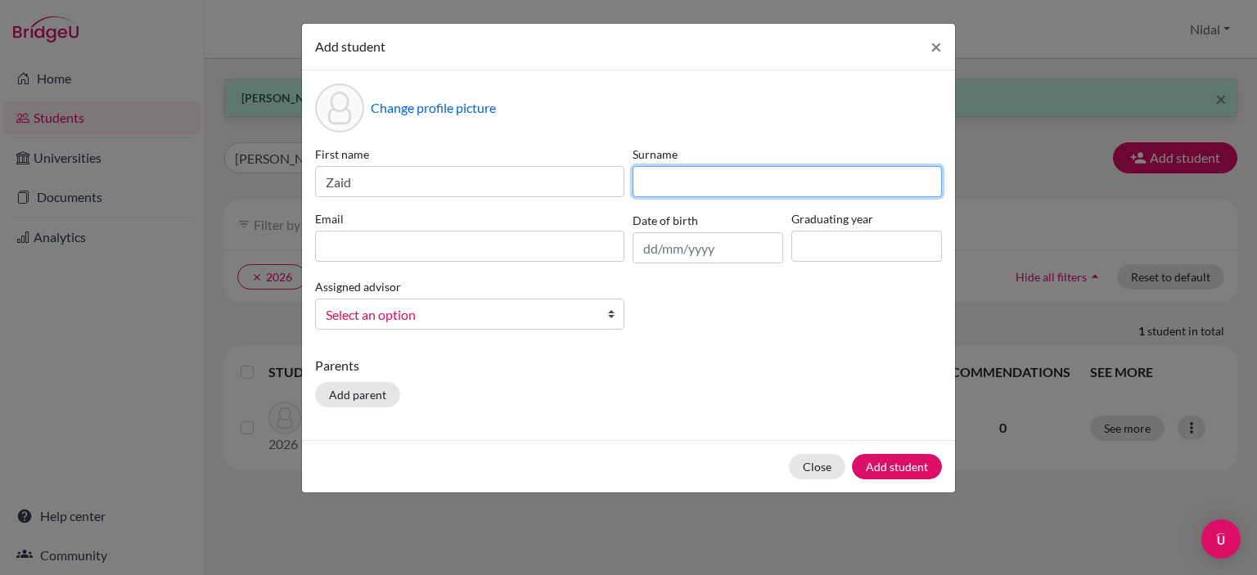
click at [674, 189] on input at bounding box center [786, 181] width 309 height 31
paste input "Zaid Raed Ibrahim Nassar"
drag, startPoint x: 749, startPoint y: 183, endPoint x: 578, endPoint y: 171, distance: 170.6
click at [578, 171] on div "First name Zaid Surname Zaid Raed Ibrahim Nassar Email Date of birth Graduating…" at bounding box center [628, 244] width 635 height 197
type input "Nassar"
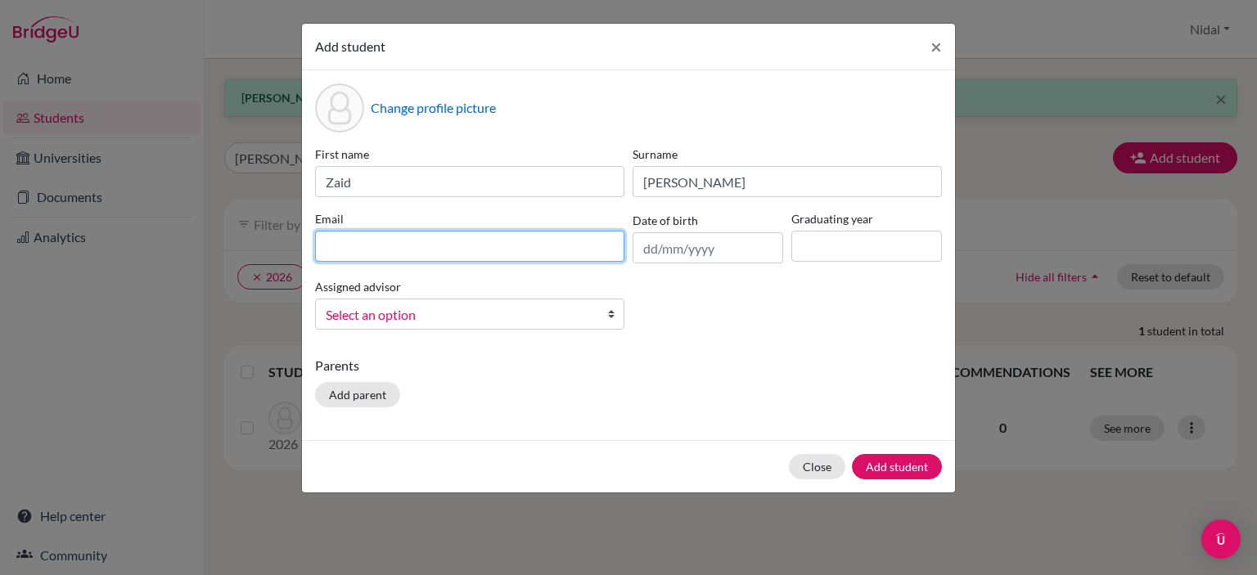
click at [406, 239] on input at bounding box center [469, 246] width 309 height 31
paste input "zaidnassar@rfs.edu.ps"
type input "zaidnassar@rfs.edu.ps"
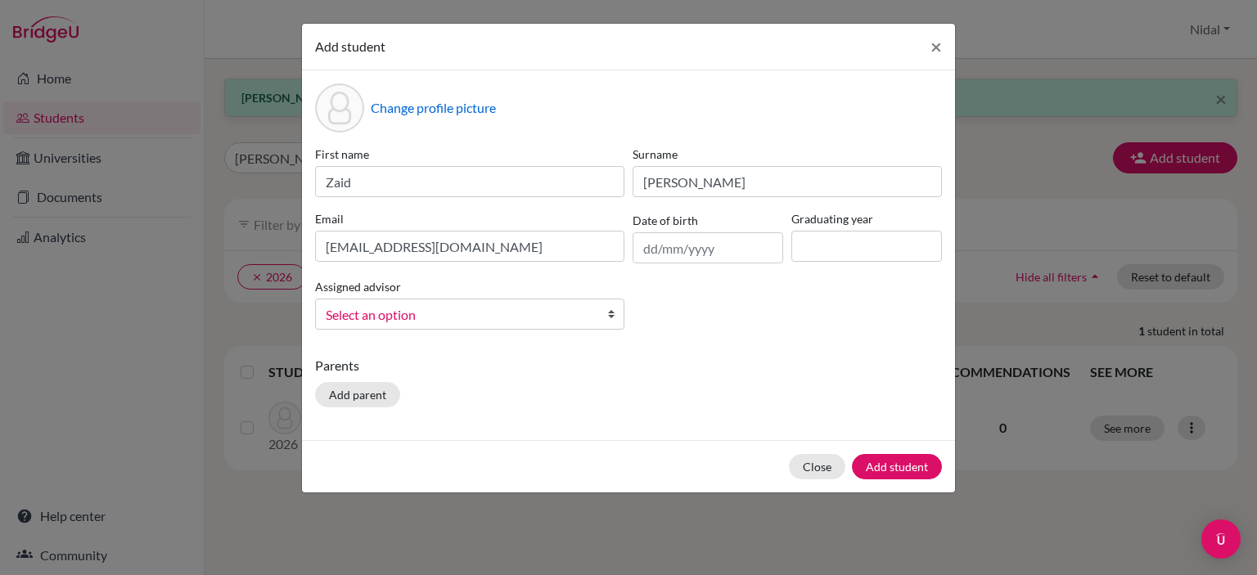
click at [422, 335] on div "First name Zaid Surname Nassar Email zaidnassar@rfs.edu.ps Date of birth Gradua…" at bounding box center [628, 244] width 635 height 197
click at [422, 326] on span "Select an option" at bounding box center [459, 314] width 267 height 21
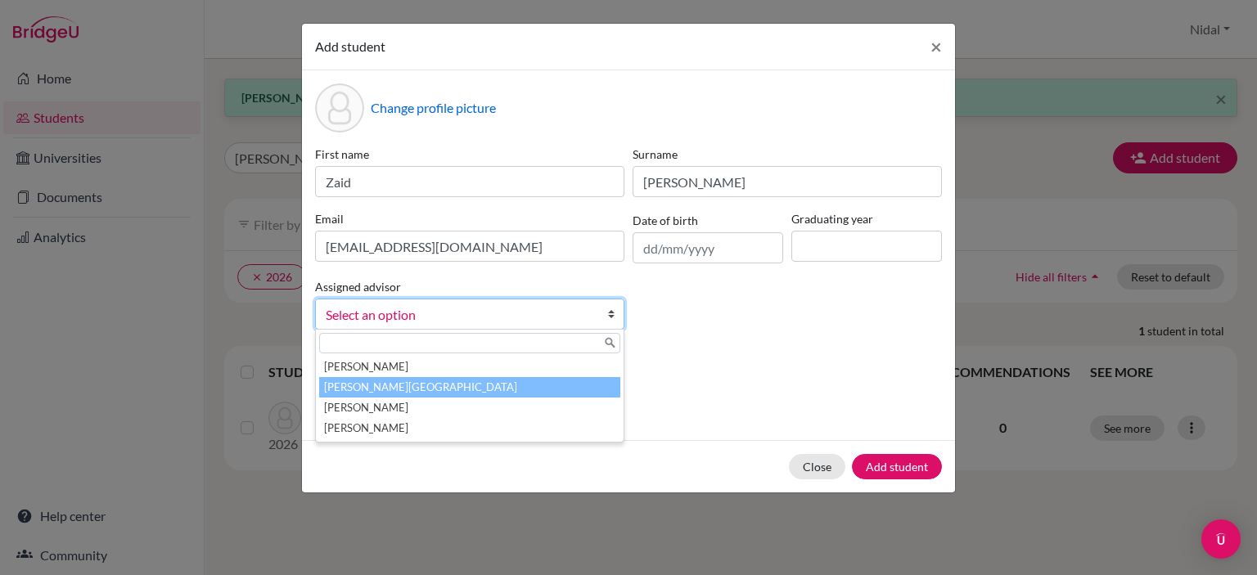
click at [419, 382] on li "[PERSON_NAME][GEOGRAPHIC_DATA]" at bounding box center [469, 387] width 301 height 20
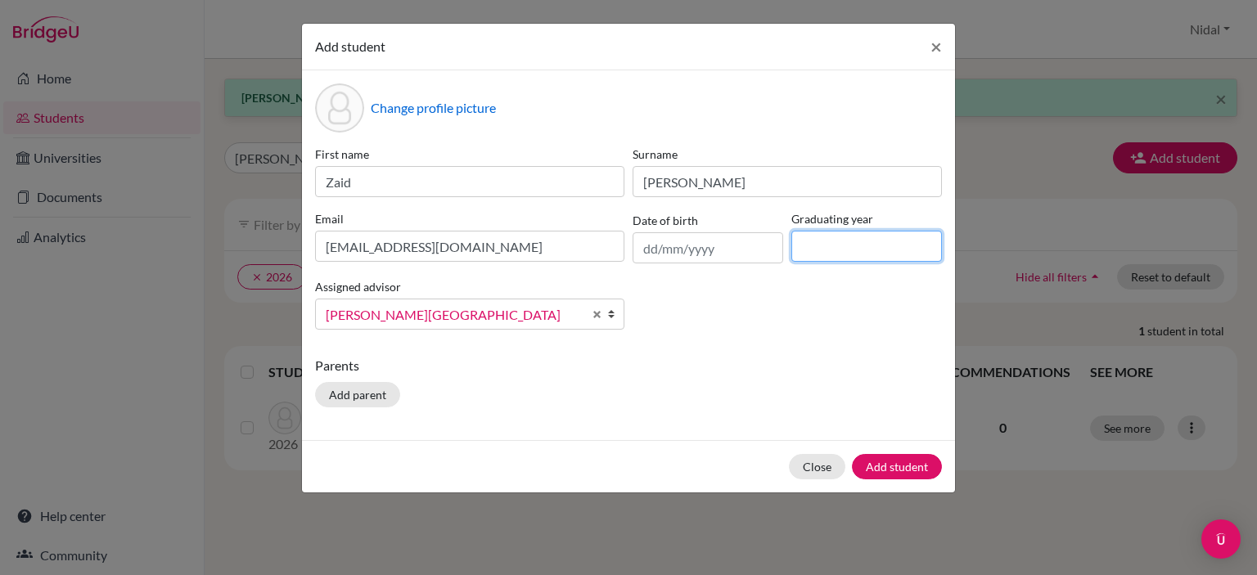
click at [841, 235] on input at bounding box center [866, 246] width 151 height 31
type input "2026"
click at [820, 360] on p "Parents" at bounding box center [628, 366] width 627 height 20
click at [894, 460] on button "Add student" at bounding box center [897, 466] width 90 height 25
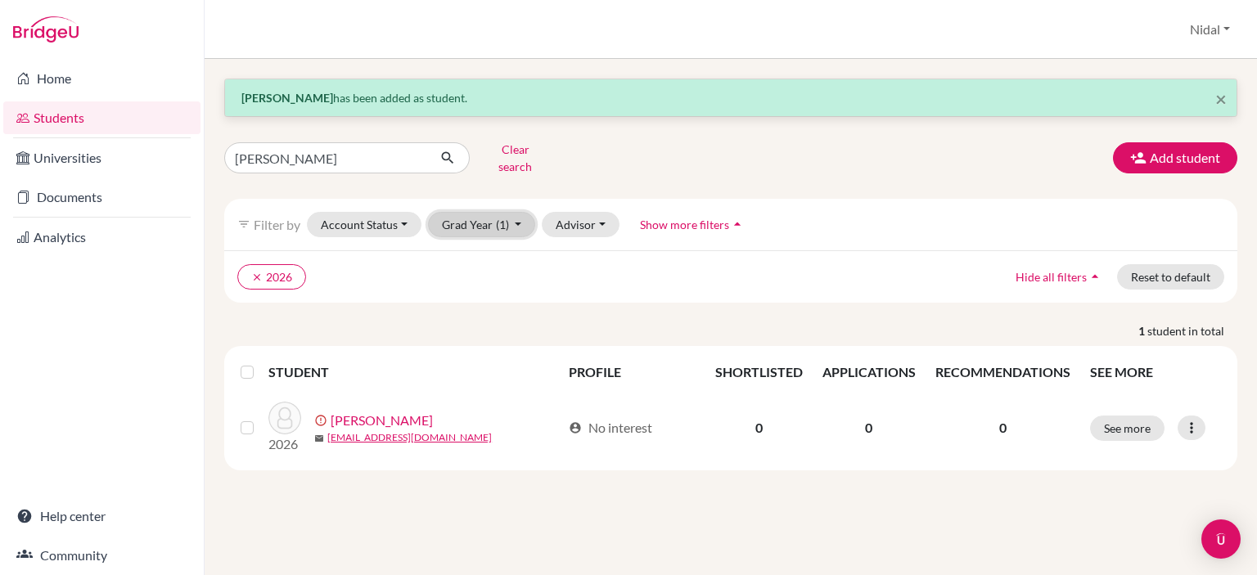
click at [524, 216] on button "Grad Year (1)" at bounding box center [482, 224] width 108 height 25
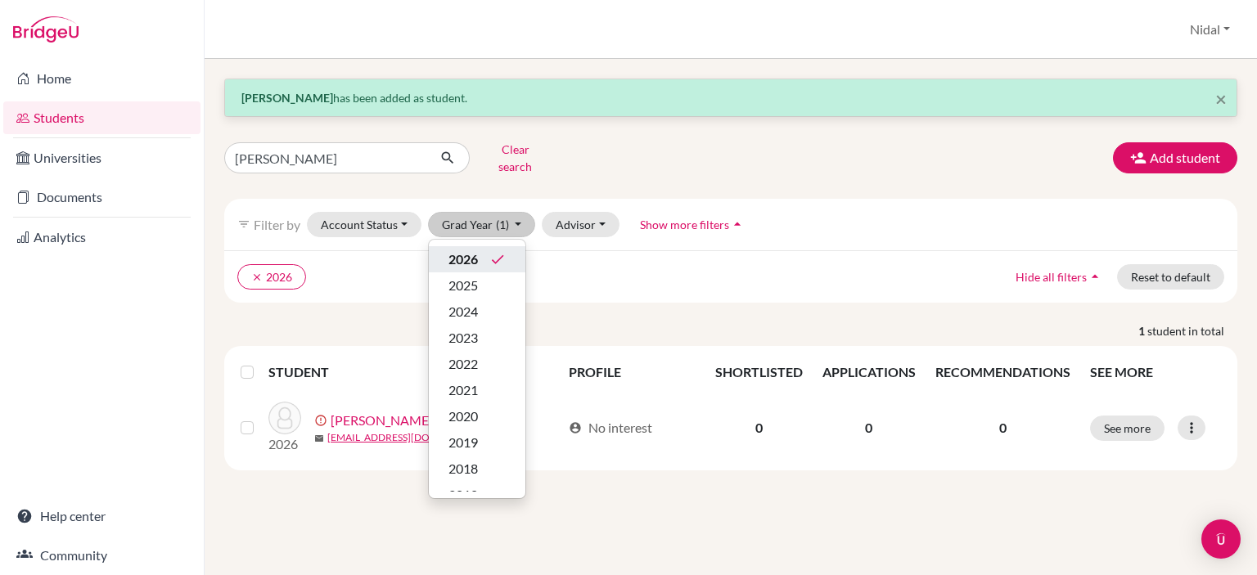
click at [492, 250] on div "2026 done" at bounding box center [476, 260] width 57 height 20
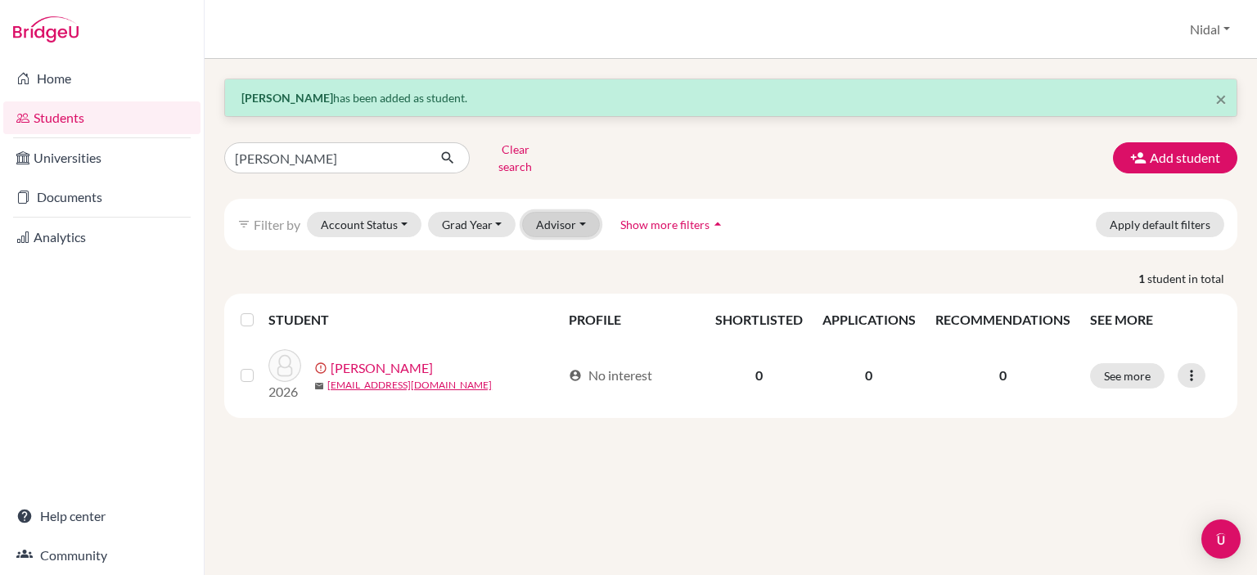
click at [564, 215] on button "Advisor" at bounding box center [561, 224] width 78 height 25
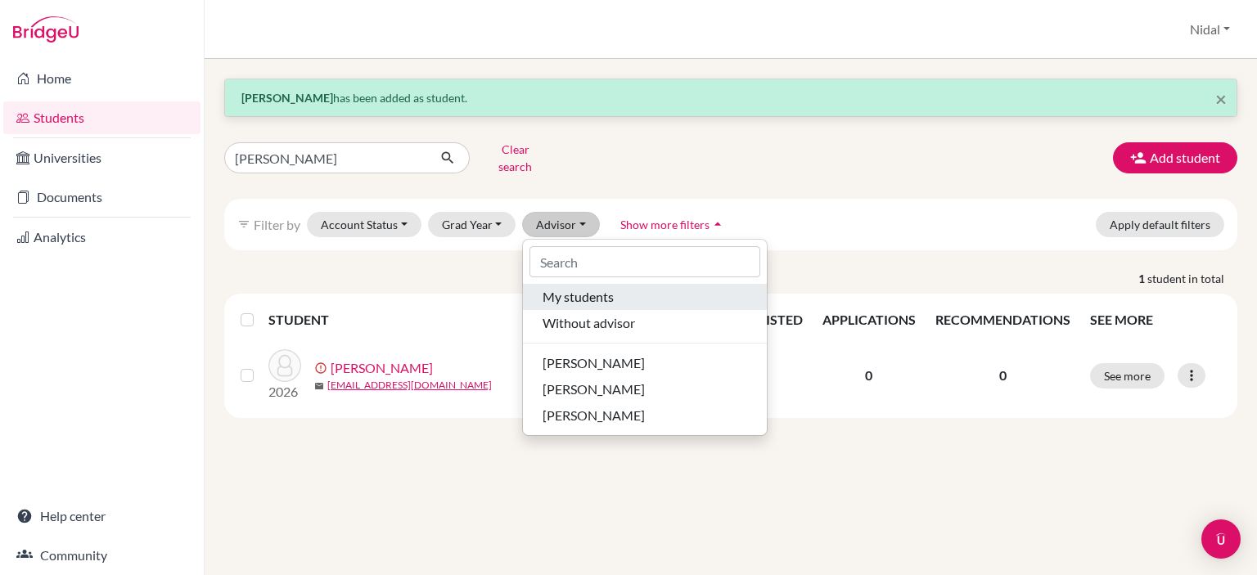
click at [592, 287] on span "My students" at bounding box center [577, 297] width 71 height 20
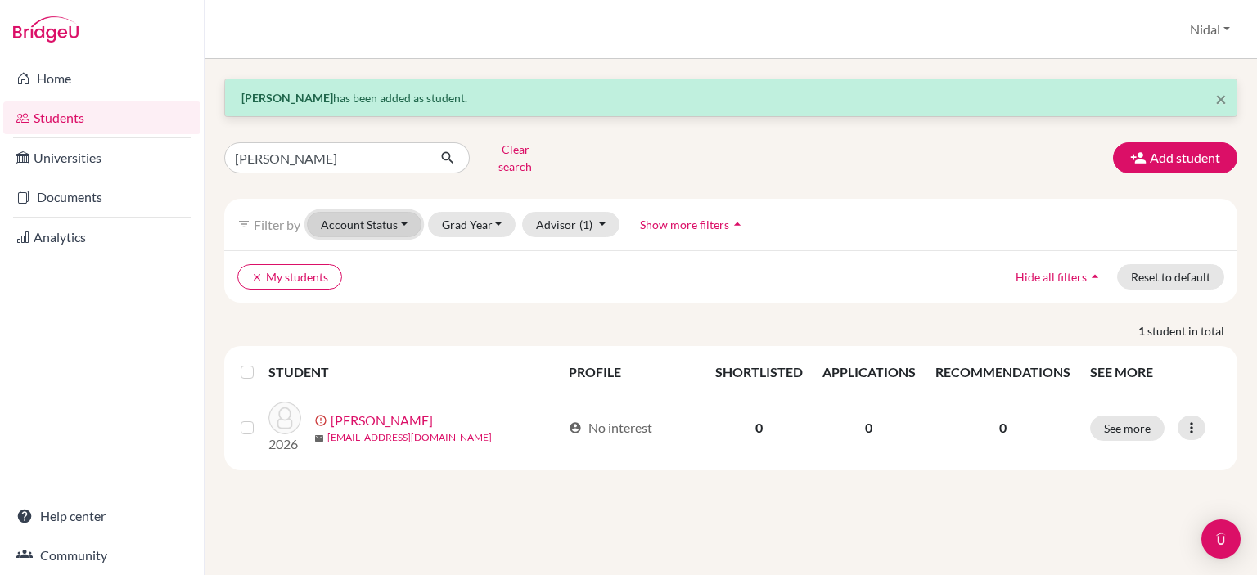
click at [407, 212] on button "Account Status" at bounding box center [364, 224] width 115 height 25
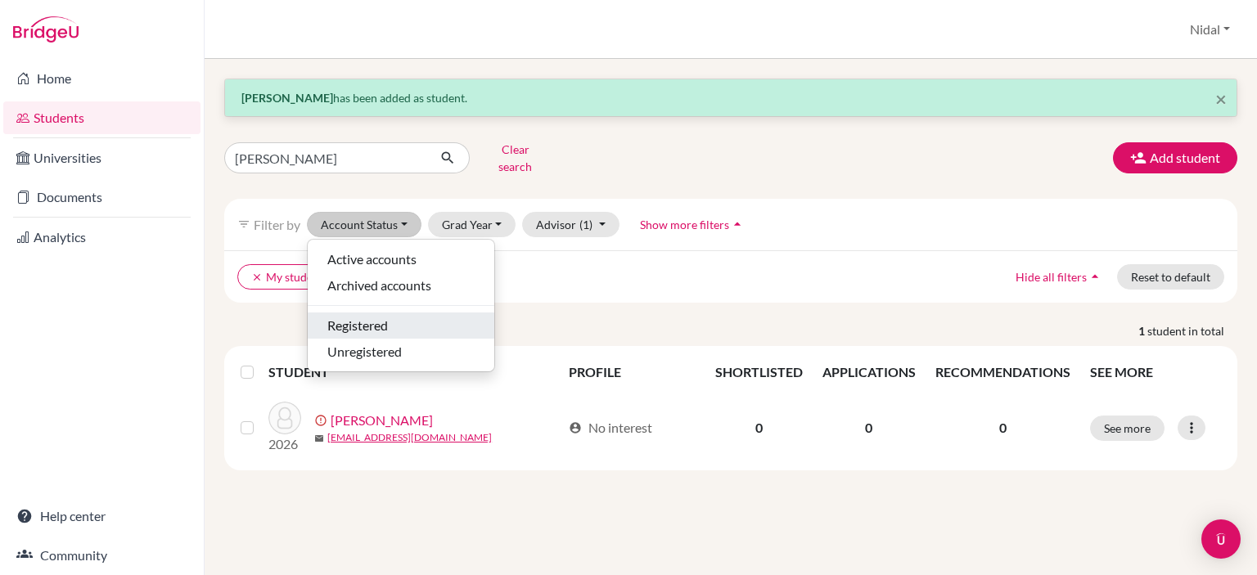
click at [407, 316] on div "Registered" at bounding box center [400, 326] width 147 height 20
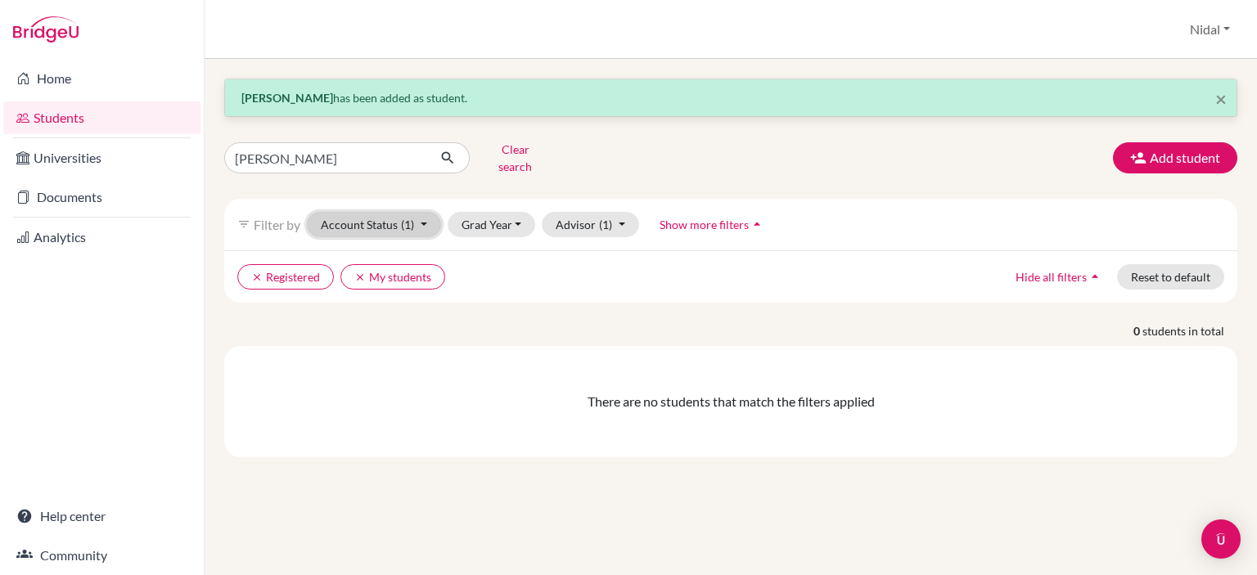
click at [403, 220] on button "Account Status (1)" at bounding box center [374, 224] width 134 height 25
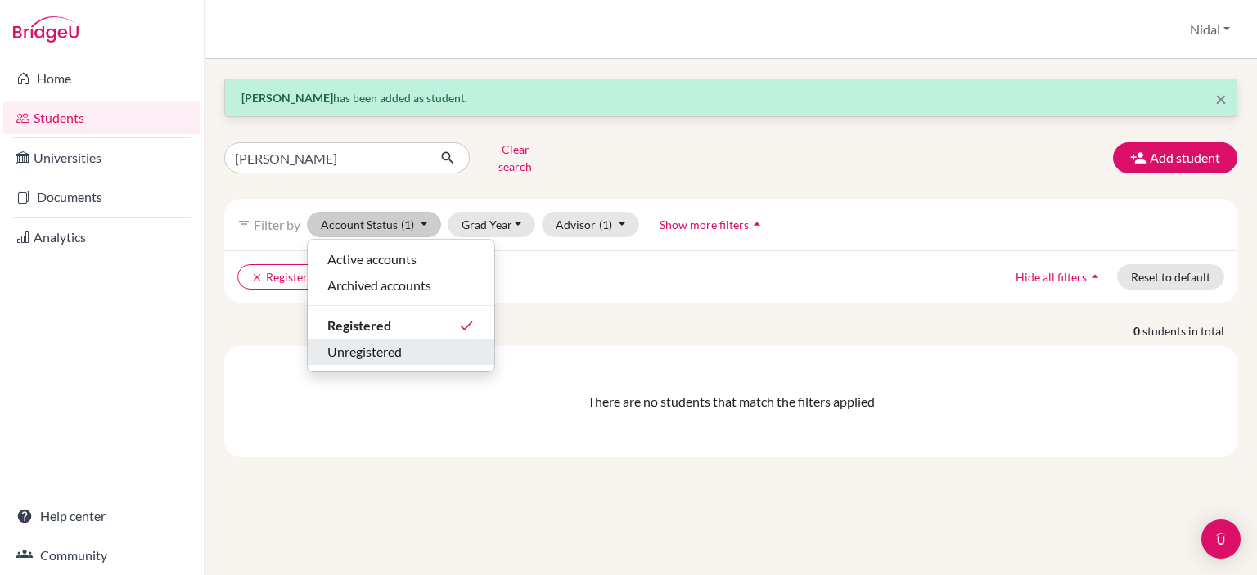
click at [392, 342] on span "Unregistered" at bounding box center [364, 352] width 74 height 20
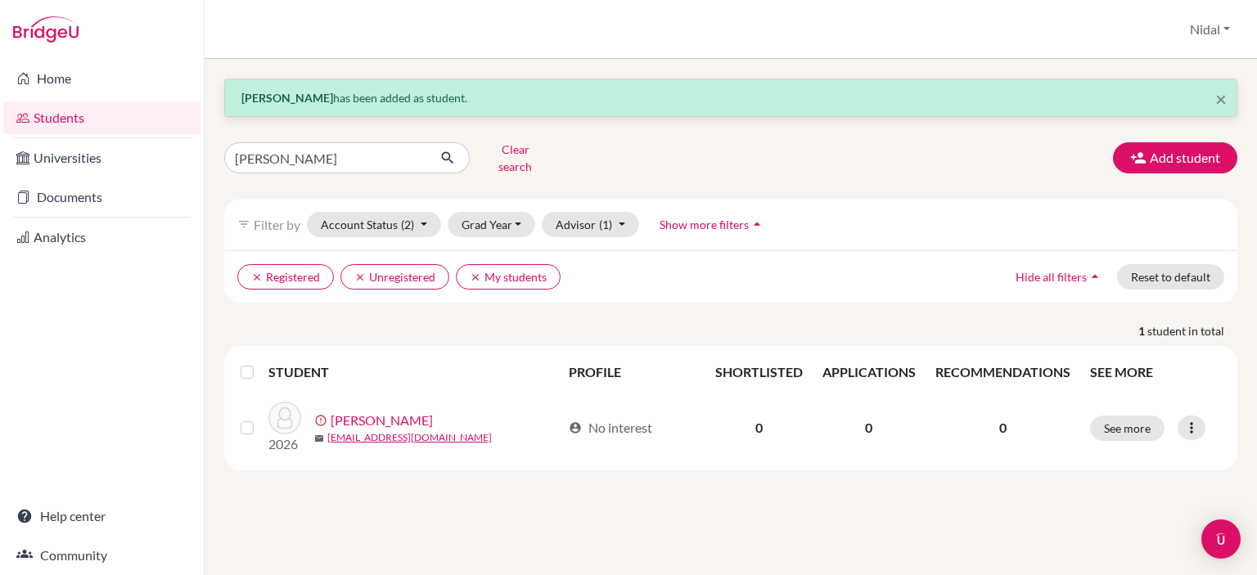
click at [1041, 271] on span "Hide all filters" at bounding box center [1050, 277] width 71 height 14
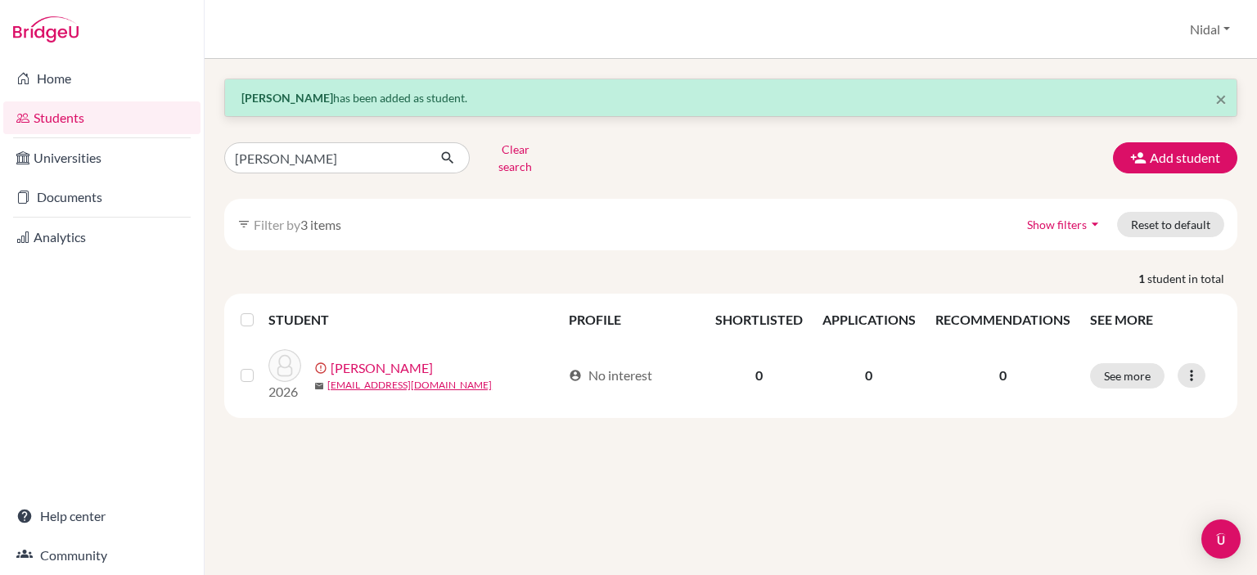
click at [1057, 218] on span "Show filters" at bounding box center [1057, 225] width 60 height 14
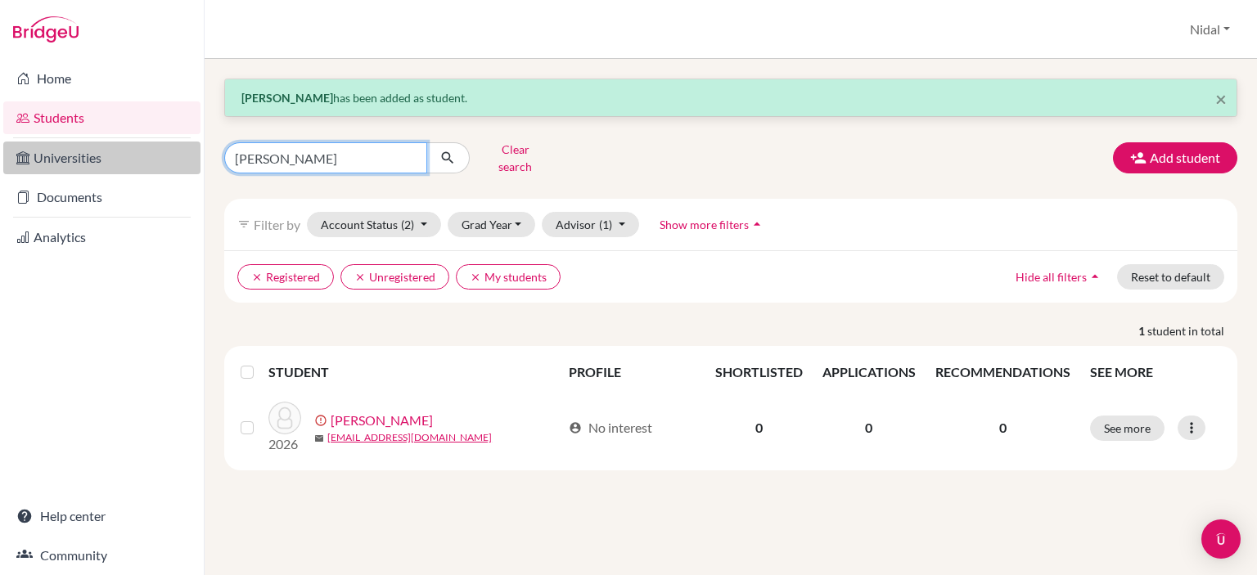
drag, startPoint x: 304, startPoint y: 150, endPoint x: 190, endPoint y: 147, distance: 114.6
click at [190, 147] on div "Home Students Universities Documents Analytics Help center Community Students o…" at bounding box center [628, 287] width 1257 height 575
type input "nassar"
click button "submit" at bounding box center [447, 157] width 43 height 31
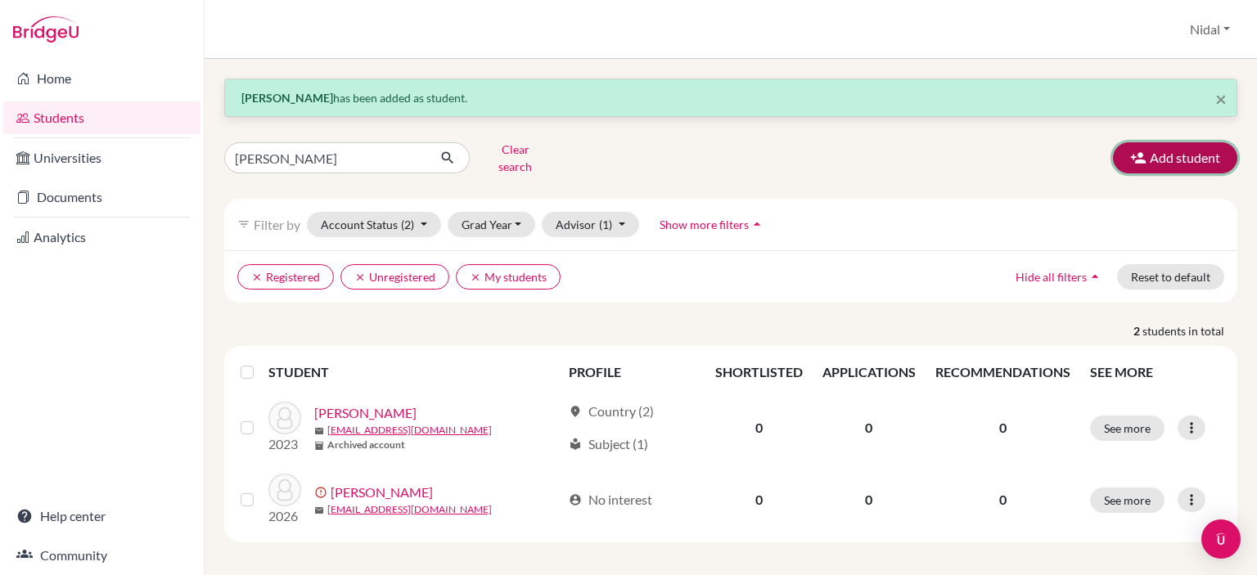
click at [1208, 156] on button "Add student" at bounding box center [1175, 157] width 124 height 31
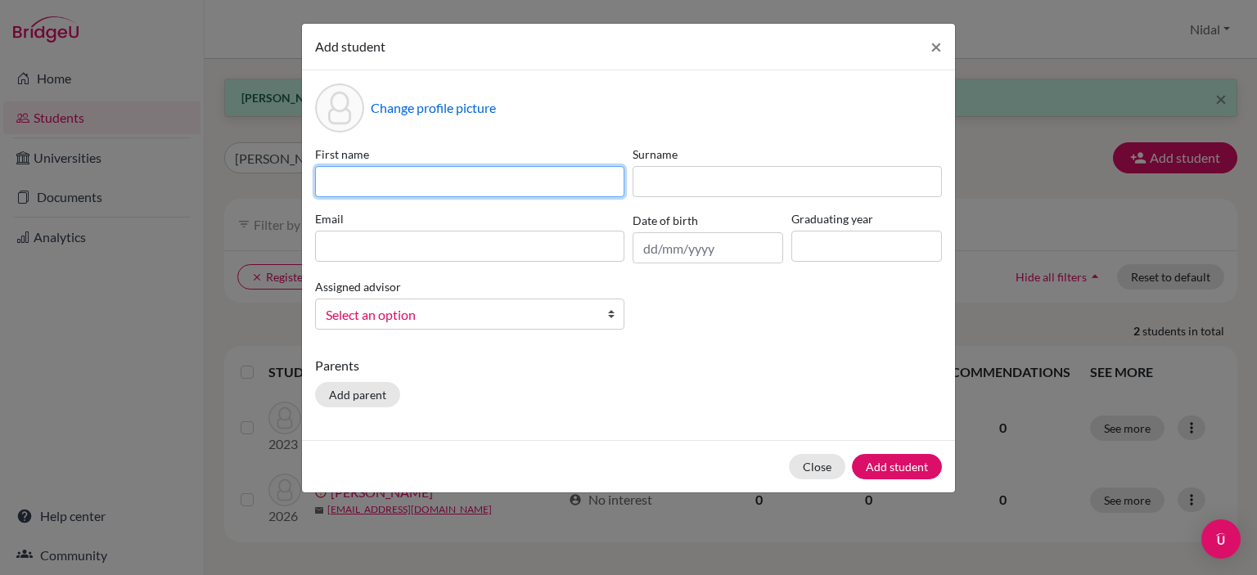
click at [394, 178] on input at bounding box center [469, 181] width 309 height 31
type input "Layan"
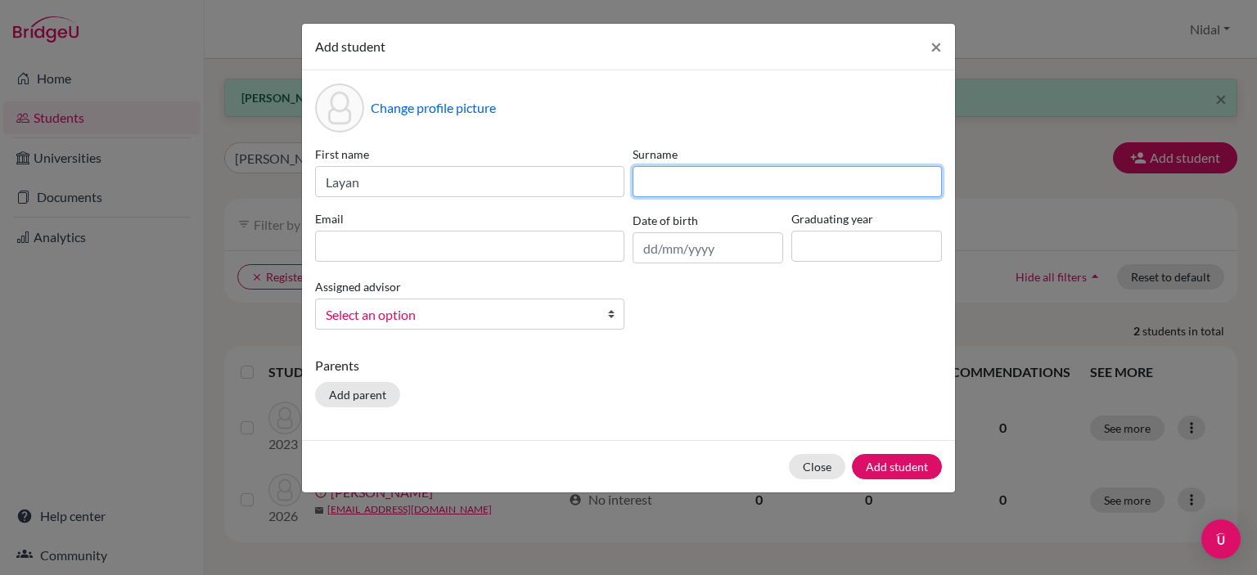
click at [671, 182] on input at bounding box center [786, 181] width 309 height 31
paste input "Taher"
type input "Taher"
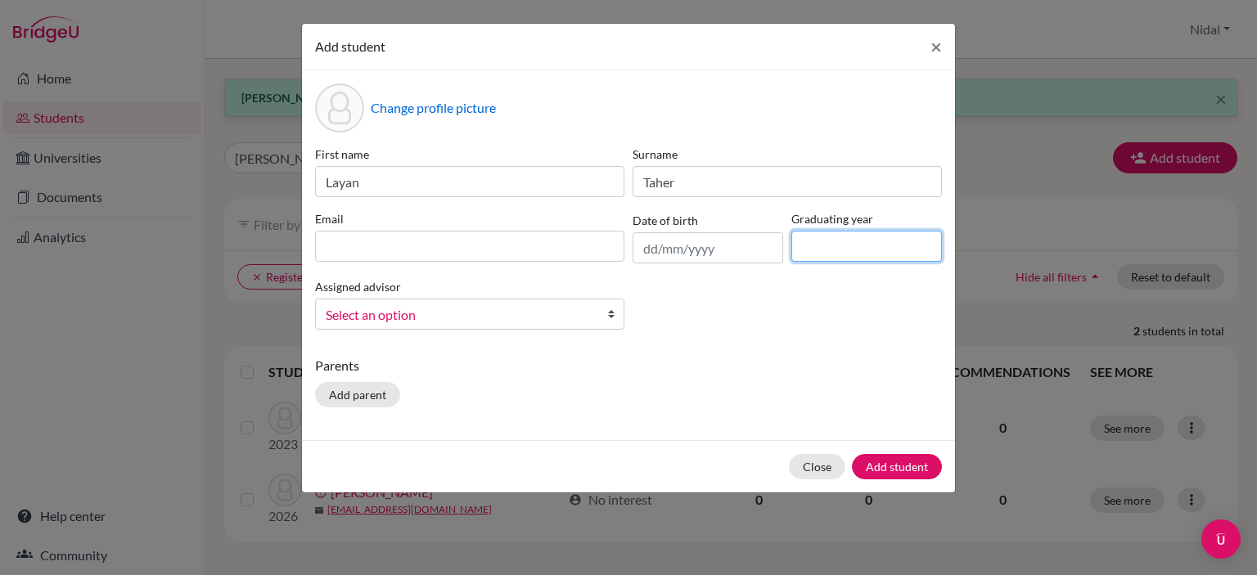
click at [828, 255] on input at bounding box center [866, 246] width 151 height 31
type input "2026"
click at [432, 317] on span "Select an option" at bounding box center [459, 314] width 267 height 21
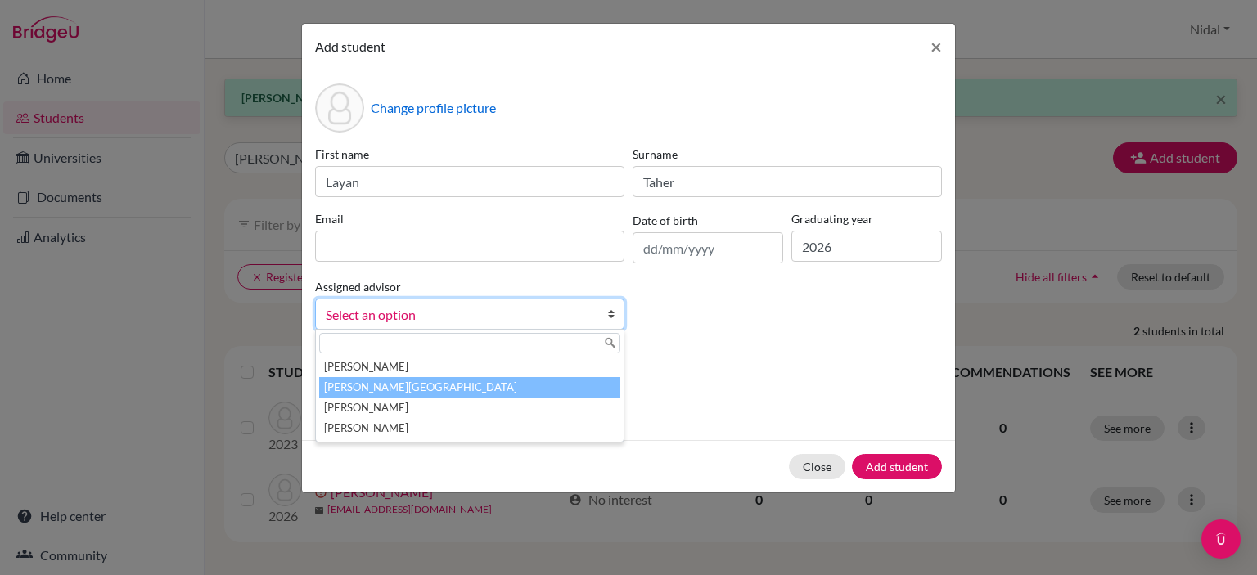
click at [422, 389] on li "[PERSON_NAME][GEOGRAPHIC_DATA]" at bounding box center [469, 387] width 301 height 20
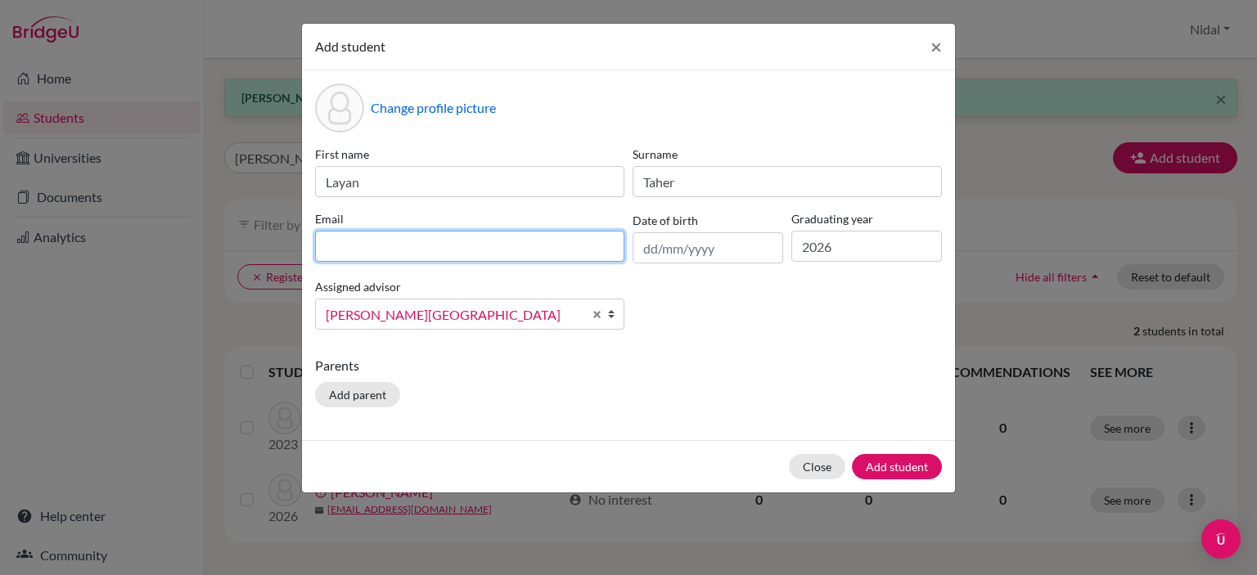
click at [542, 241] on input at bounding box center [469, 246] width 309 height 31
paste input "layantaher@rfs.edu.ps"
type input "layantaher@rfs.edu.ps"
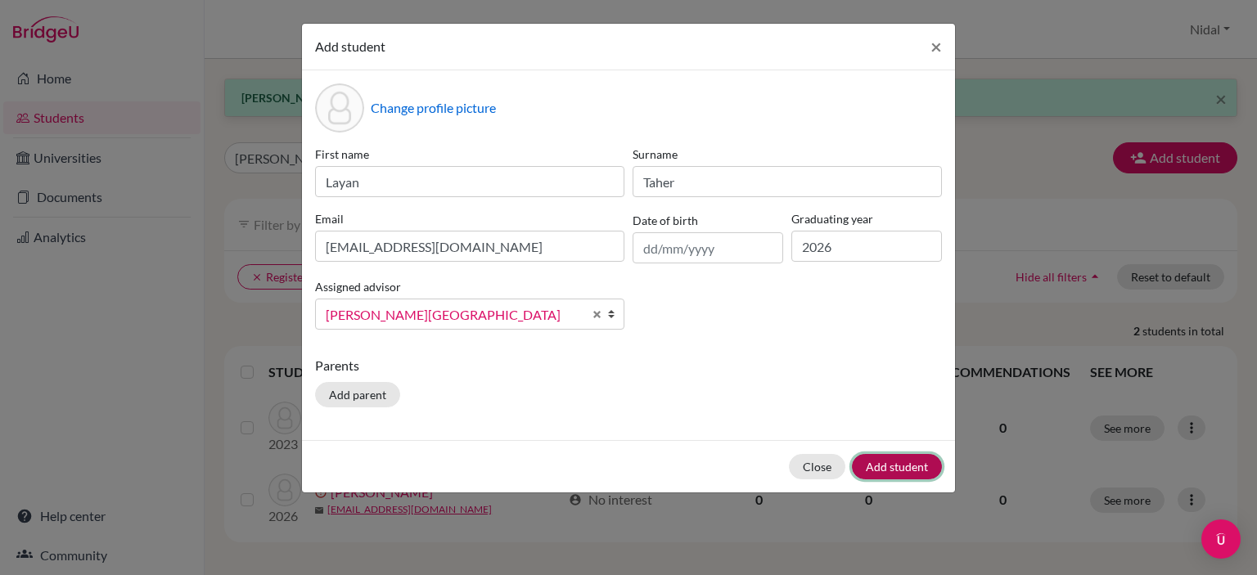
click at [902, 461] on button "Add student" at bounding box center [897, 466] width 90 height 25
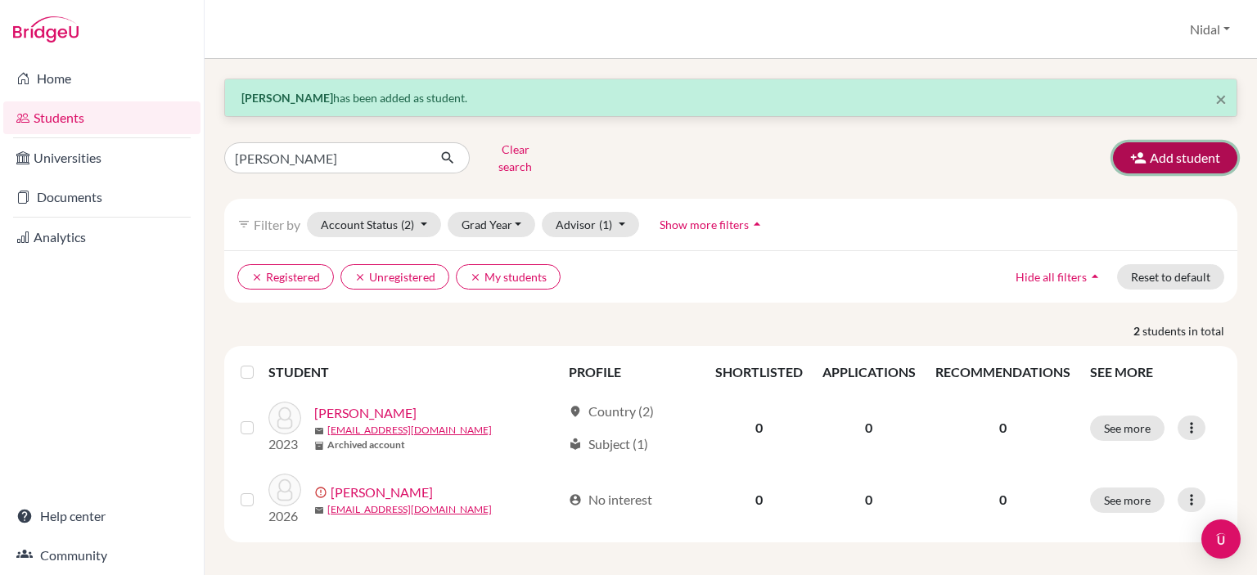
click at [1185, 148] on button "Add student" at bounding box center [1175, 157] width 124 height 31
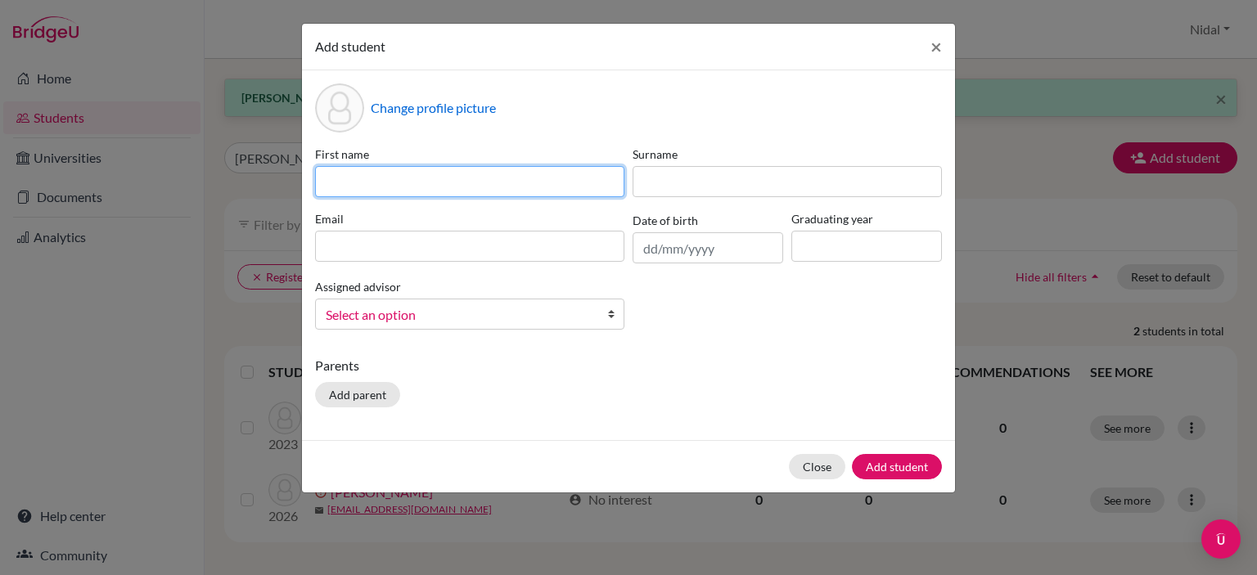
click at [475, 183] on input at bounding box center [469, 181] width 309 height 31
type input "Sima"
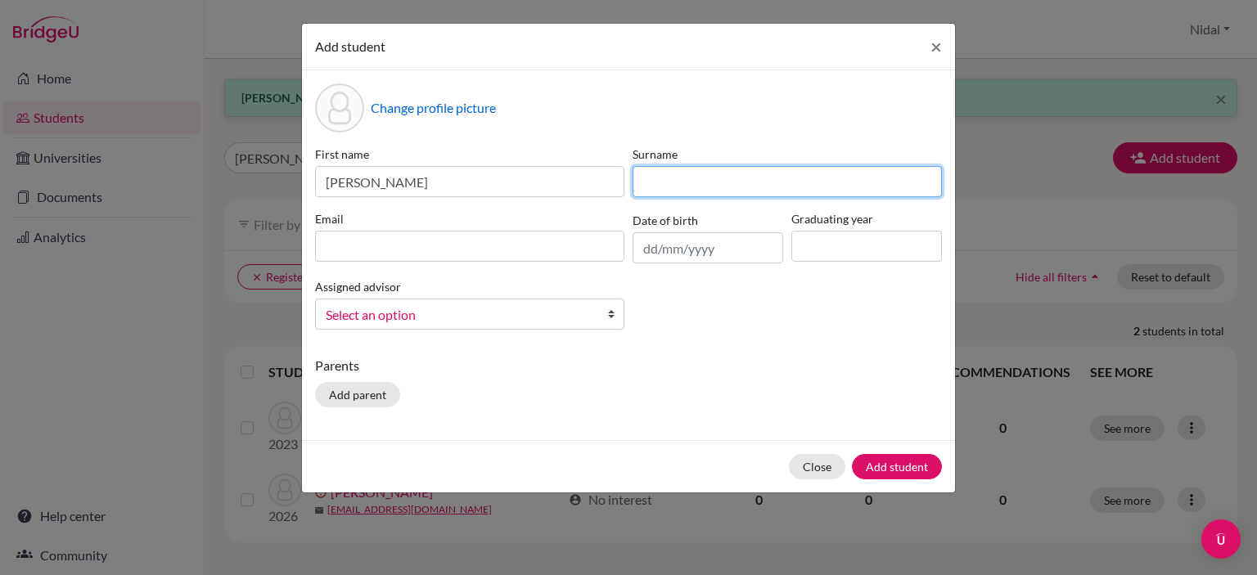
click at [681, 182] on input at bounding box center [786, 181] width 309 height 31
type input "Durzi"
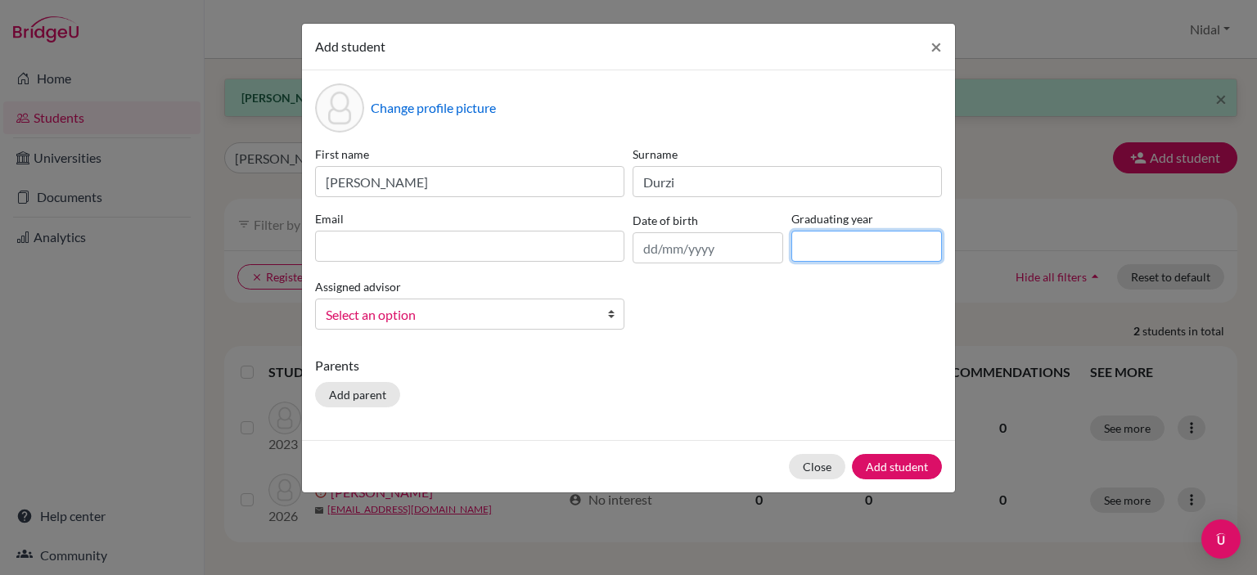
click at [827, 251] on input at bounding box center [866, 246] width 151 height 31
type input "2026"
click at [494, 317] on span "Select an option" at bounding box center [459, 314] width 267 height 21
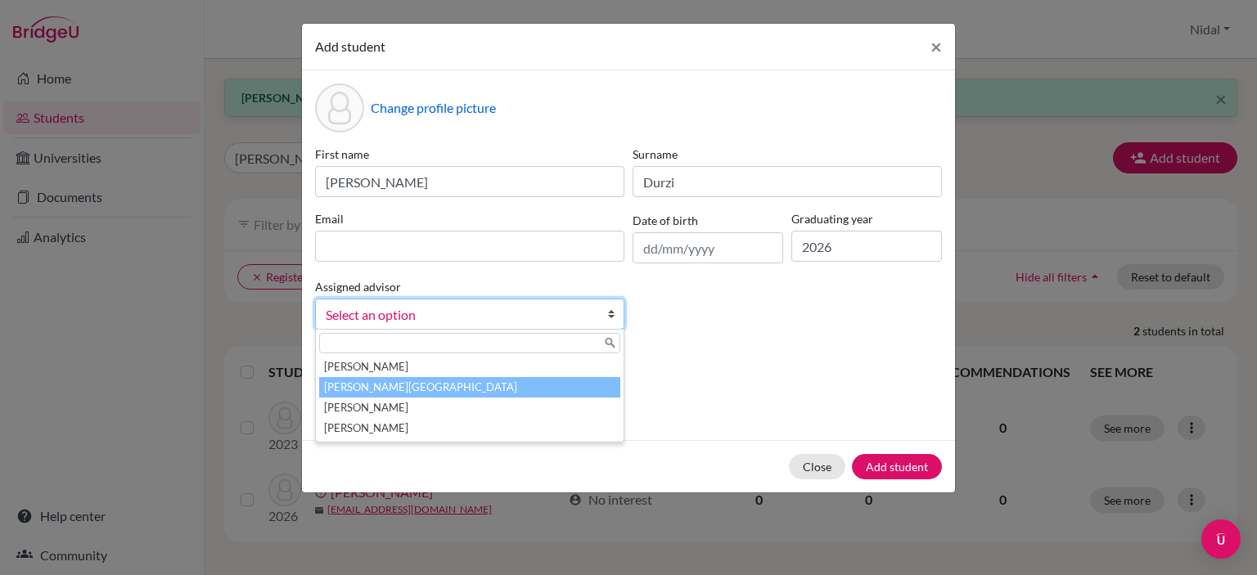
click at [453, 389] on li "[PERSON_NAME][GEOGRAPHIC_DATA]" at bounding box center [469, 387] width 301 height 20
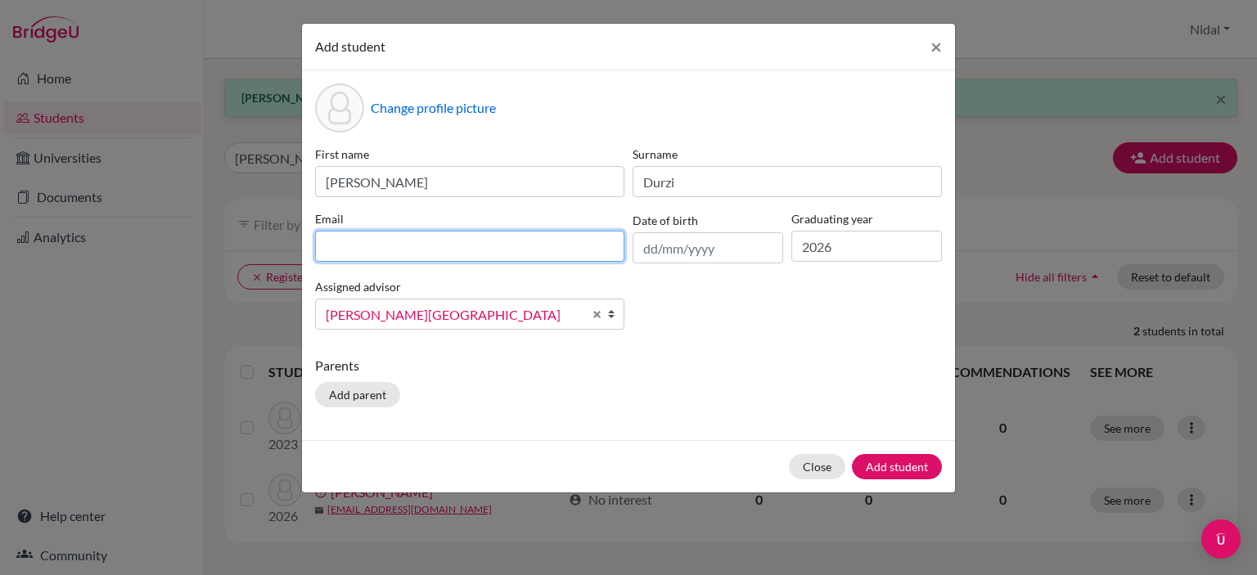
click at [535, 248] on input at bounding box center [469, 246] width 309 height 31
paste input "simadurzi@rfs.edu.ps"
type input "simadurzi@rfs.edu.ps"
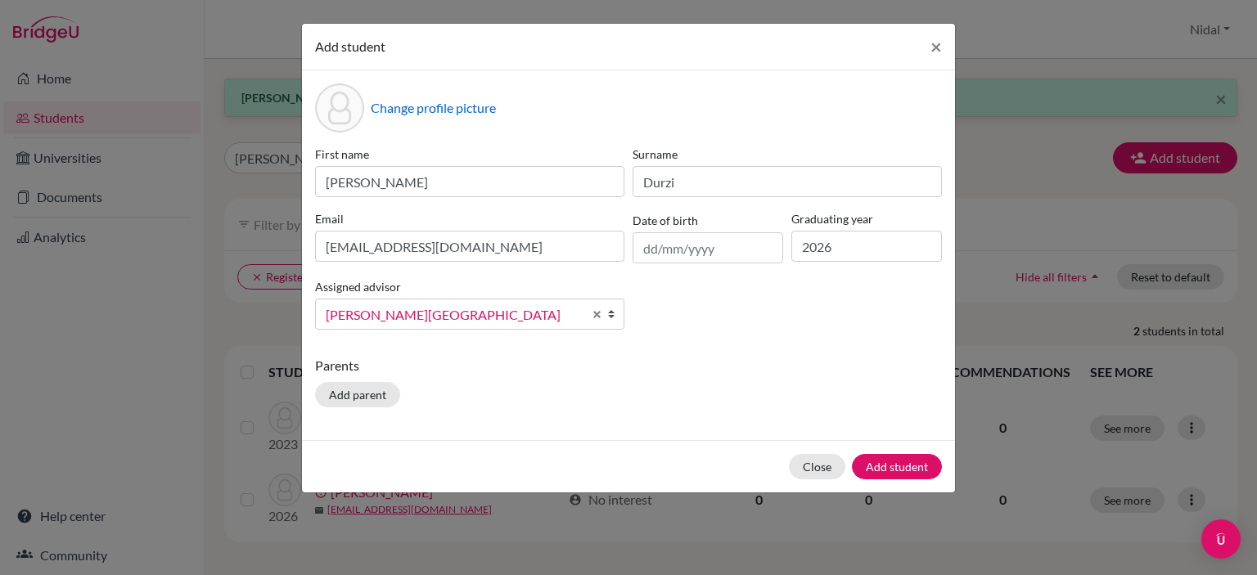
click at [778, 370] on p "Parents" at bounding box center [628, 366] width 627 height 20
click at [893, 467] on button "Add student" at bounding box center [897, 466] width 90 height 25
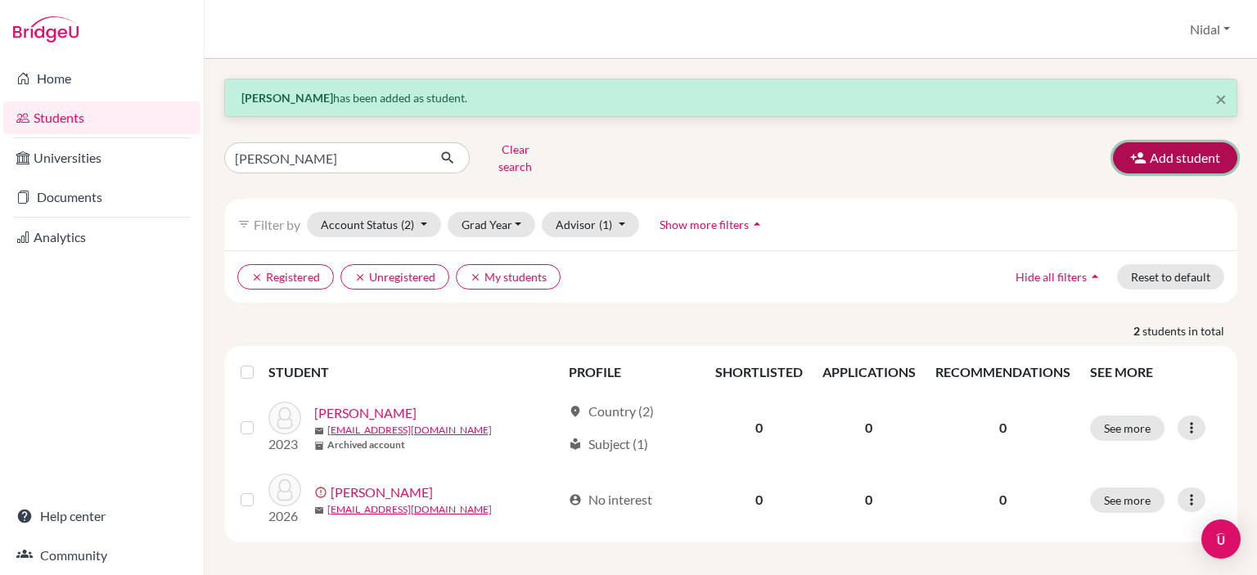
click at [1181, 156] on button "Add student" at bounding box center [1175, 157] width 124 height 31
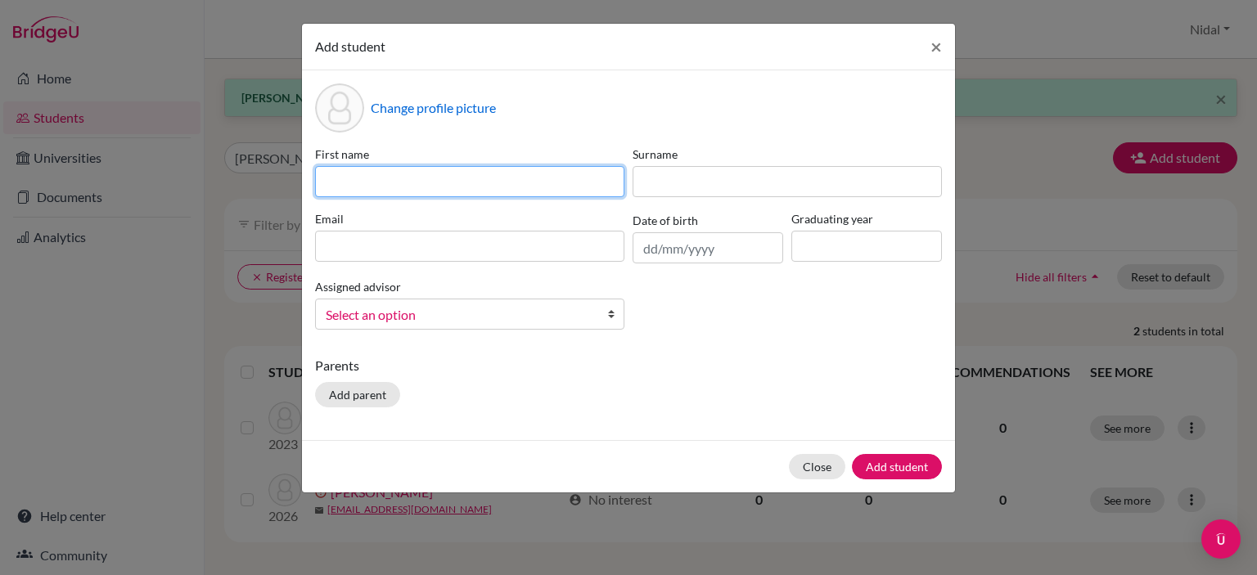
click at [573, 176] on input at bounding box center [469, 181] width 309 height 31
type input "Ali"
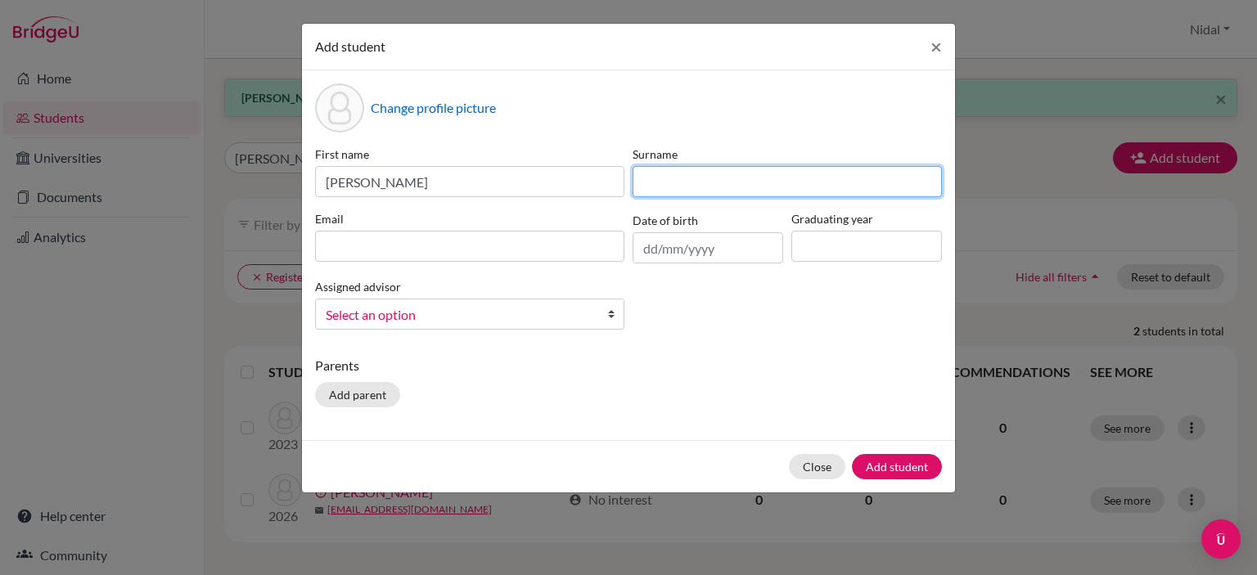
click at [668, 181] on input at bounding box center [786, 181] width 309 height 31
paste input "Jumaa"
type input "Jumaa"
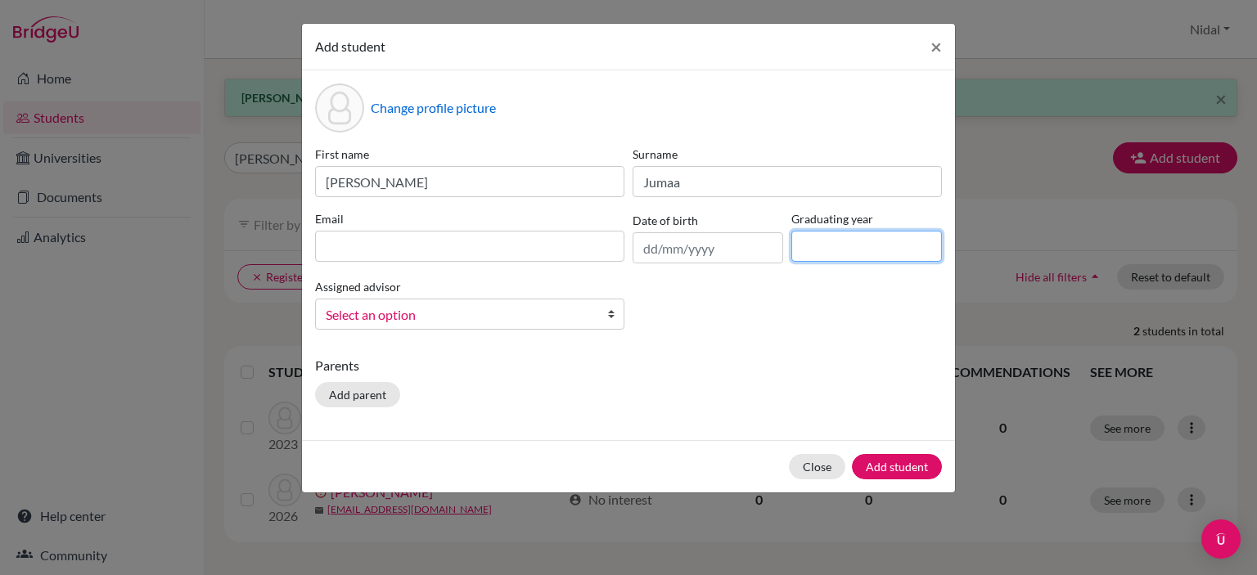
click at [834, 247] on input at bounding box center [866, 246] width 151 height 31
type input "2026"
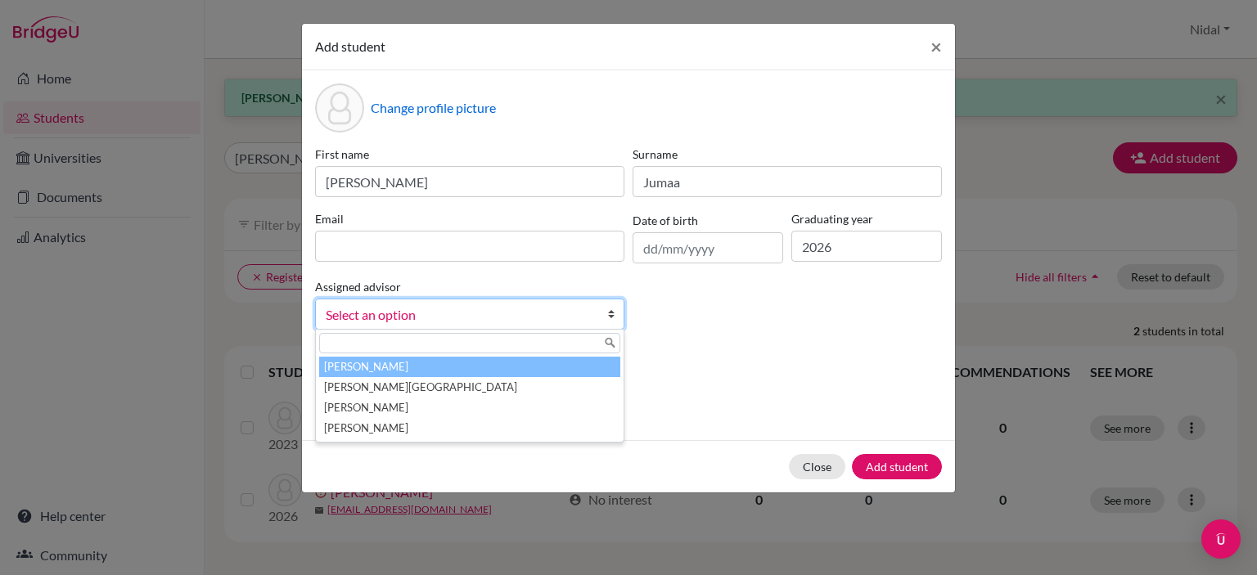
click at [448, 319] on span "Select an option" at bounding box center [459, 314] width 267 height 21
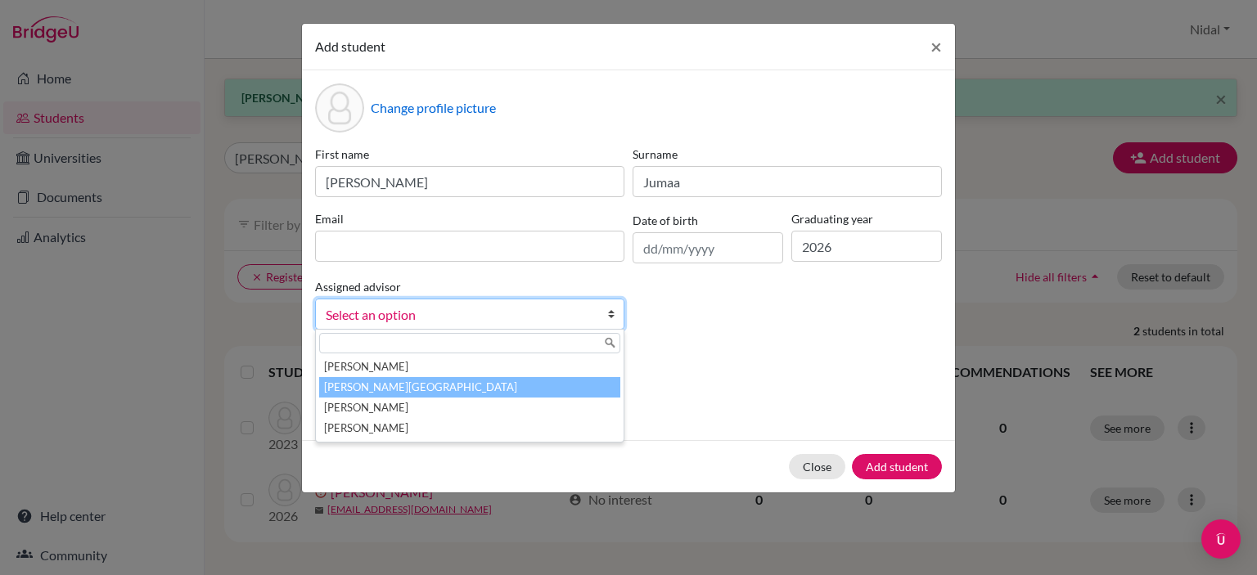
click at [439, 390] on li "[PERSON_NAME][GEOGRAPHIC_DATA]" at bounding box center [469, 387] width 301 height 20
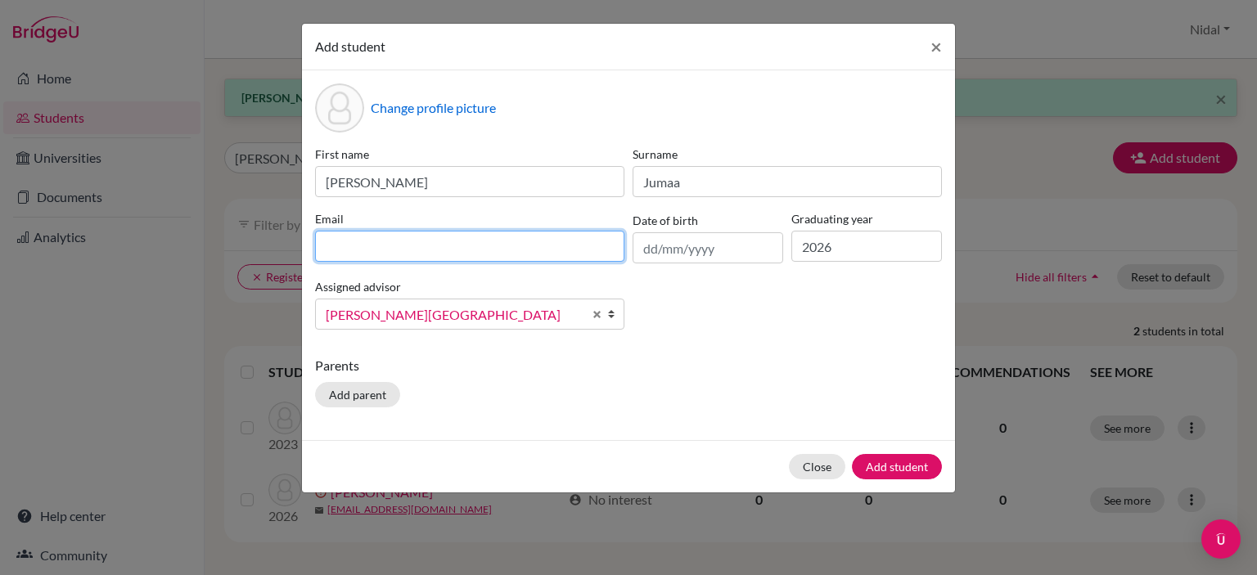
click at [552, 245] on input at bounding box center [469, 246] width 309 height 31
paste input "alijumaa@rfs.edu.ps"
type input "alijumaa@rfs.edu.ps"
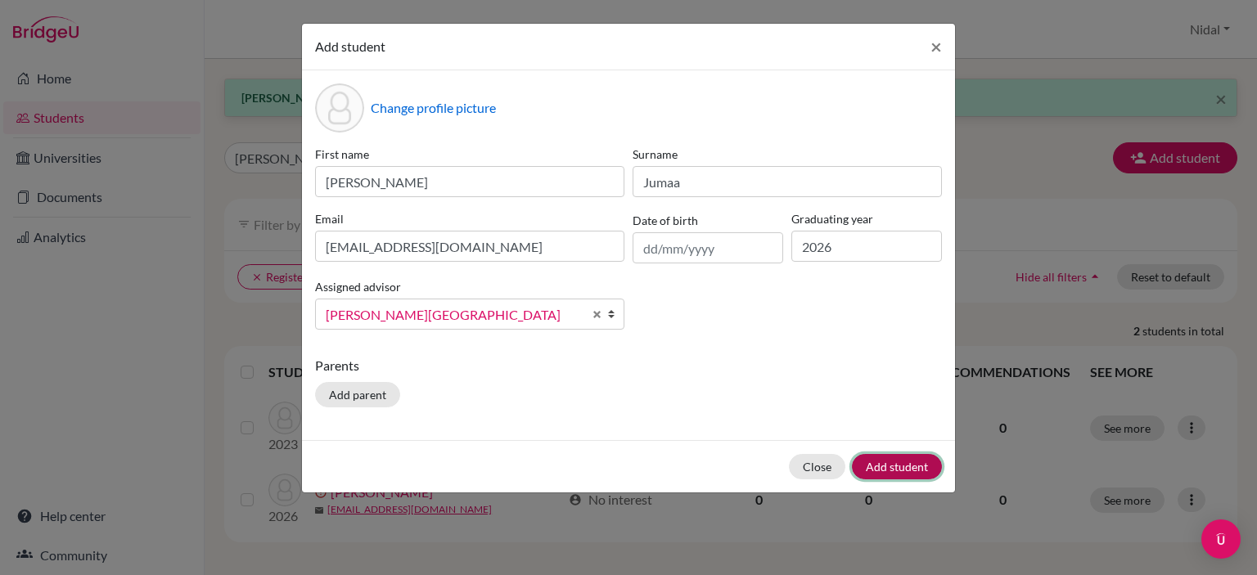
click at [910, 457] on button "Add student" at bounding box center [897, 466] width 90 height 25
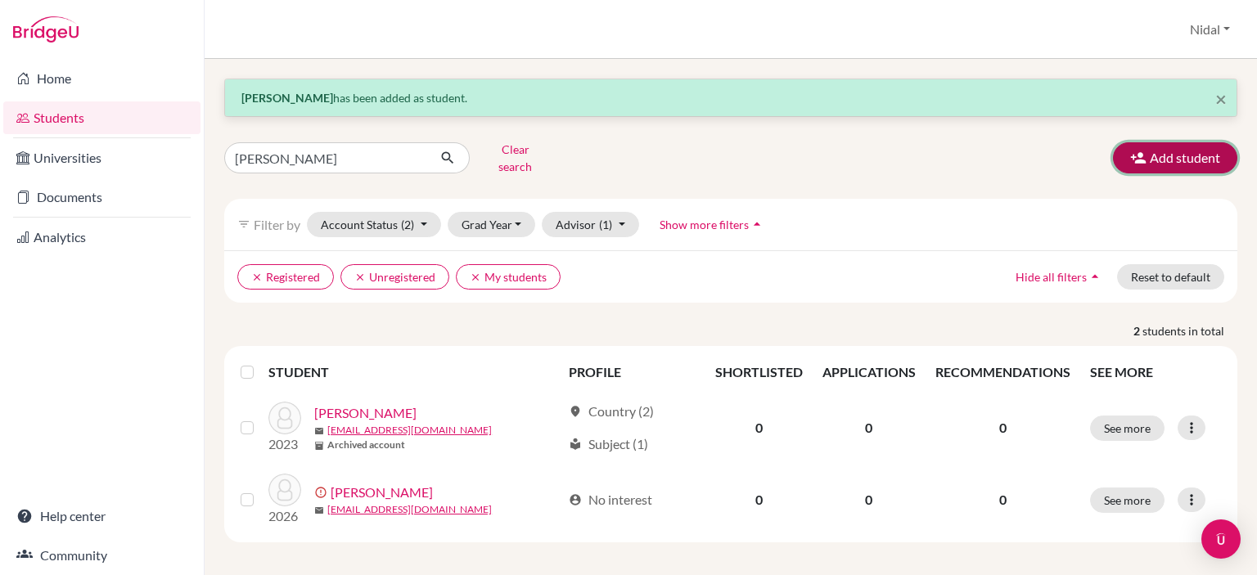
click at [1185, 143] on button "Add student" at bounding box center [1175, 157] width 124 height 31
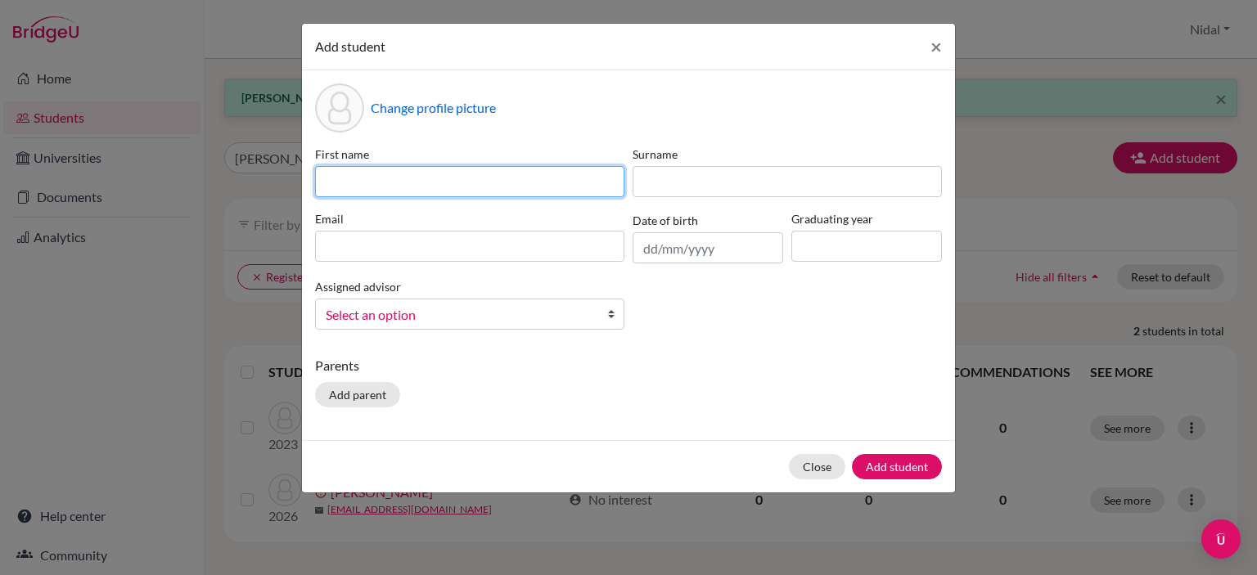
click at [465, 186] on input at bounding box center [469, 181] width 309 height 31
type input "Nour"
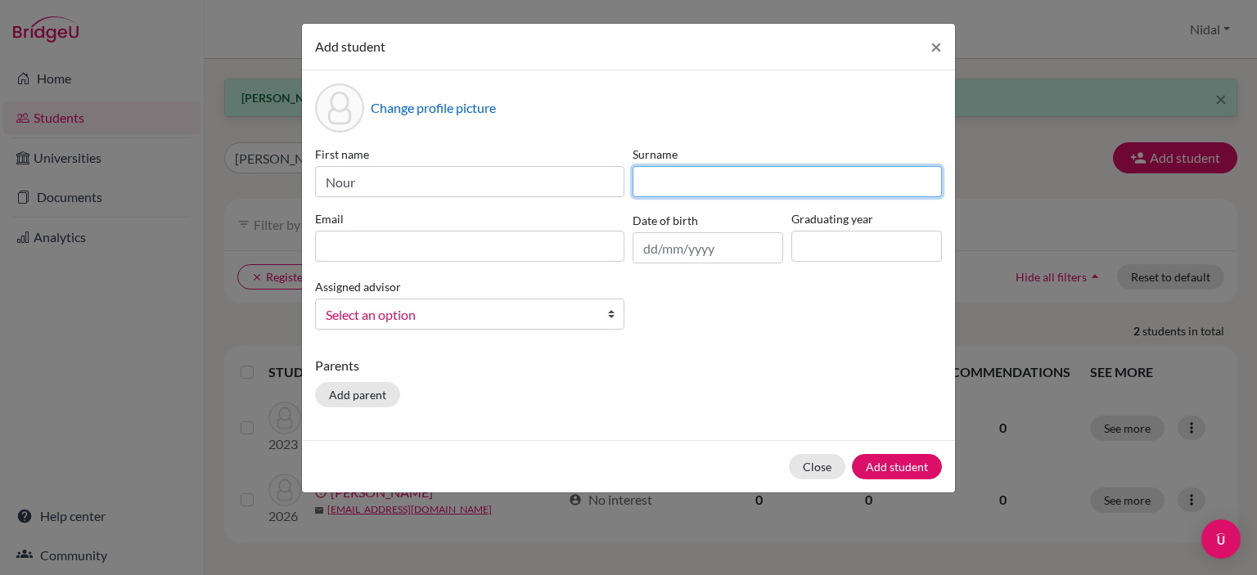
click at [679, 187] on input at bounding box center [786, 181] width 309 height 31
paste input "Karam"
type input "Karam"
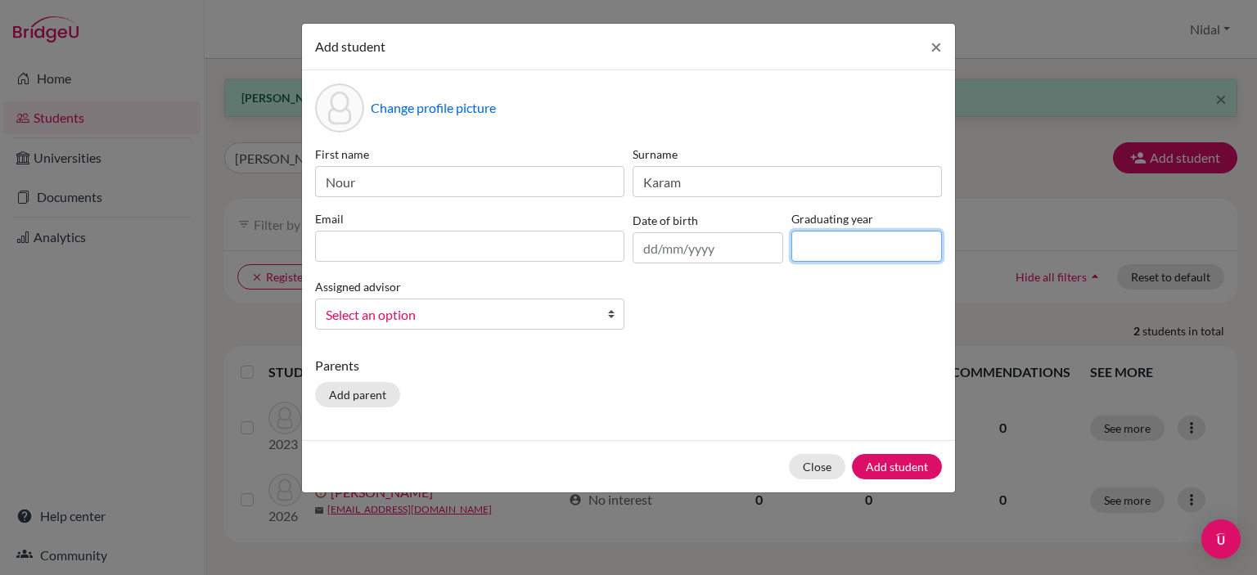
click at [864, 255] on input at bounding box center [866, 246] width 151 height 31
type input "2026"
click at [501, 316] on span "Select an option" at bounding box center [459, 314] width 267 height 21
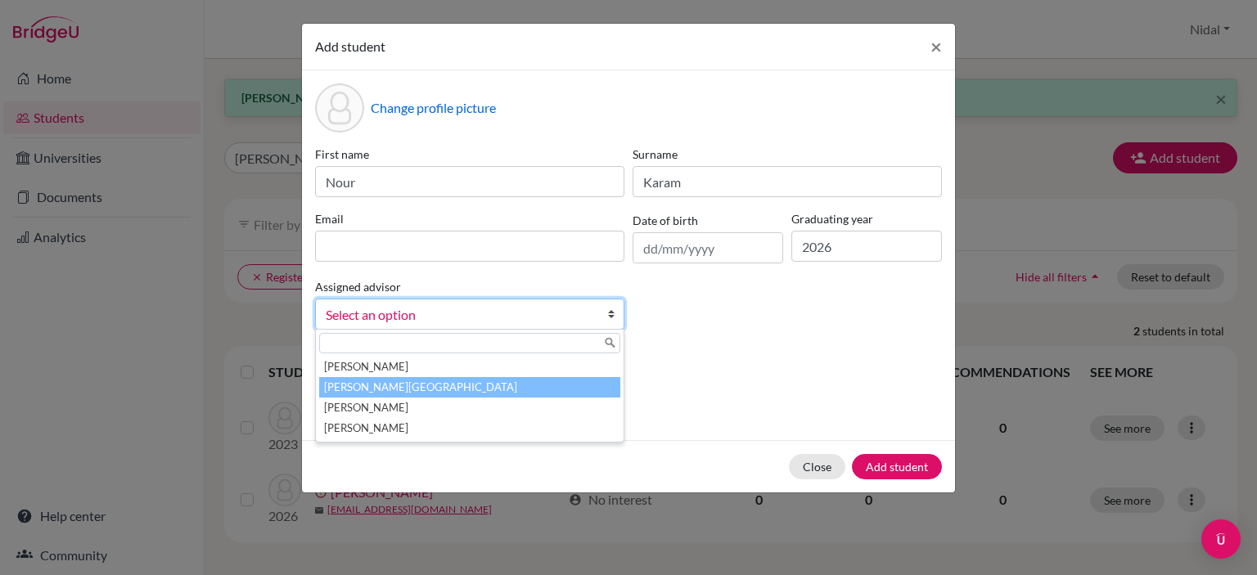
click at [477, 382] on li "[PERSON_NAME][GEOGRAPHIC_DATA]" at bounding box center [469, 387] width 301 height 20
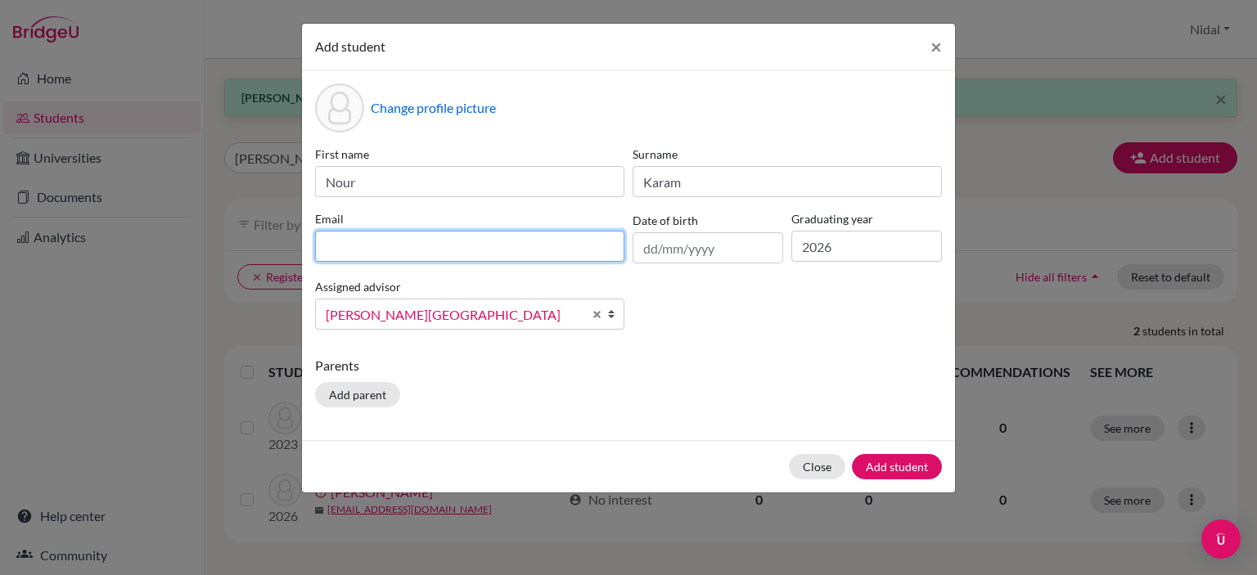
click at [537, 245] on input at bounding box center [469, 246] width 309 height 31
paste input "nourkaram@rfs.edu.ps"
type input "nourkaram@rfs.edu.ps"
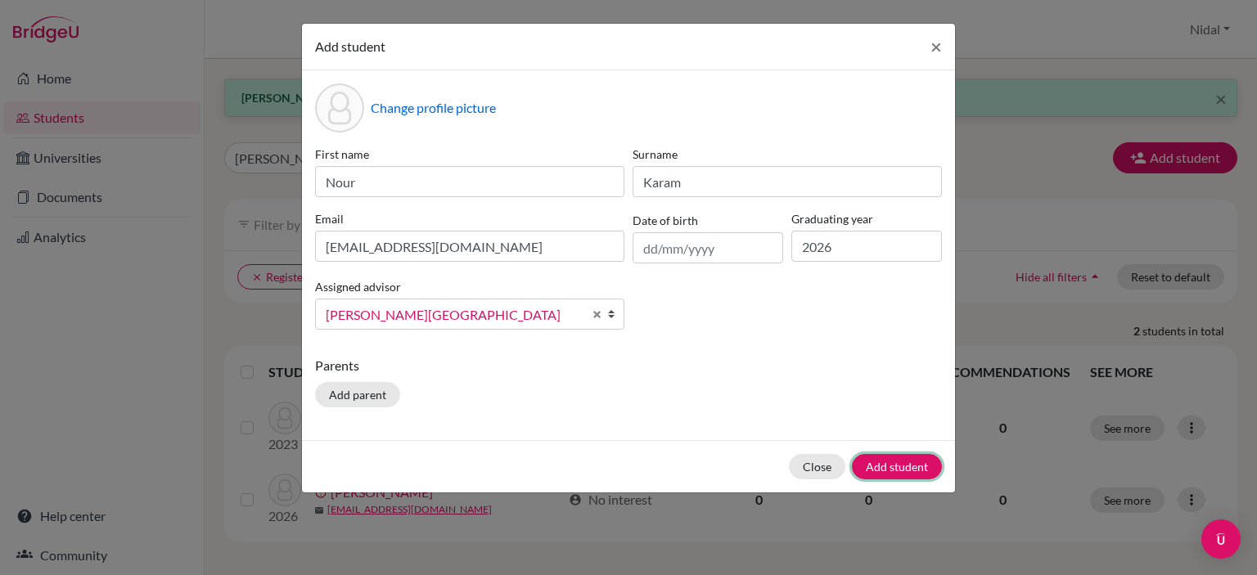
click at [905, 464] on button "Add student" at bounding box center [897, 466] width 90 height 25
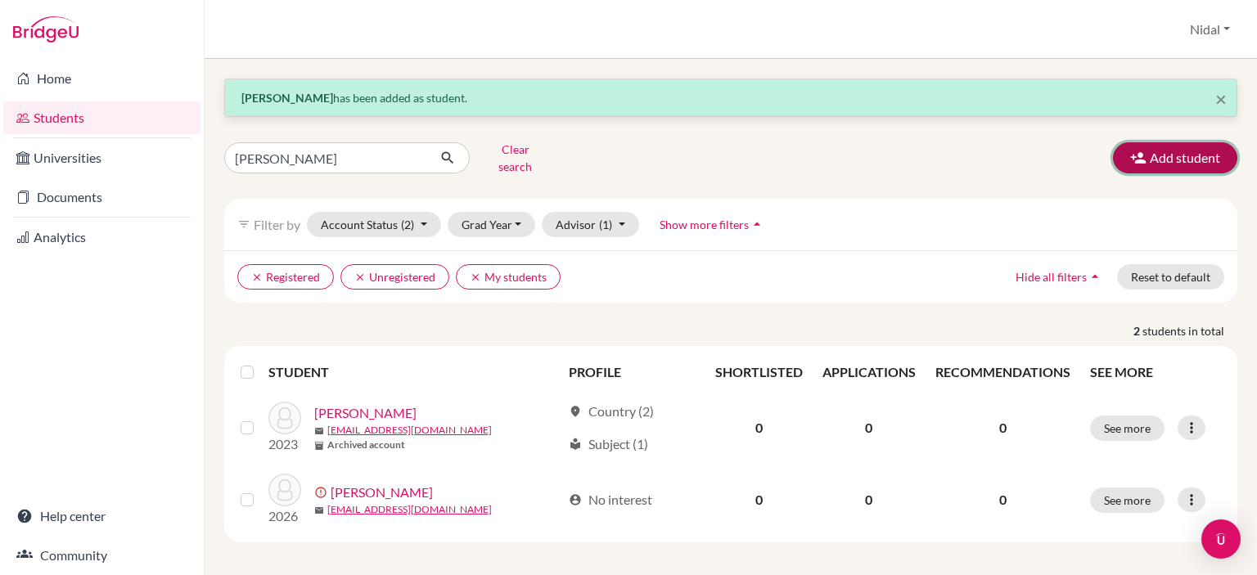
click at [1149, 149] on button "Add student" at bounding box center [1175, 157] width 124 height 31
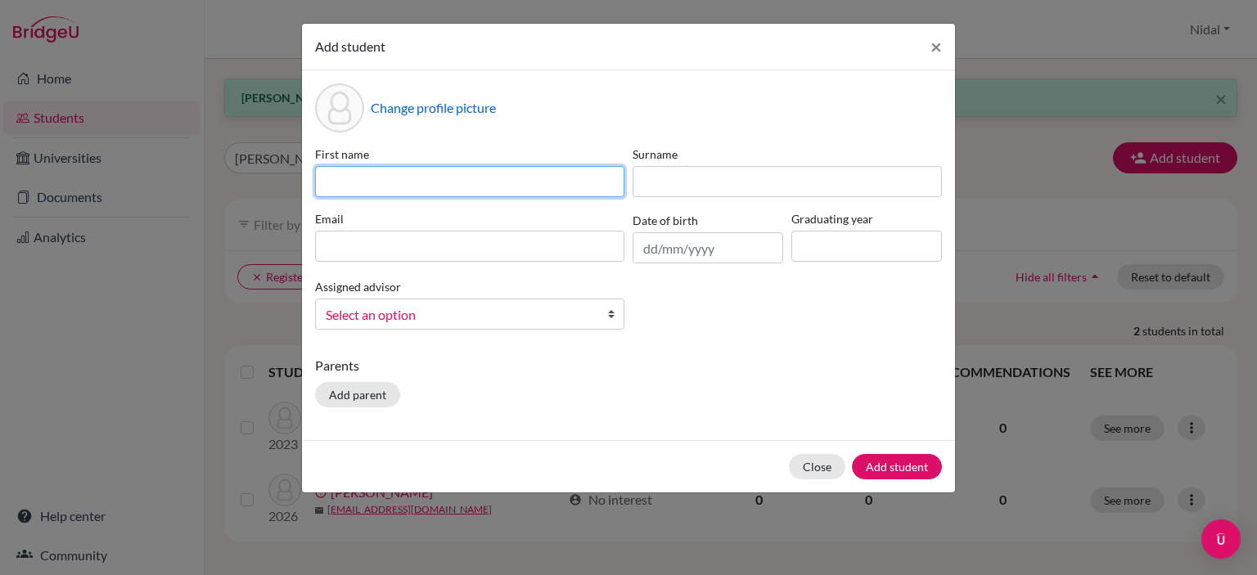
click at [479, 186] on input at bounding box center [469, 181] width 309 height 31
type input "Khaled"
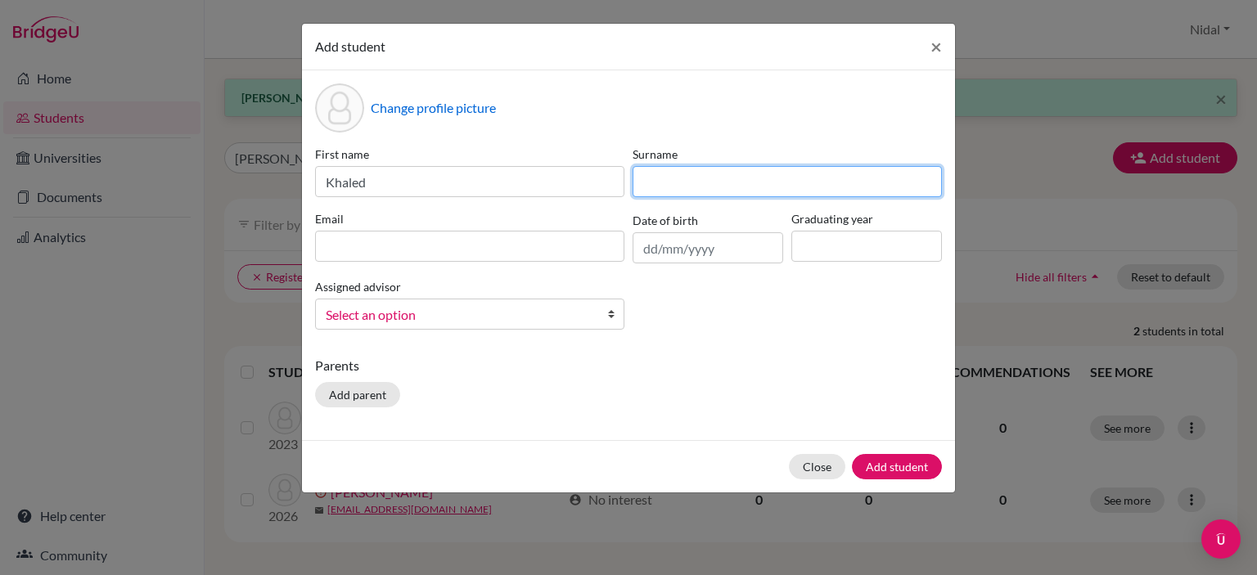
click at [659, 181] on input at bounding box center [786, 181] width 309 height 31
type input "Ziadeh"
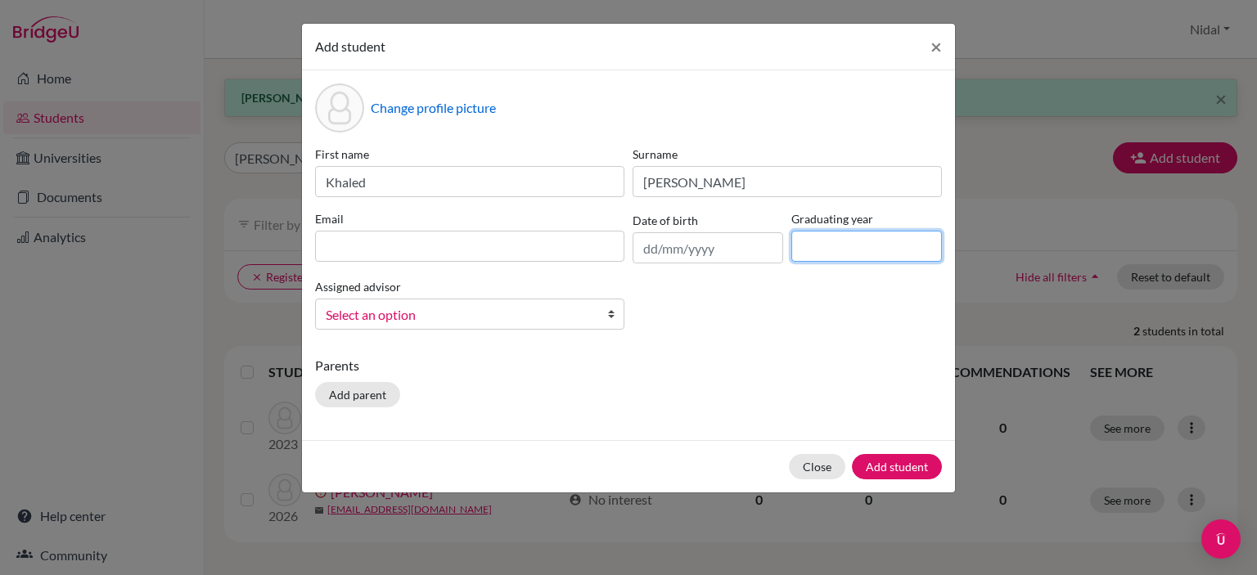
click at [834, 238] on input at bounding box center [866, 246] width 151 height 31
type input "2026"
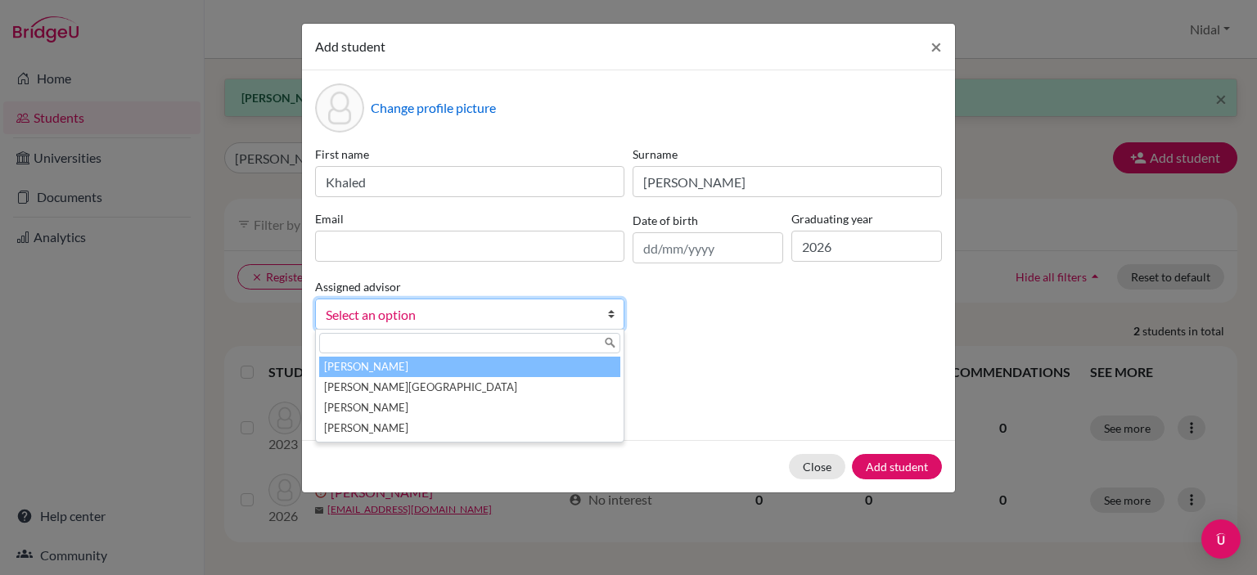
click at [530, 317] on span "Select an option" at bounding box center [459, 314] width 267 height 21
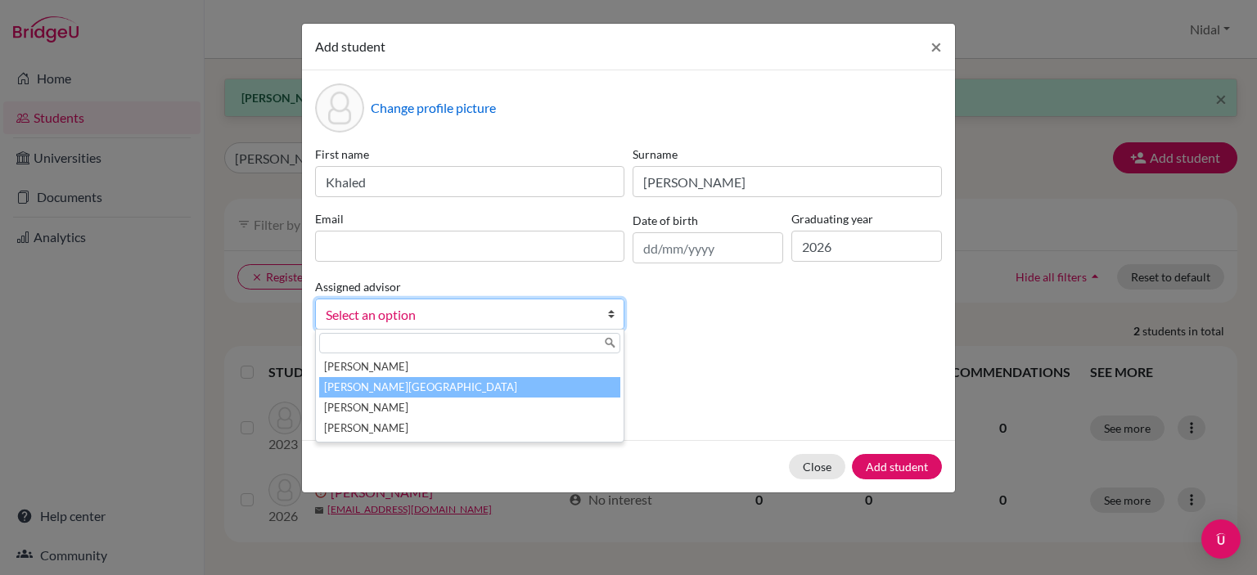
click at [497, 392] on li "[PERSON_NAME][GEOGRAPHIC_DATA]" at bounding box center [469, 387] width 301 height 20
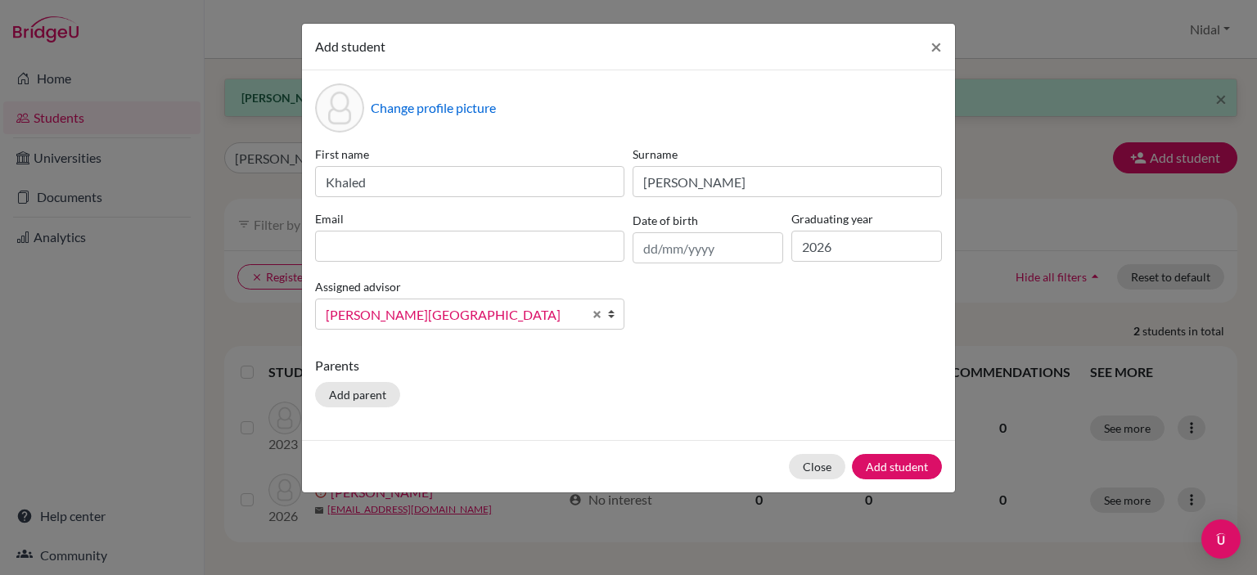
click at [678, 380] on div "Parents Add parent" at bounding box center [628, 385] width 627 height 58
click at [522, 242] on input at bounding box center [469, 246] width 309 height 31
paste input "khaledziadeh@rfs.edu.ps"
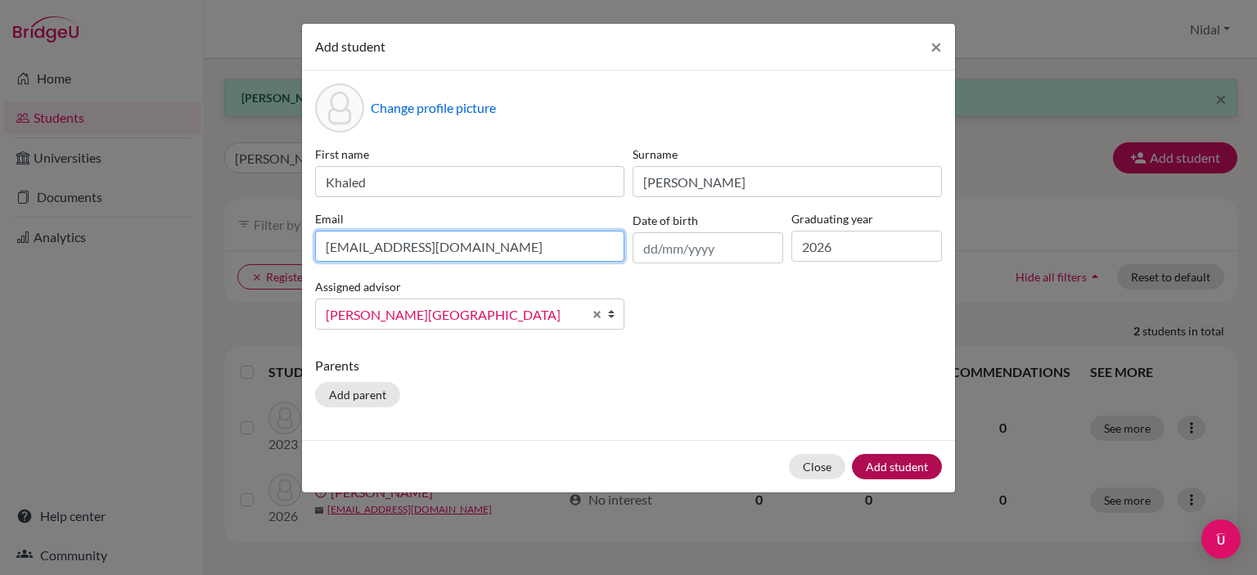
type input "khaledziadeh@rfs.edu.ps"
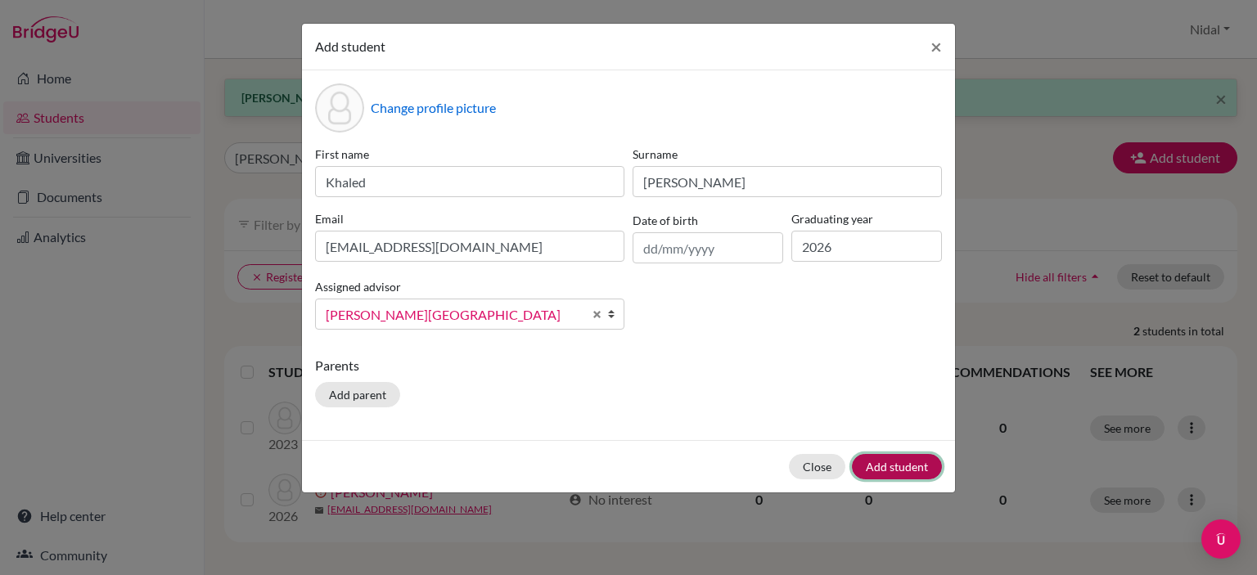
click at [884, 464] on button "Add student" at bounding box center [897, 466] width 90 height 25
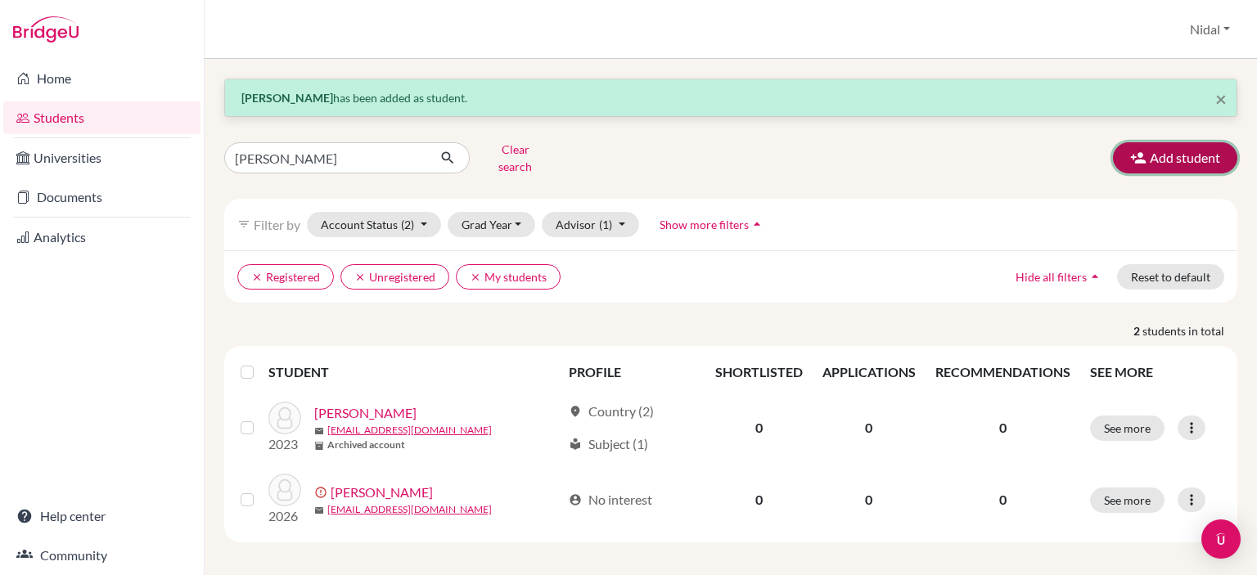
click at [1184, 162] on button "Add student" at bounding box center [1175, 157] width 124 height 31
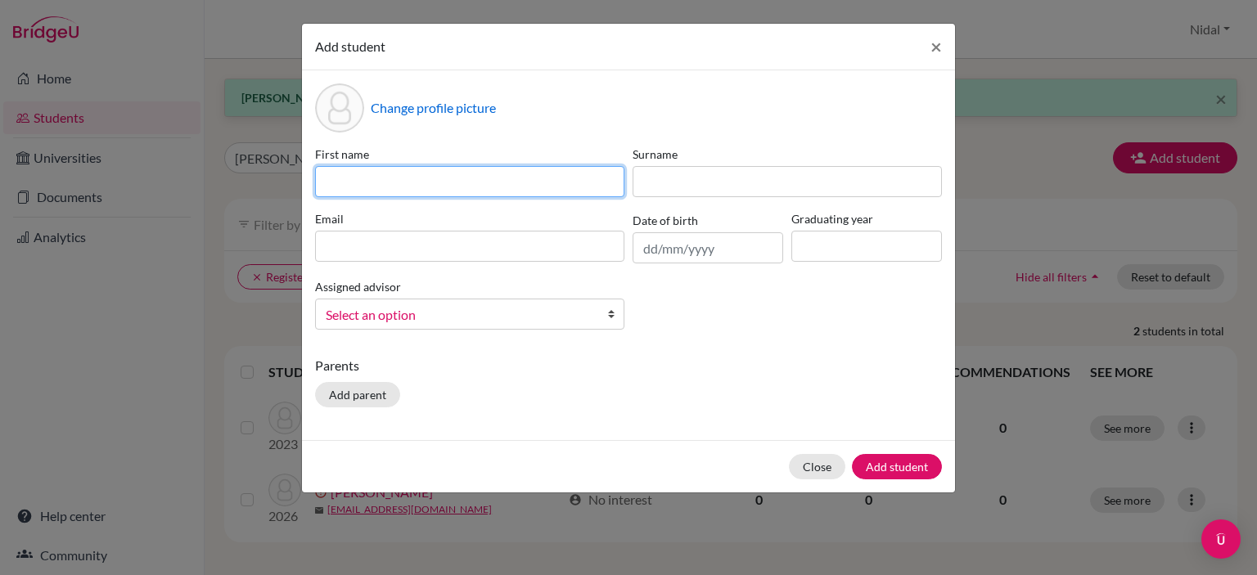
click at [462, 182] on input at bounding box center [469, 181] width 309 height 31
type input "Yasmeen"
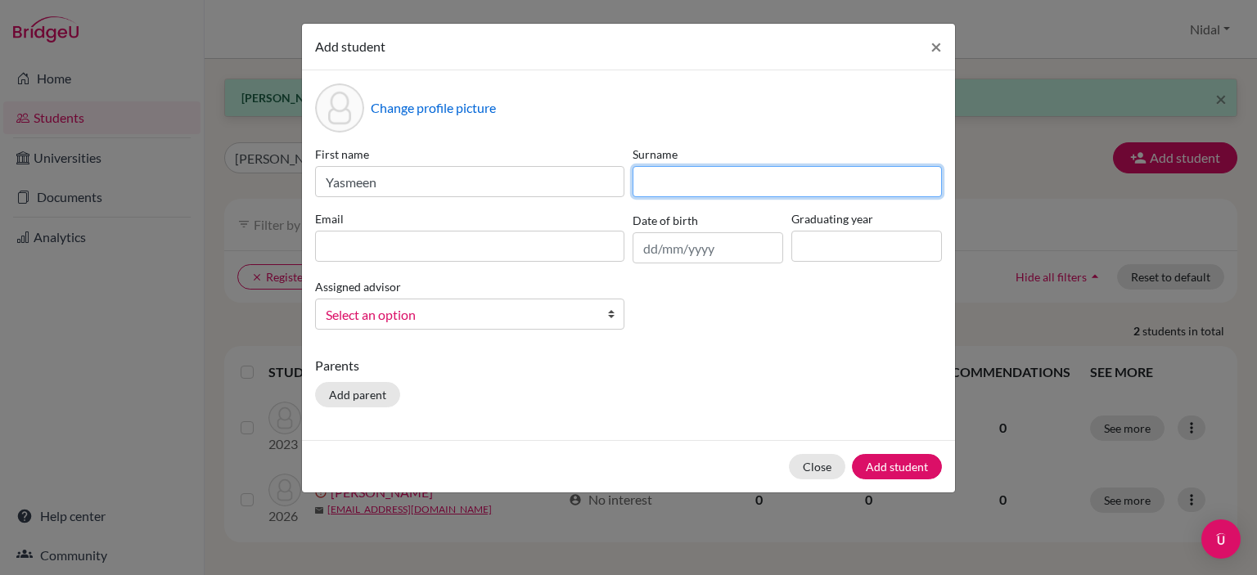
click at [699, 169] on input at bounding box center [786, 181] width 309 height 31
type input "Madi"
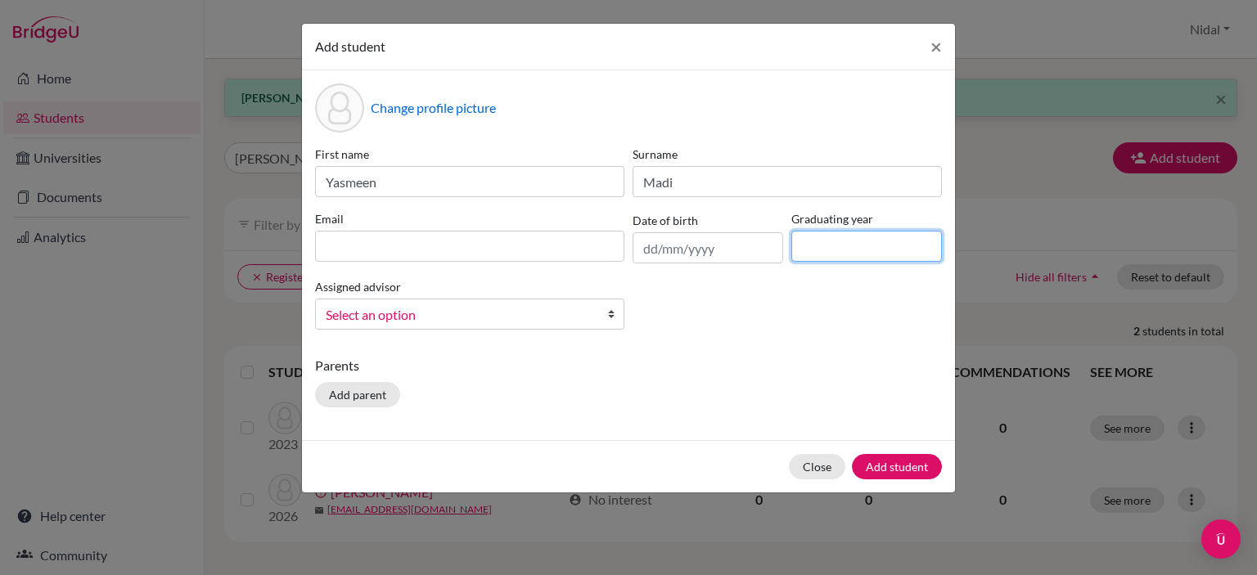
click at [813, 232] on input at bounding box center [866, 246] width 151 height 31
type input "2026"
click at [465, 320] on span "Select an option" at bounding box center [459, 314] width 267 height 21
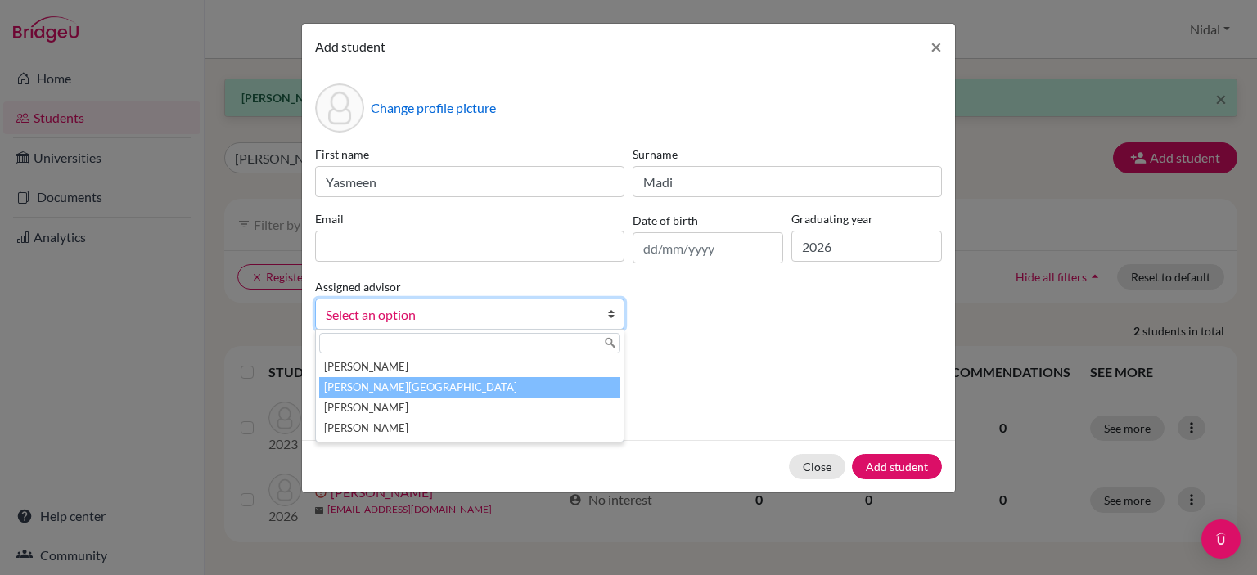
click at [461, 388] on li "[PERSON_NAME][GEOGRAPHIC_DATA]" at bounding box center [469, 387] width 301 height 20
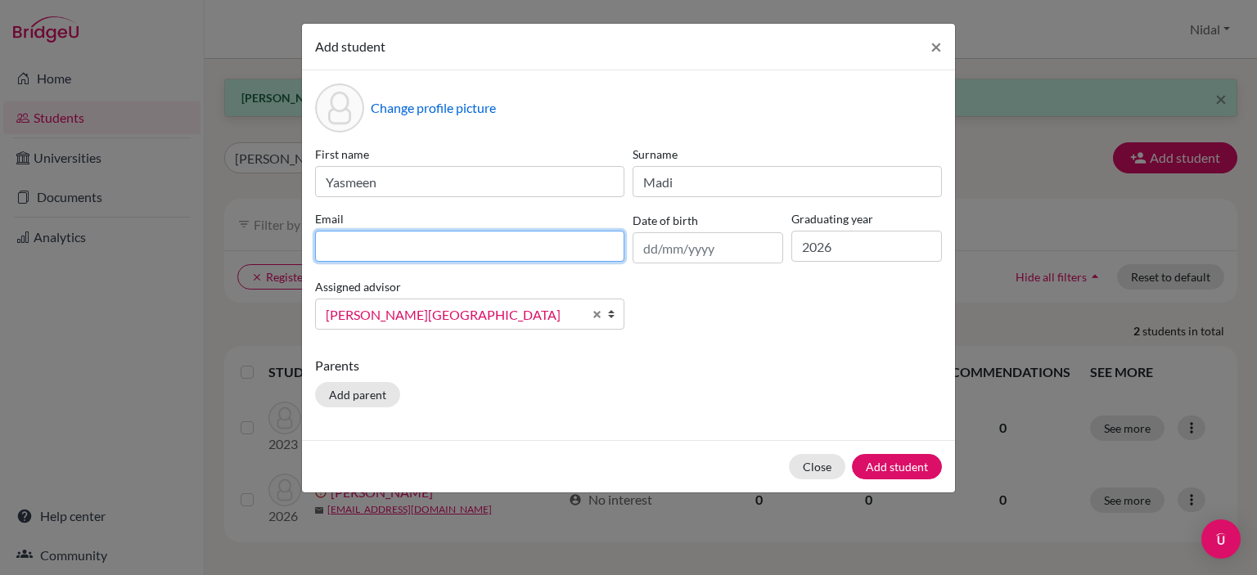
click at [540, 241] on input at bounding box center [469, 246] width 309 height 31
paste input "yasmeenmadi@rfs.edu.ps"
type input "yasmeenmadi@rfs.edu.ps"
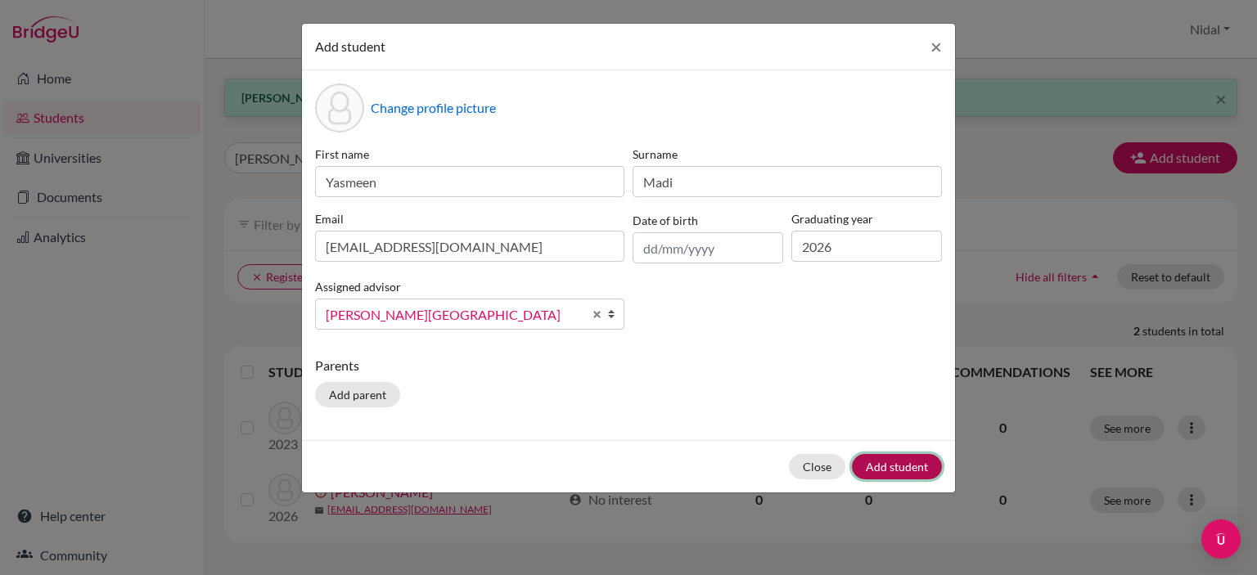
click at [887, 461] on button "Add student" at bounding box center [897, 466] width 90 height 25
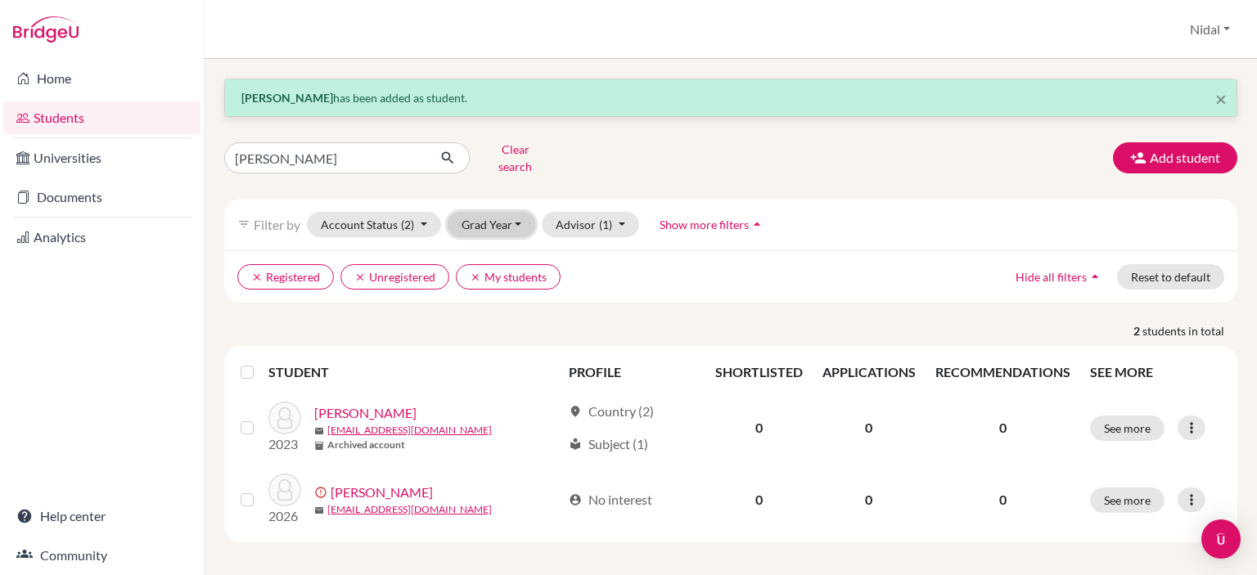
click at [527, 214] on button "Grad Year" at bounding box center [492, 224] width 88 height 25
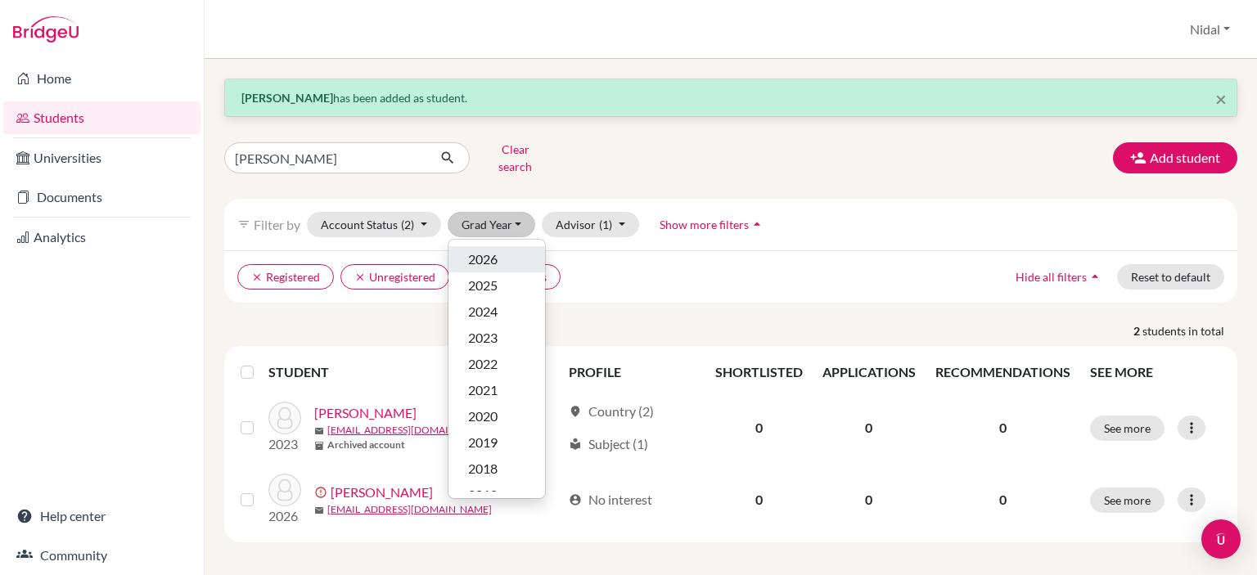
click at [494, 250] on span "2026" at bounding box center [482, 260] width 29 height 20
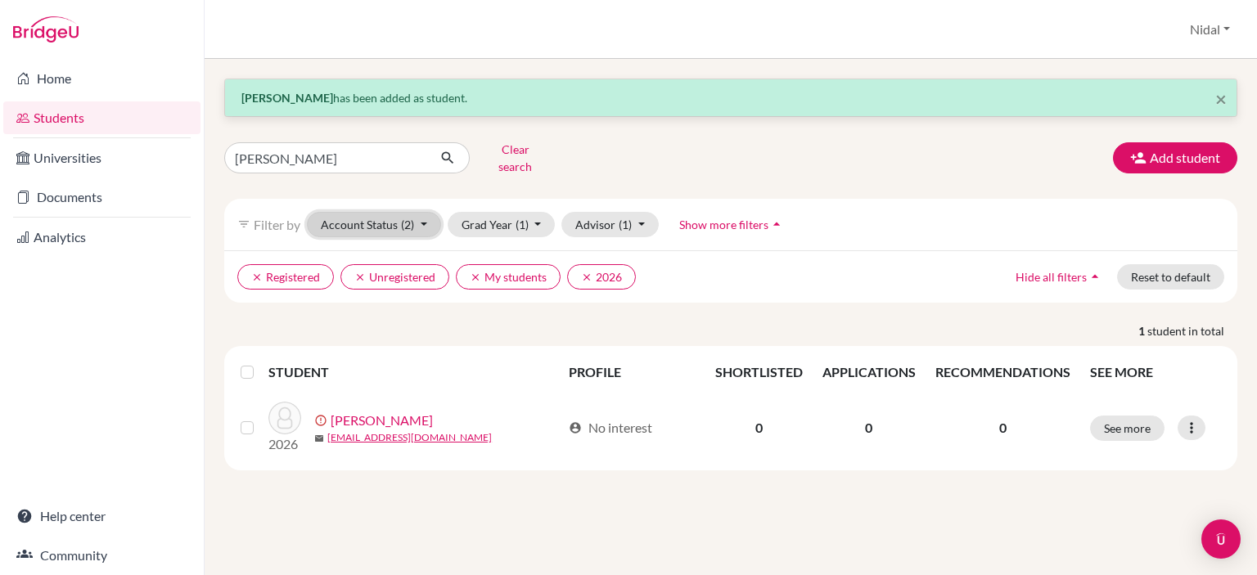
click at [429, 218] on button "Account Status (2)" at bounding box center [374, 224] width 134 height 25
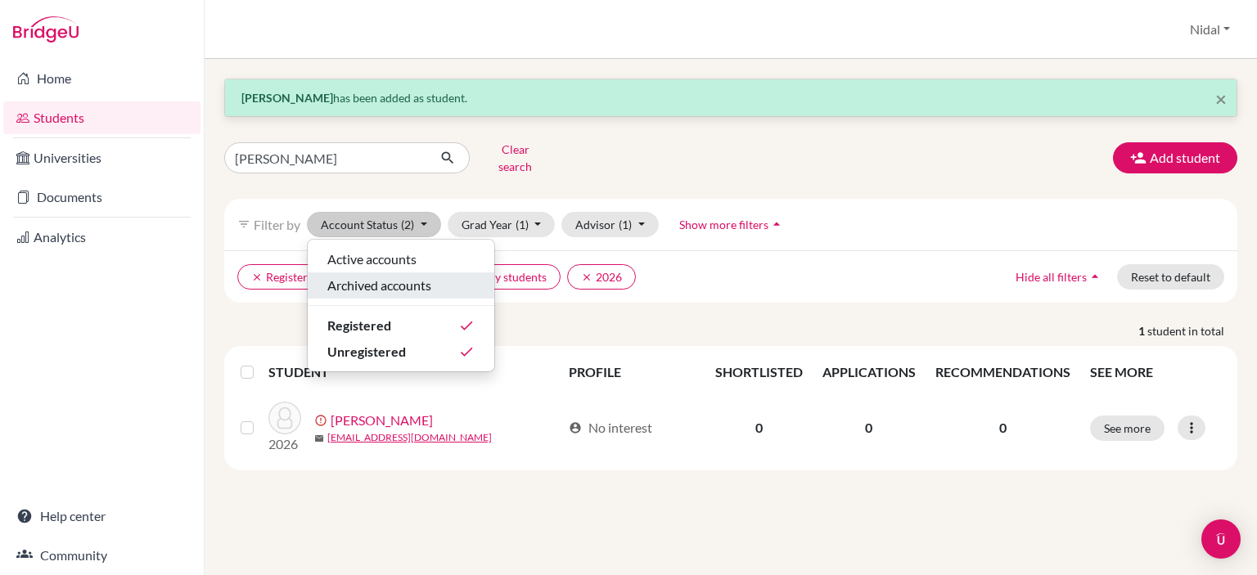
click at [431, 278] on span "Archived accounts" at bounding box center [379, 286] width 104 height 20
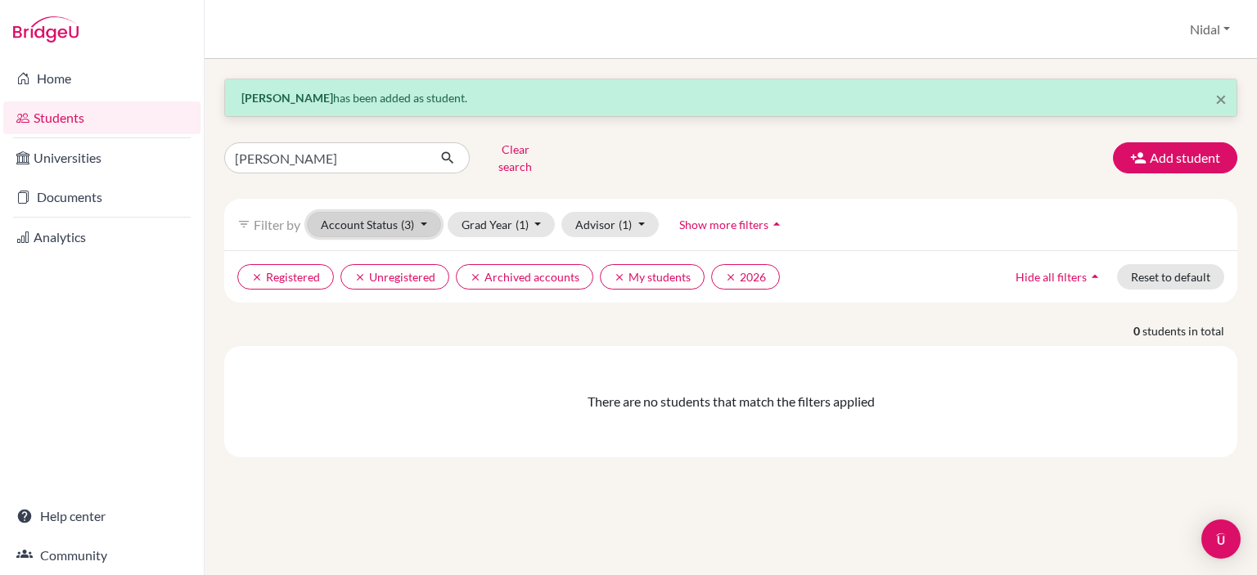
click at [416, 219] on button "Account Status (3)" at bounding box center [374, 224] width 134 height 25
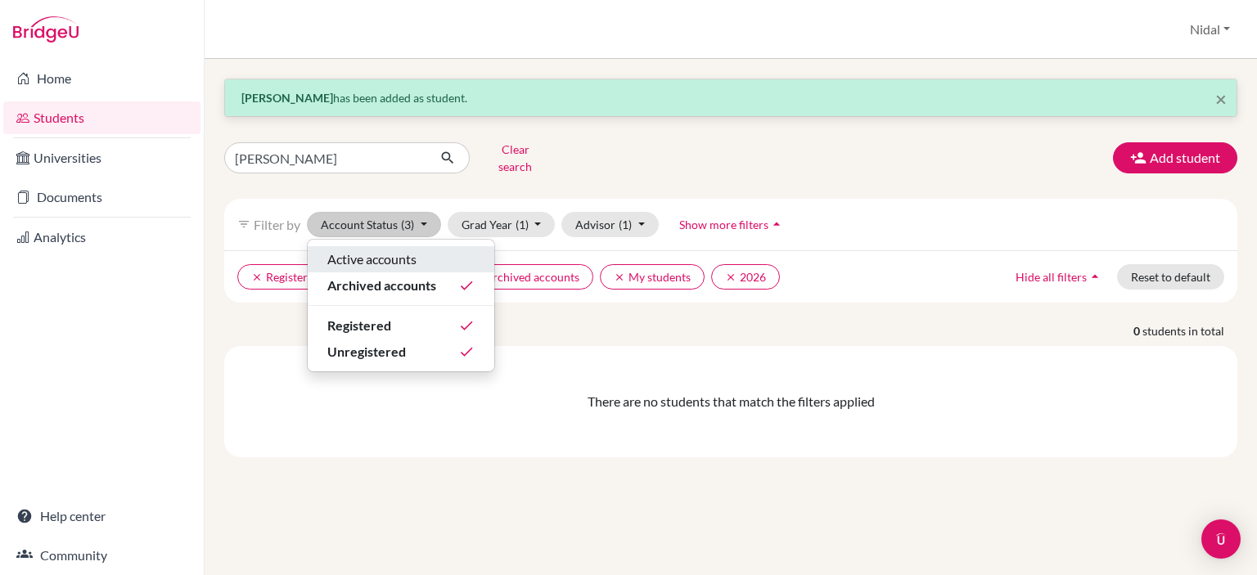
click at [416, 250] on span "Active accounts" at bounding box center [371, 260] width 89 height 20
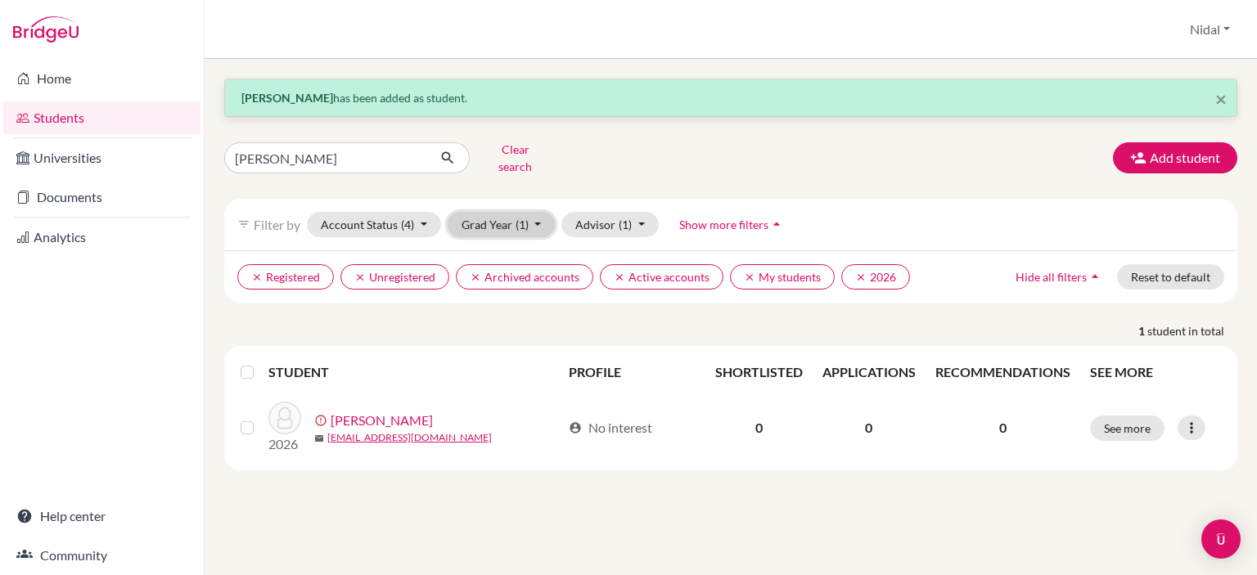
click at [489, 218] on button "Grad Year (1)" at bounding box center [502, 224] width 108 height 25
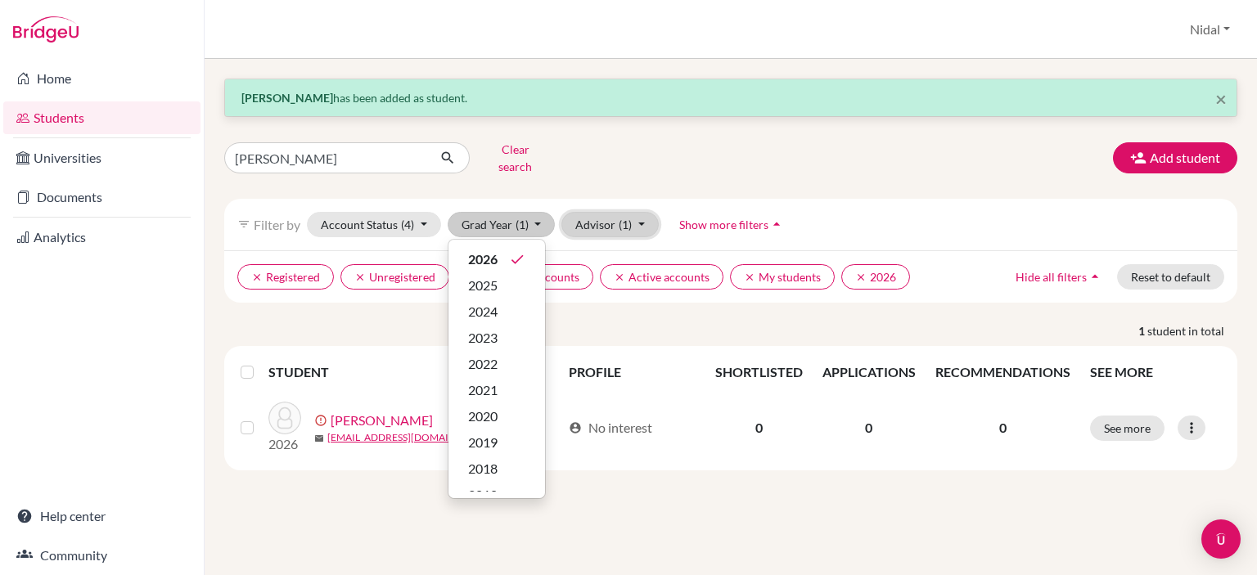
click at [605, 218] on button "Advisor (1)" at bounding box center [609, 224] width 97 height 25
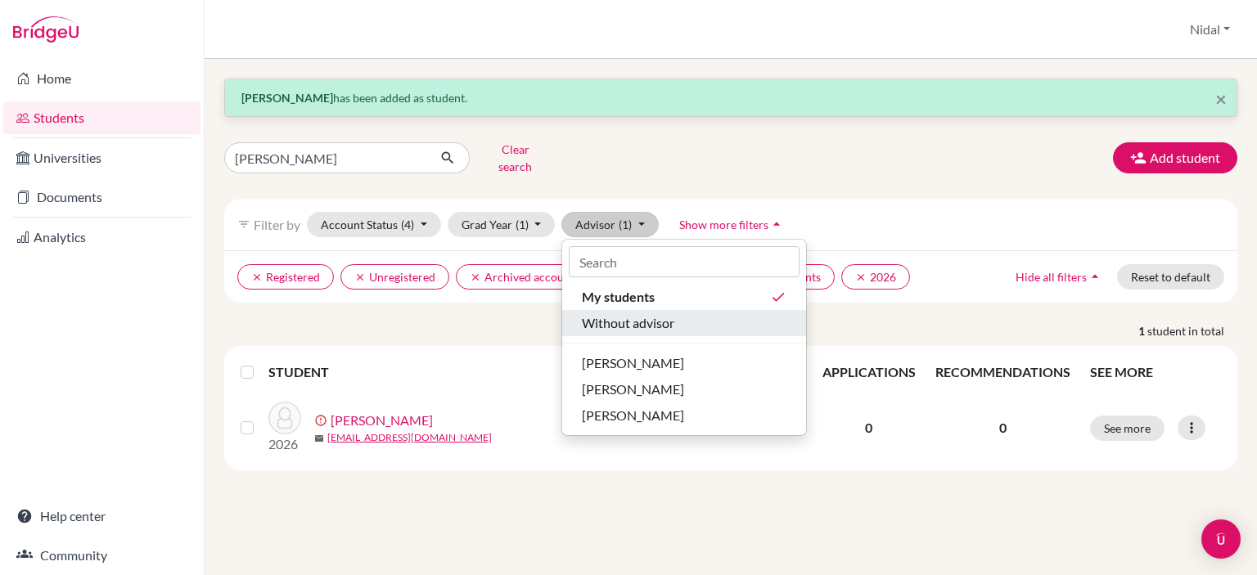
click at [645, 310] on button "Without advisor" at bounding box center [684, 323] width 244 height 26
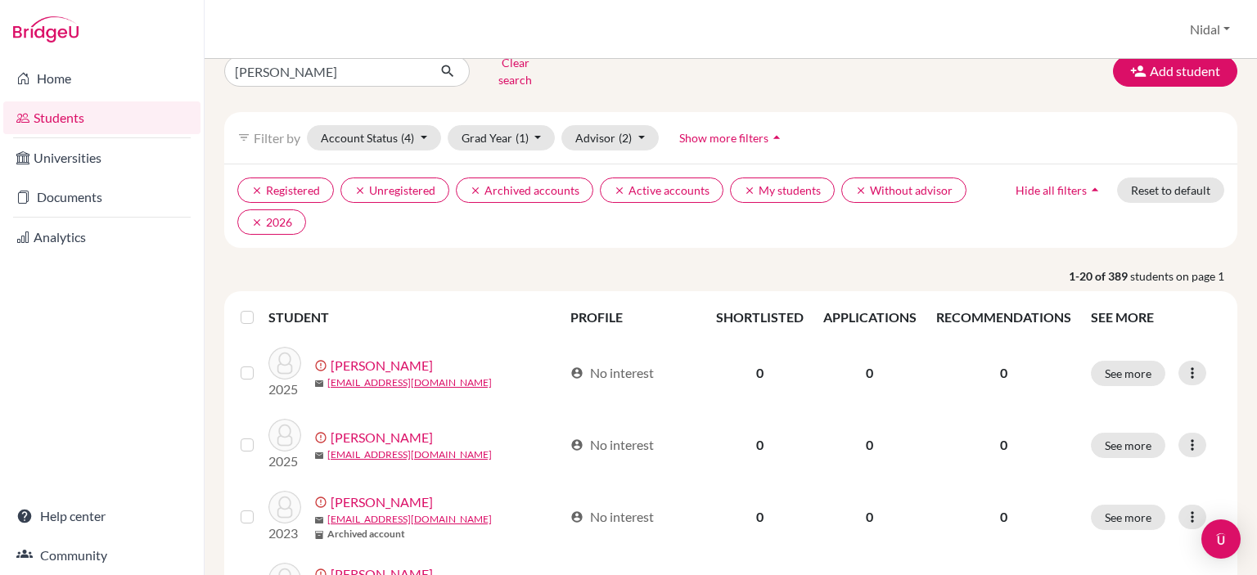
scroll to position [100, 0]
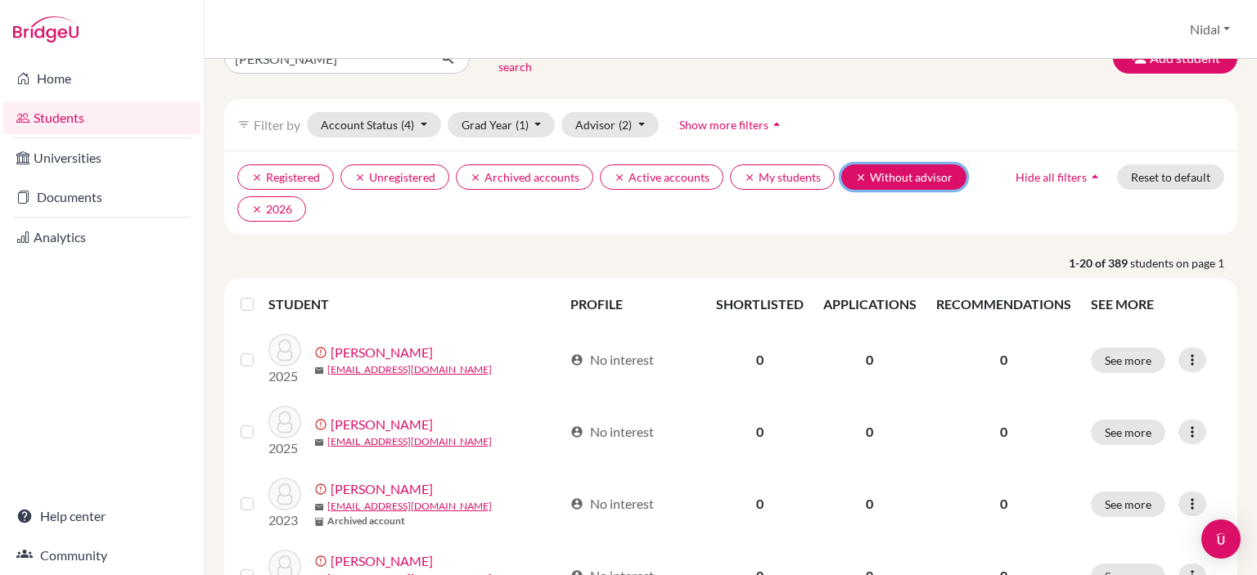
click at [855, 172] on icon "clear" at bounding box center [860, 177] width 11 height 11
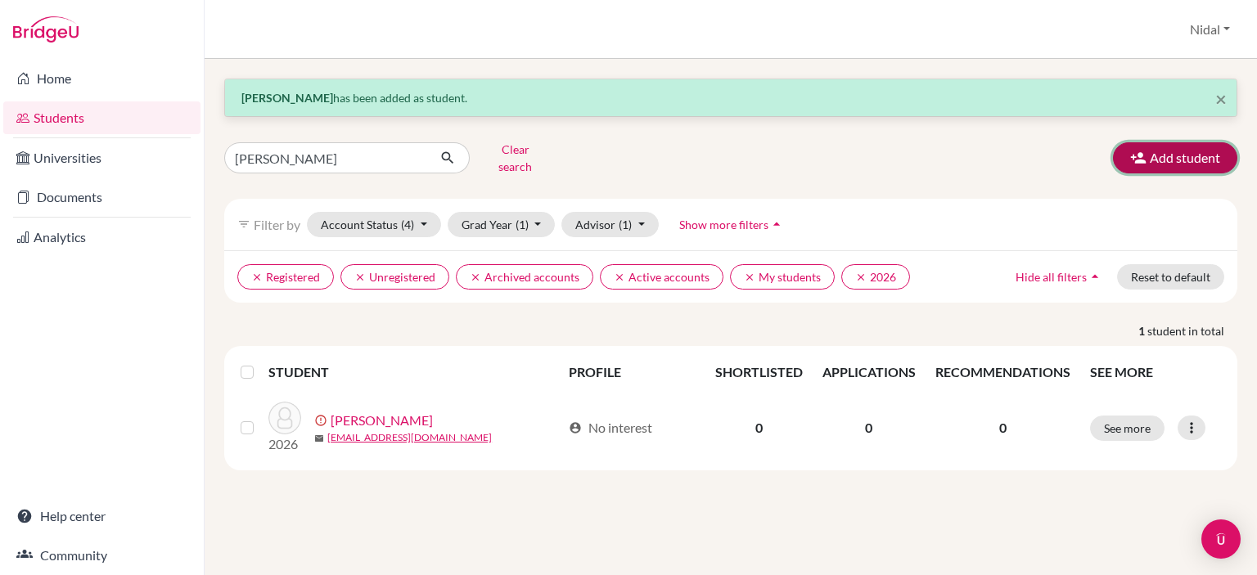
click at [1163, 162] on button "Add student" at bounding box center [1175, 157] width 124 height 31
